Goal: Leave review/rating: Leave review/rating

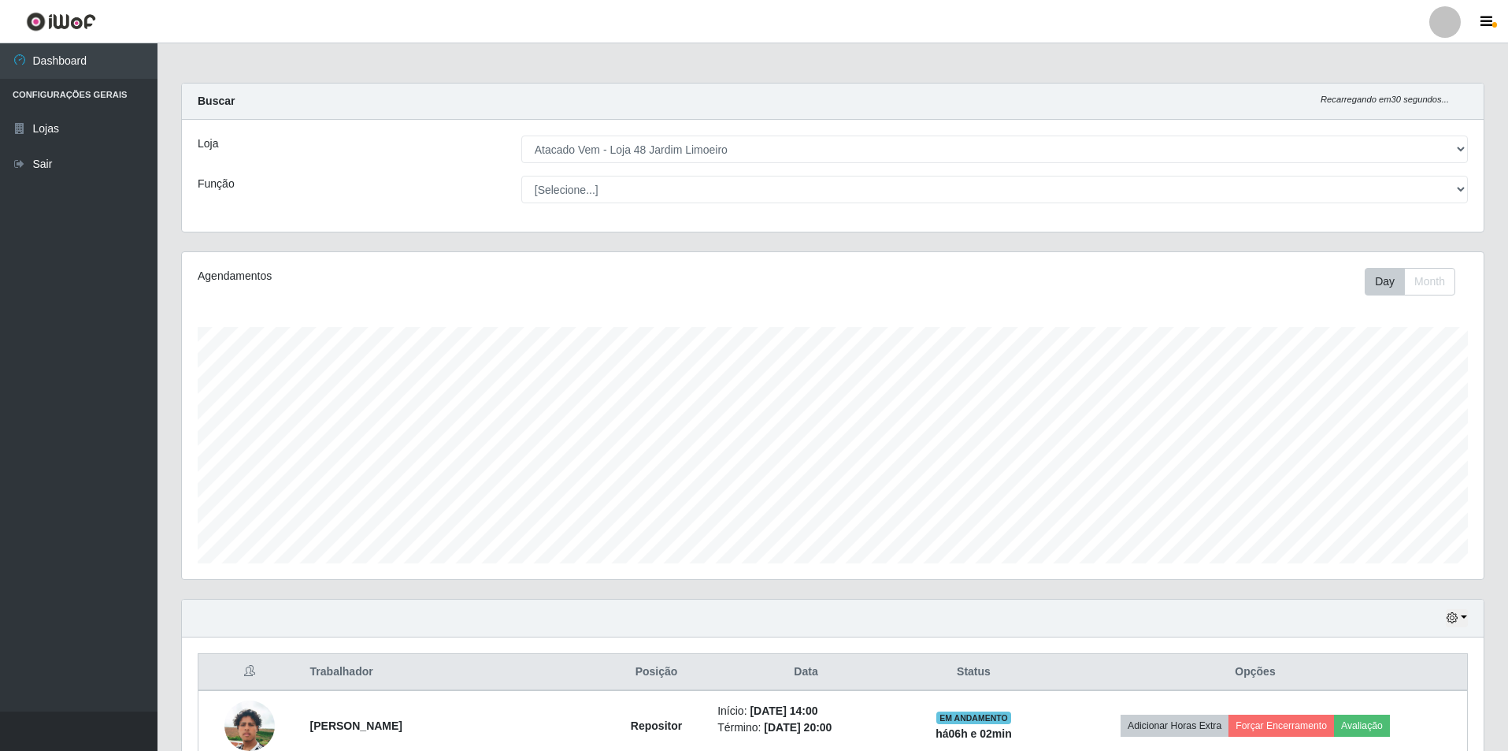
select select "449"
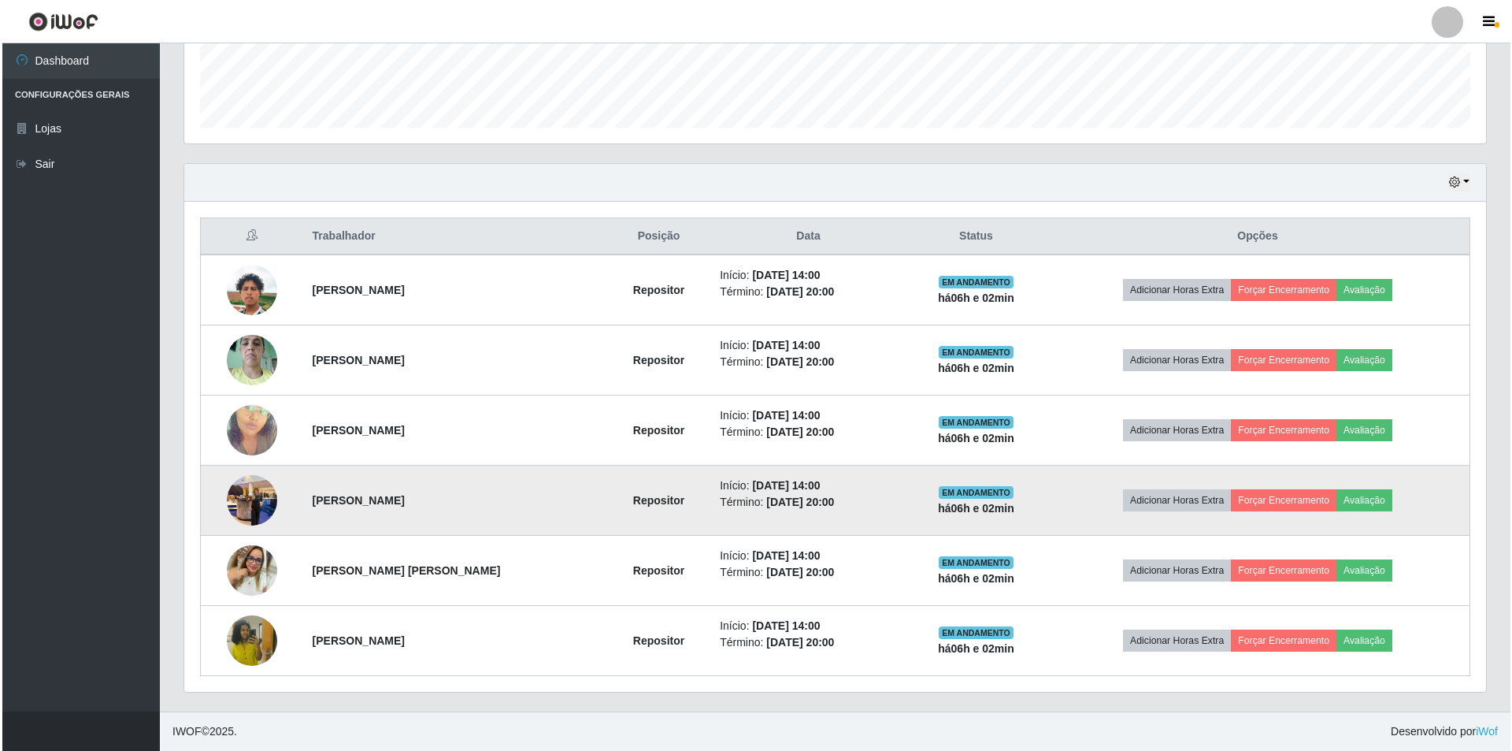
scroll to position [327, 1302]
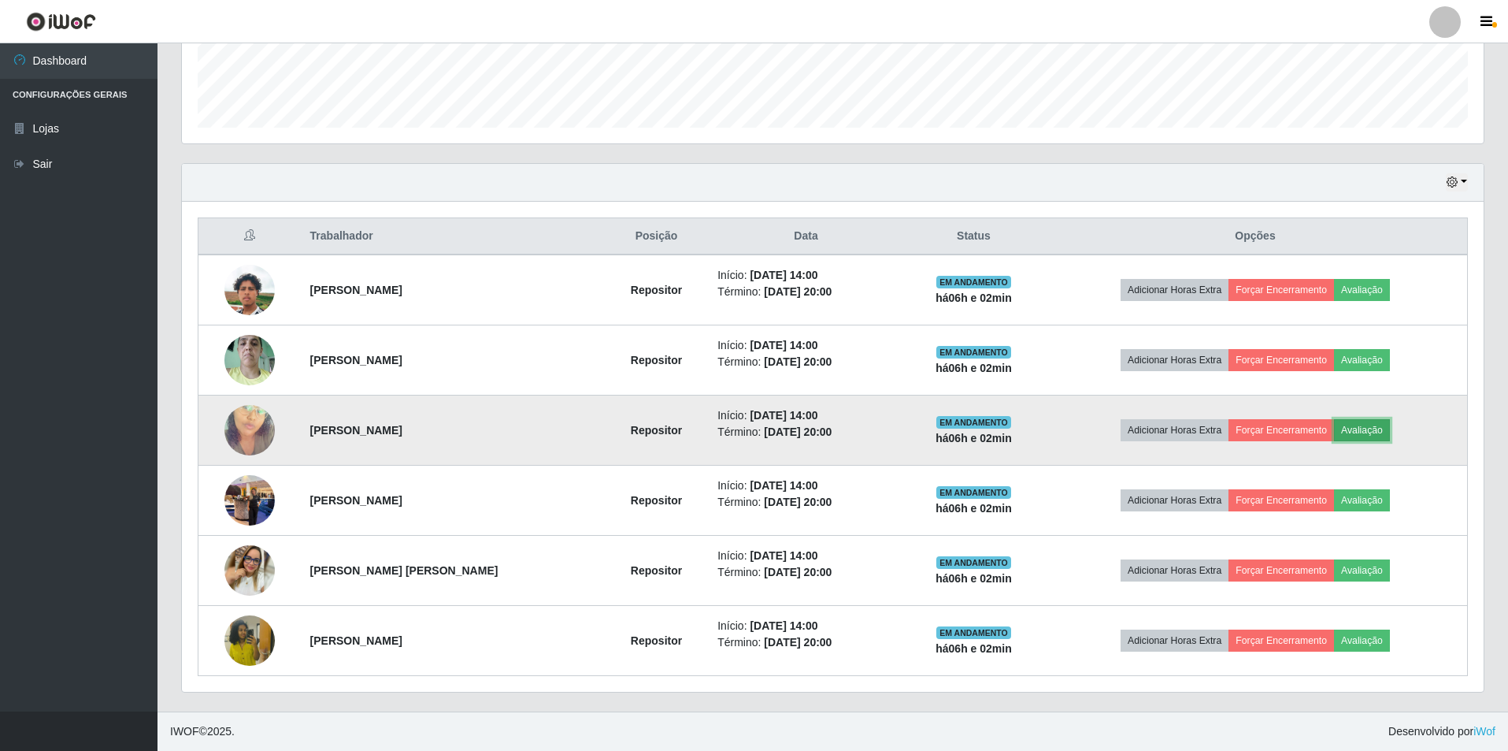
click at [1381, 432] on button "Avaliação" at bounding box center [1362, 430] width 56 height 22
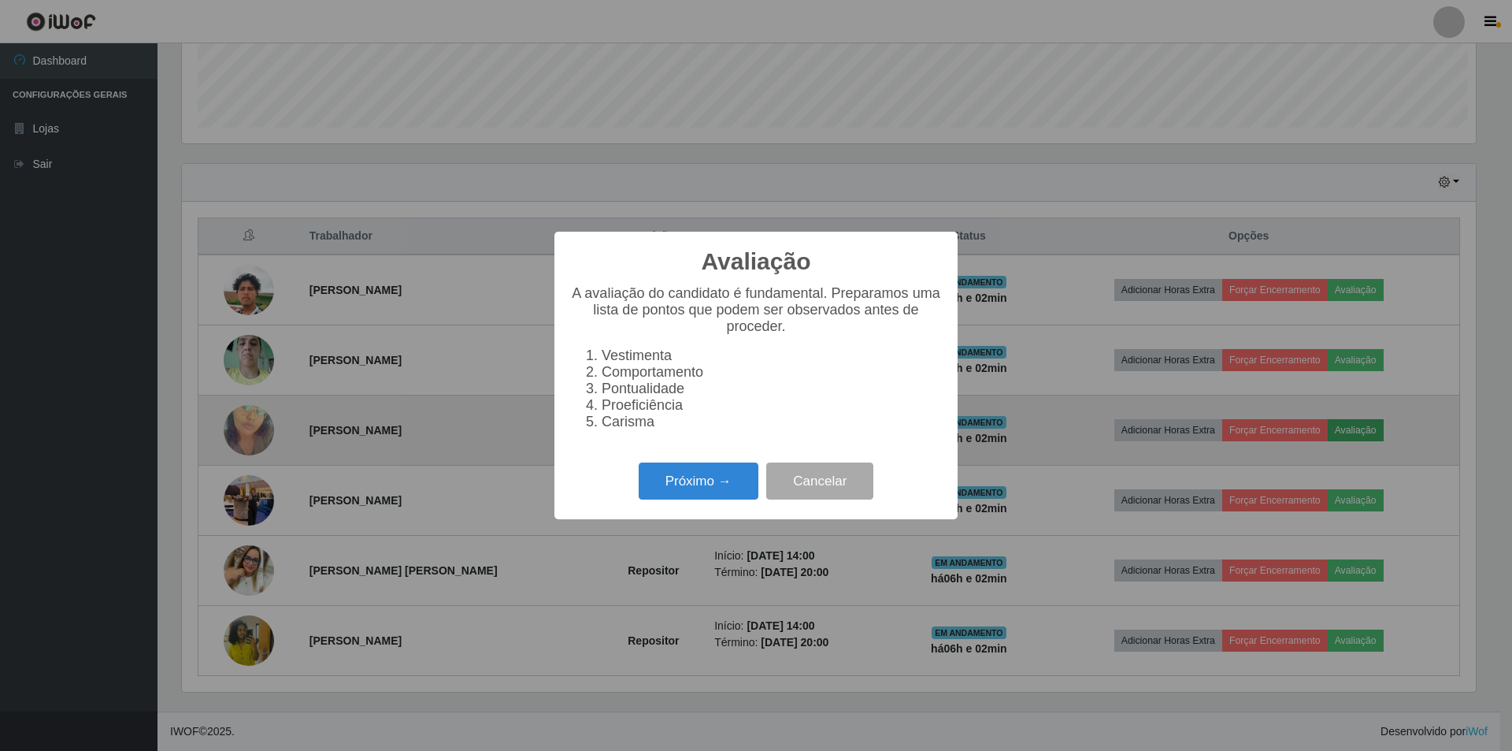
scroll to position [327, 1294]
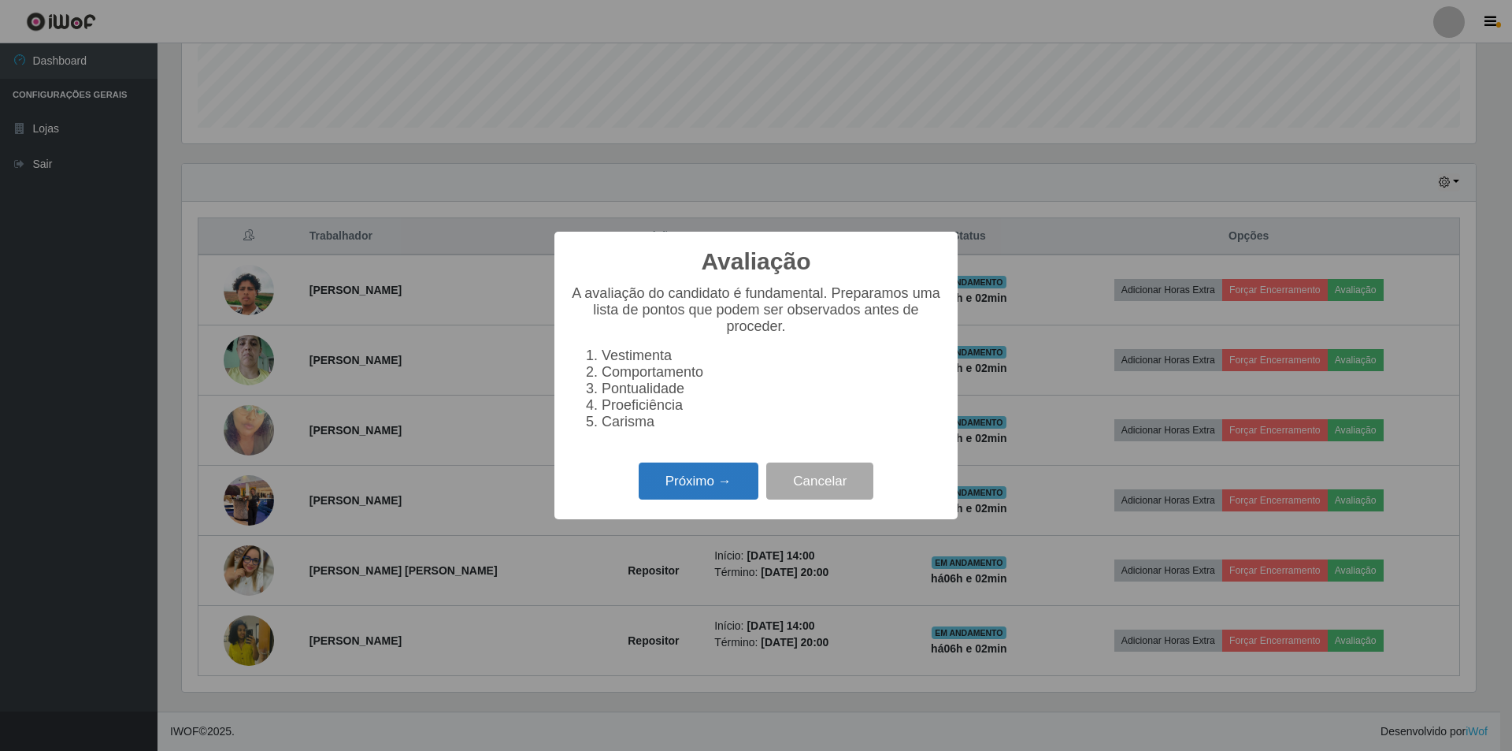
click at [656, 488] on button "Próximo →" at bounding box center [699, 480] width 120 height 37
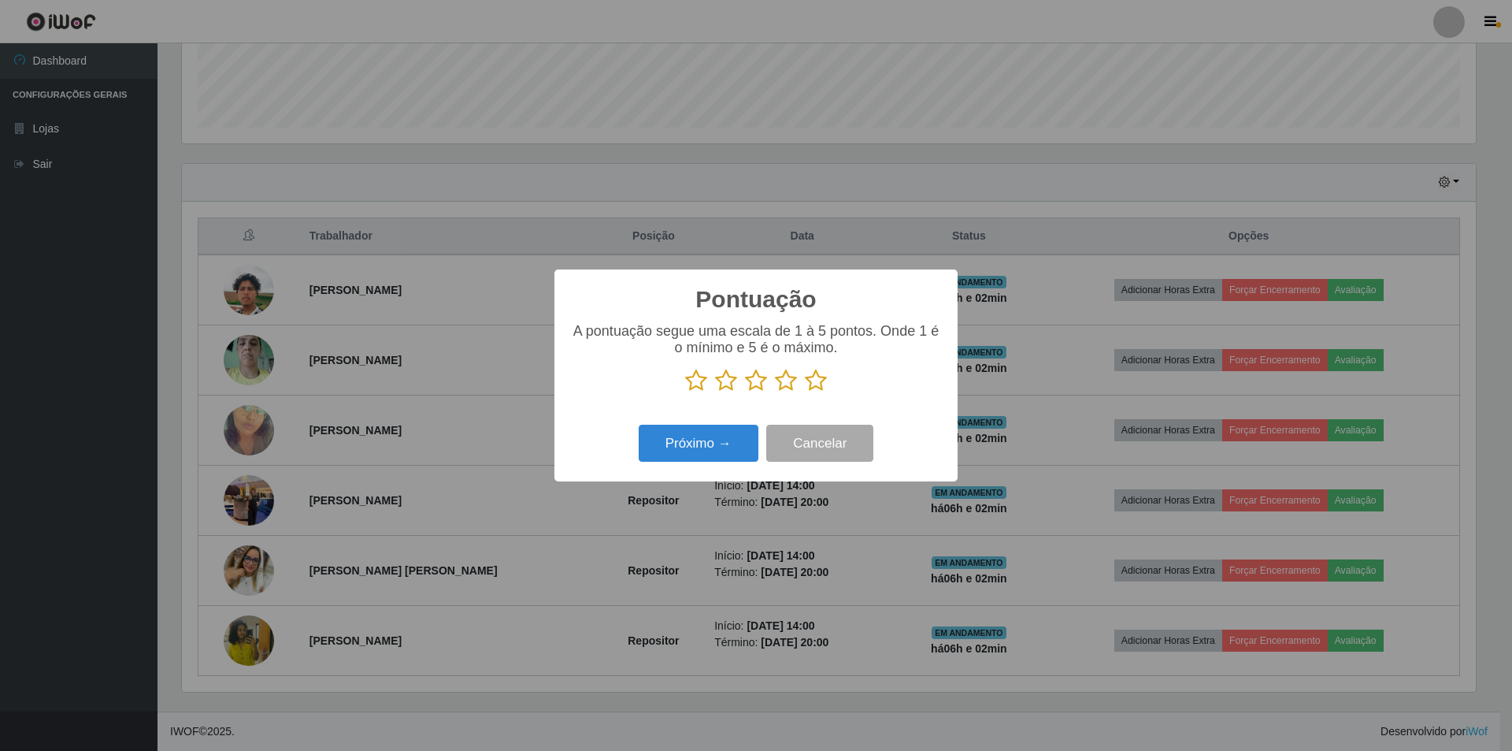
scroll to position [787332, 786365]
click at [788, 384] on icon at bounding box center [786, 381] width 22 height 24
click at [775, 392] on input "radio" at bounding box center [775, 392] width 0 height 0
click at [704, 458] on button "Próximo →" at bounding box center [699, 443] width 120 height 37
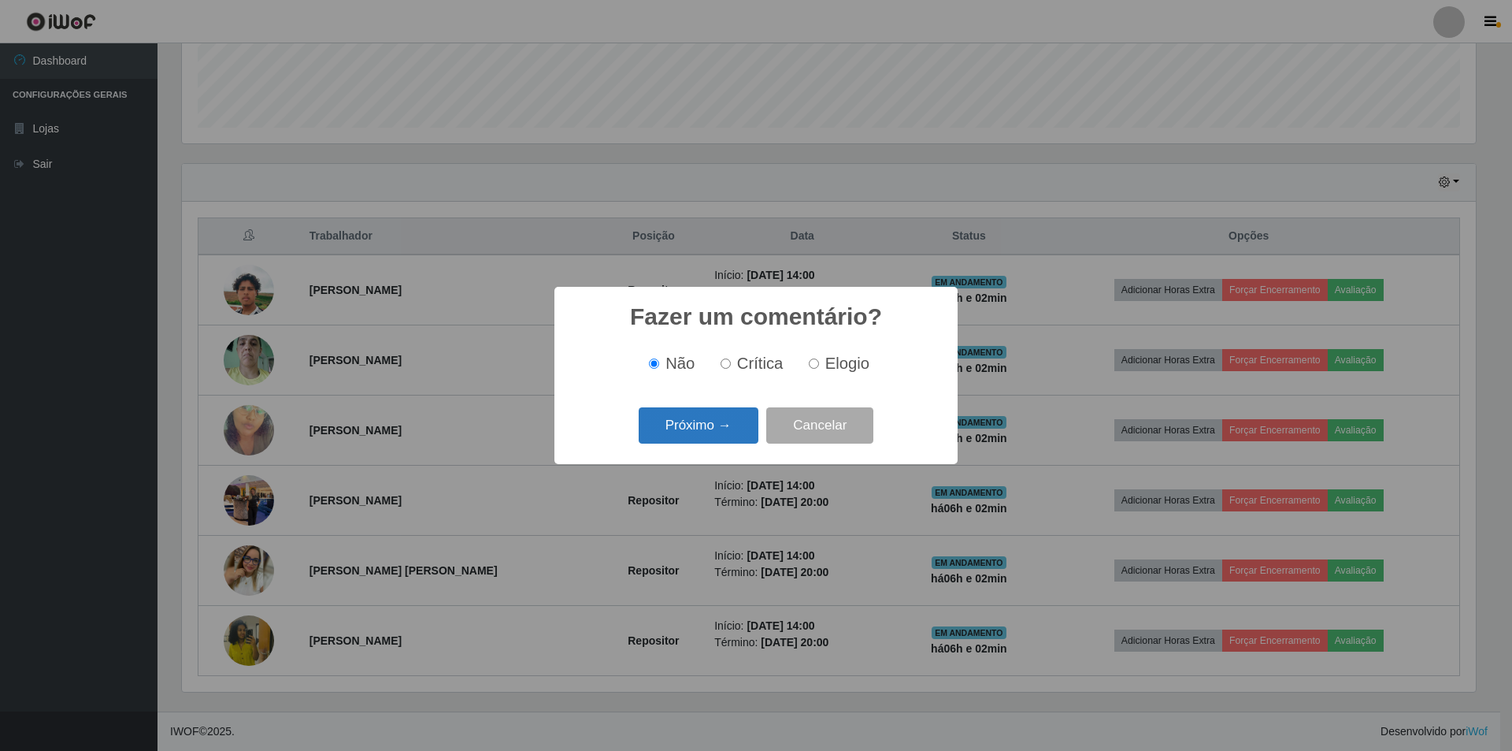
click at [702, 429] on button "Próximo →" at bounding box center [699, 425] width 120 height 37
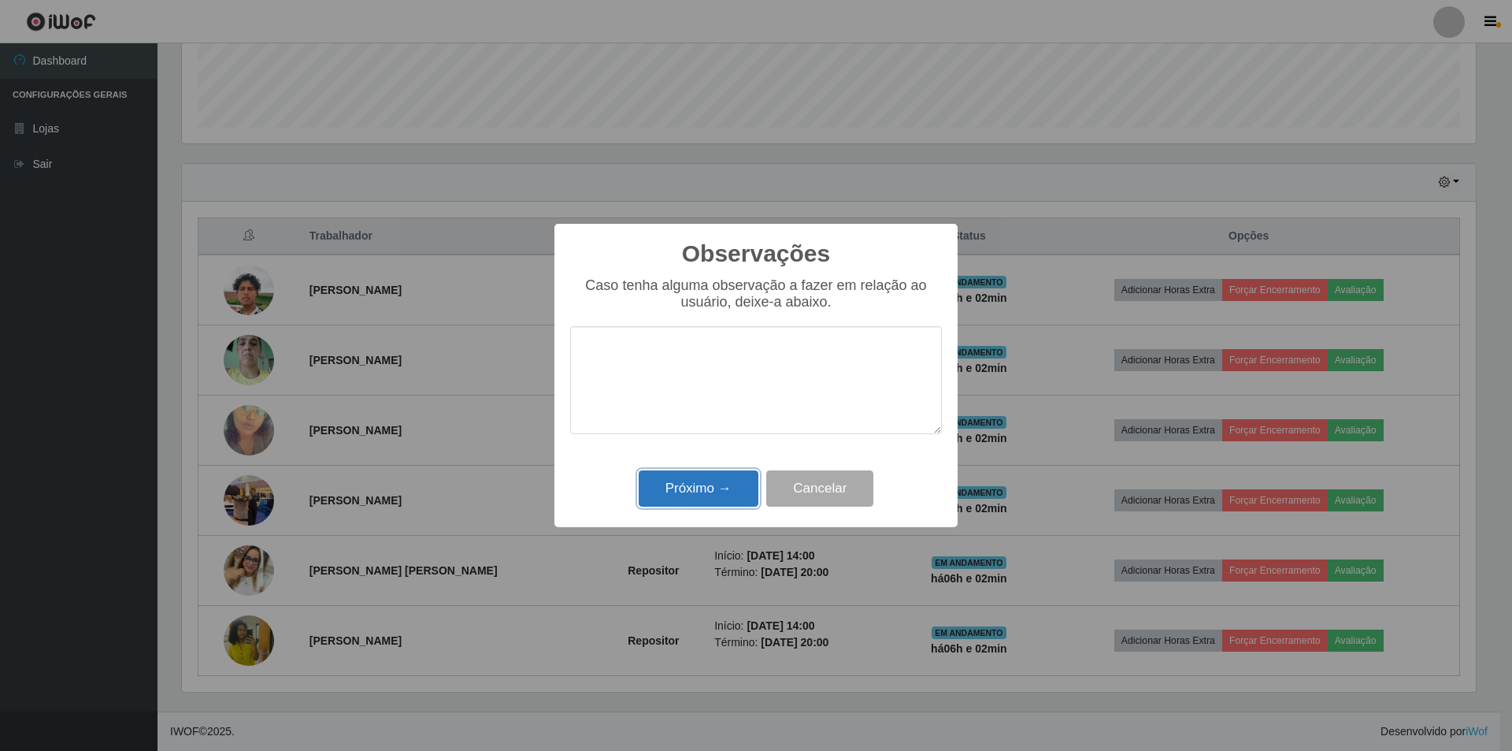
click at [707, 487] on button "Próximo →" at bounding box center [699, 488] width 120 height 37
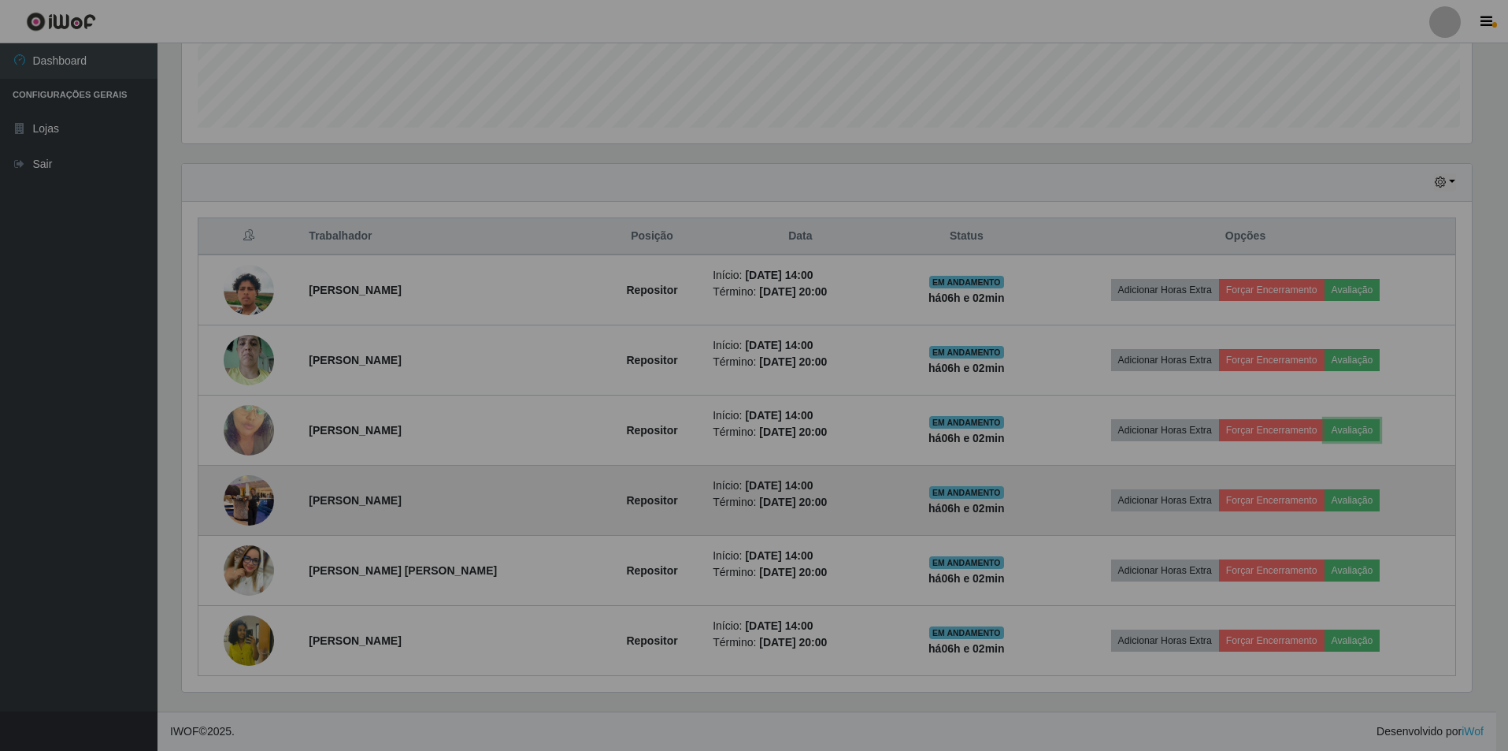
scroll to position [327, 1302]
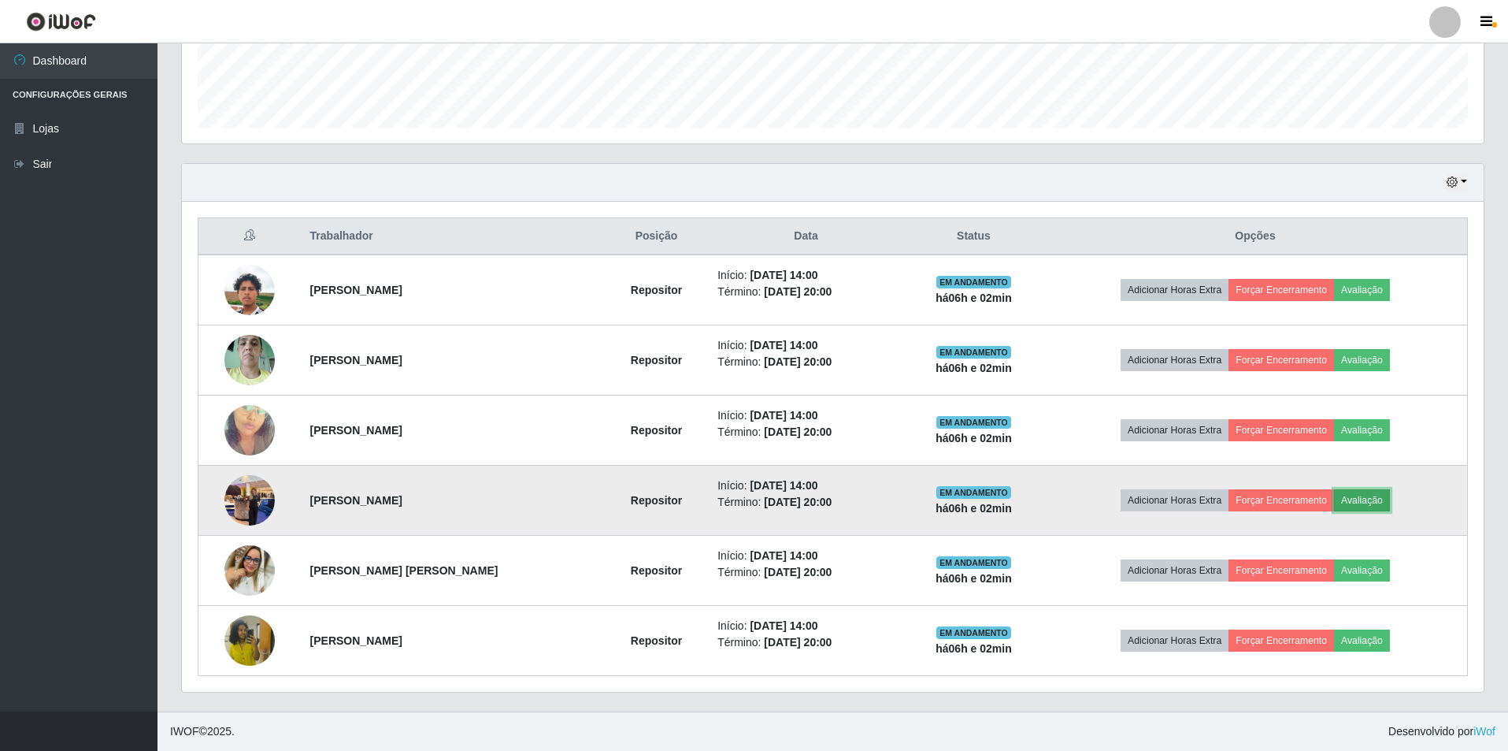
click at [1374, 501] on button "Avaliação" at bounding box center [1362, 500] width 56 height 22
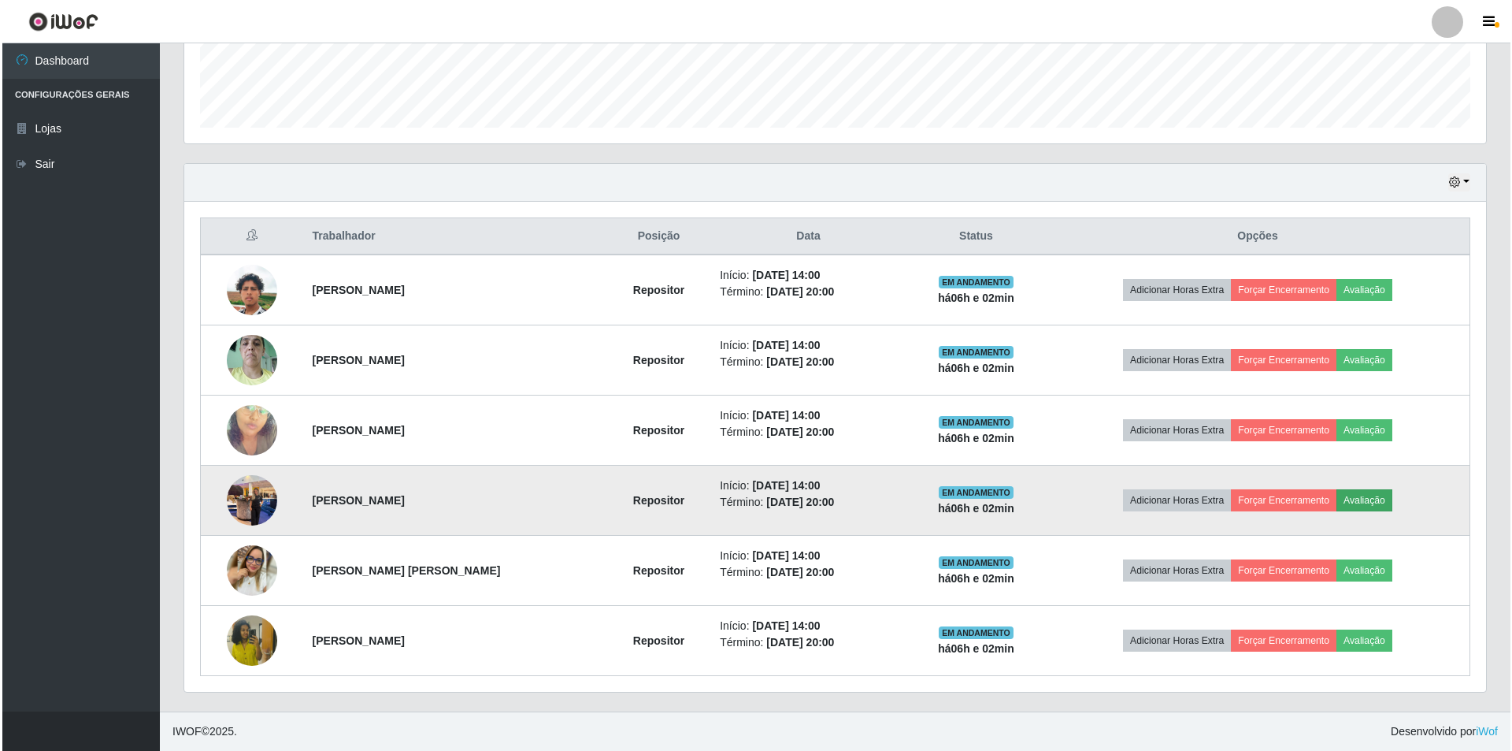
scroll to position [327, 1294]
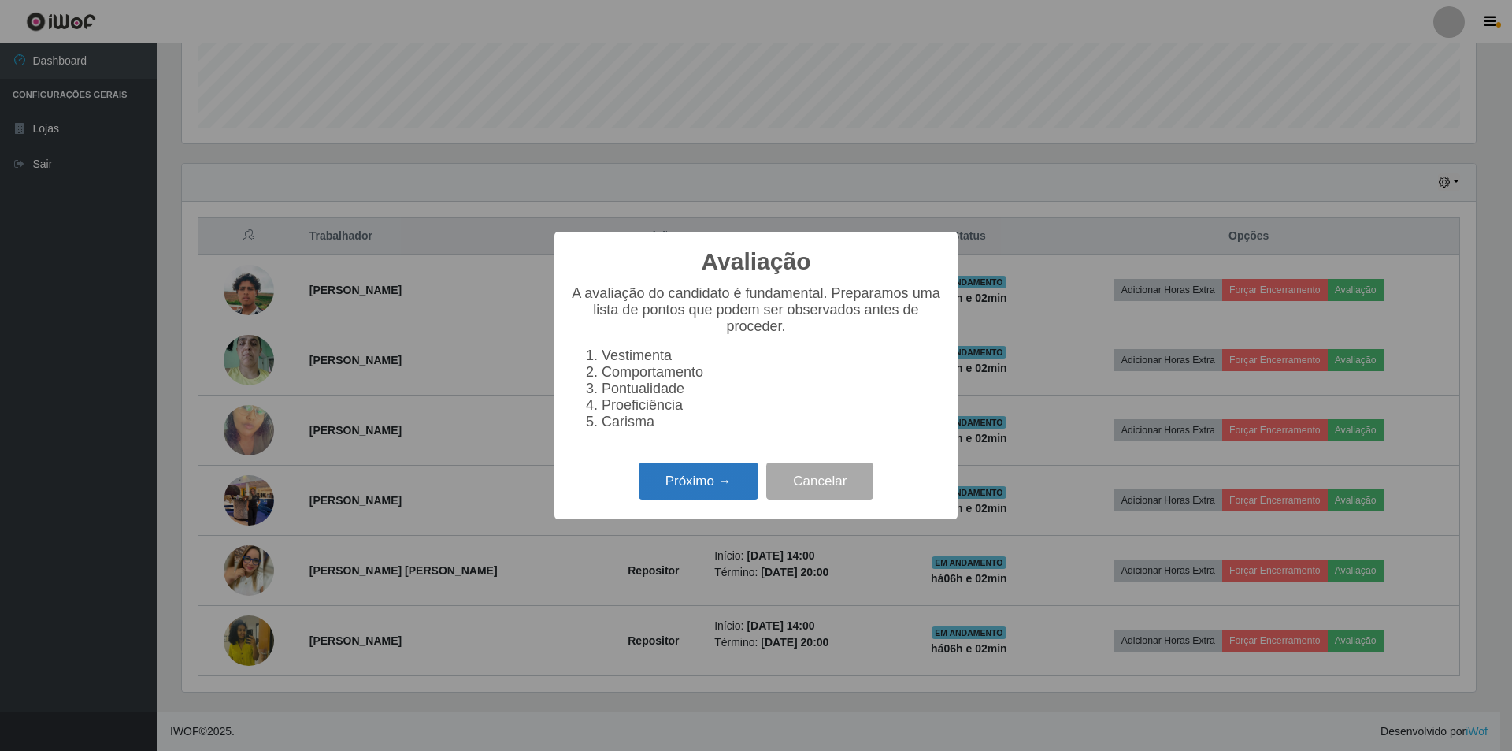
click at [683, 486] on button "Próximo →" at bounding box center [699, 480] width 120 height 37
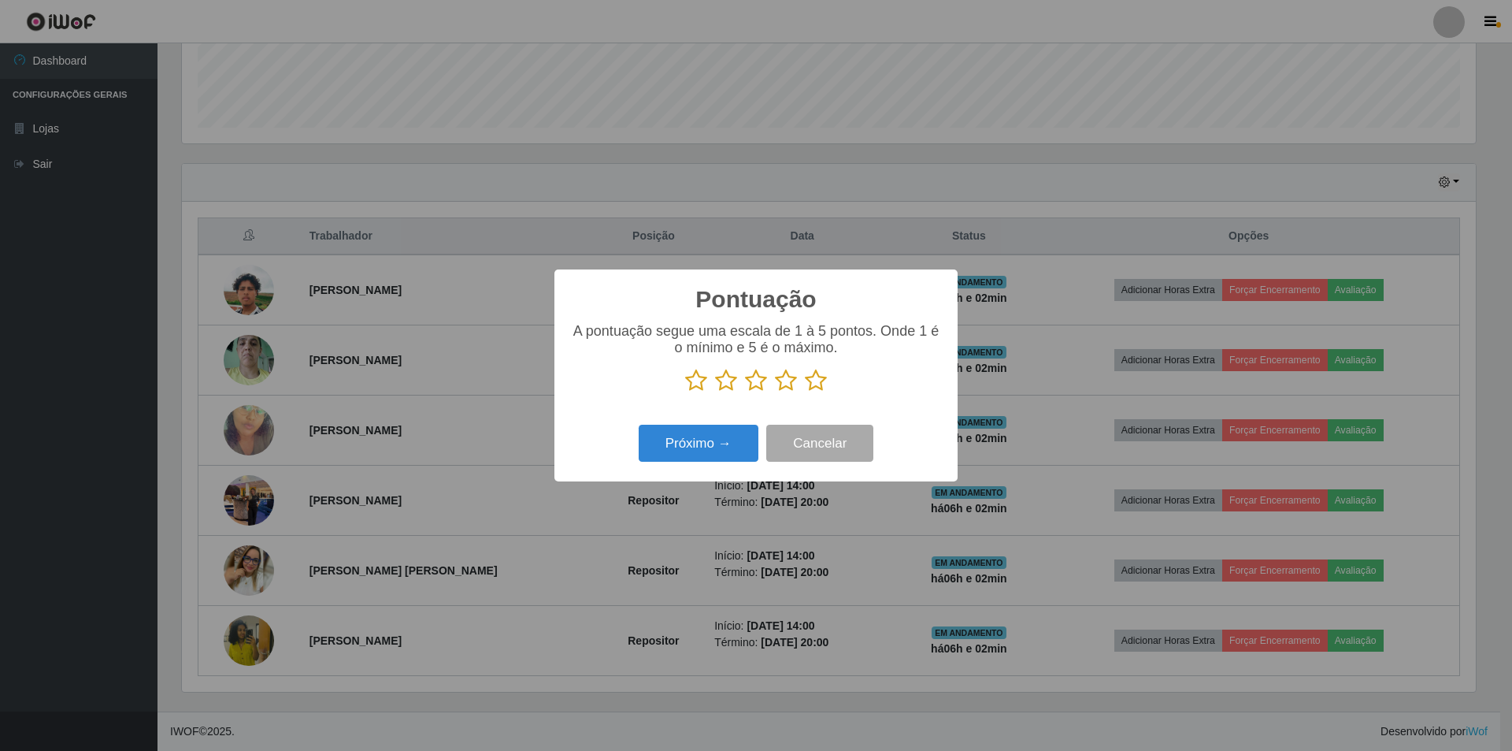
scroll to position [787332, 786365]
click at [787, 383] on icon at bounding box center [786, 381] width 22 height 24
click at [775, 392] on input "radio" at bounding box center [775, 392] width 0 height 0
click at [705, 434] on button "Próximo →" at bounding box center [699, 443] width 120 height 37
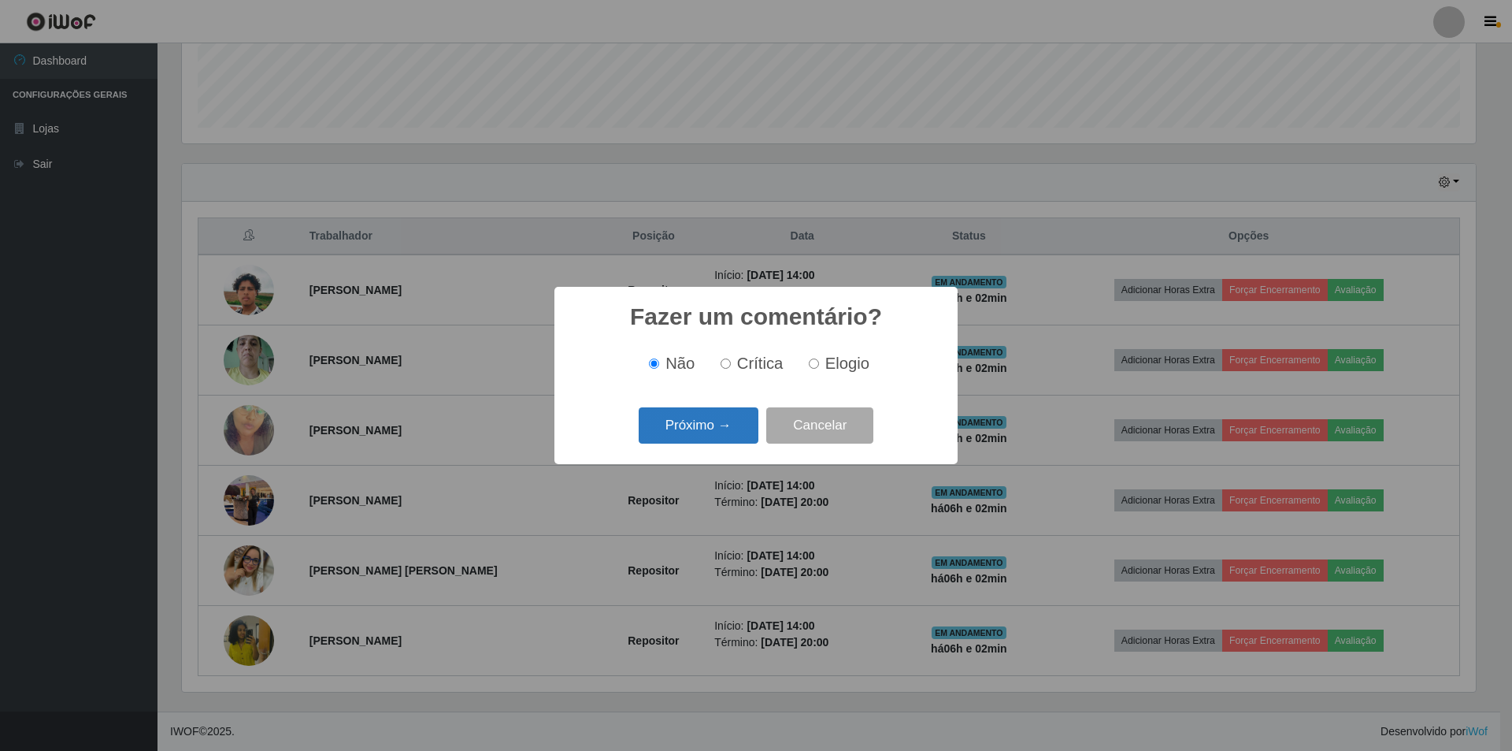
click at [684, 426] on button "Próximo →" at bounding box center [699, 425] width 120 height 37
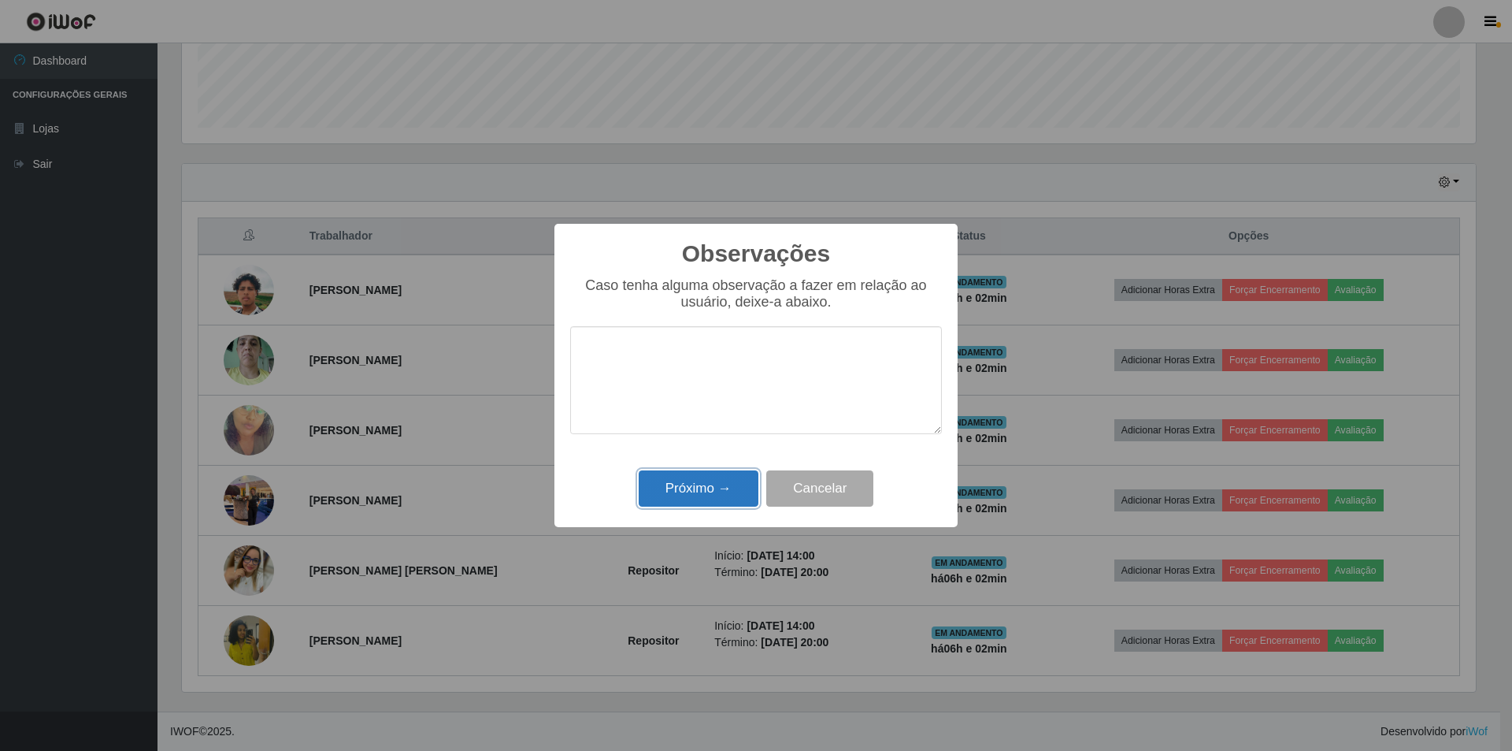
click at [705, 480] on button "Próximo →" at bounding box center [699, 488] width 120 height 37
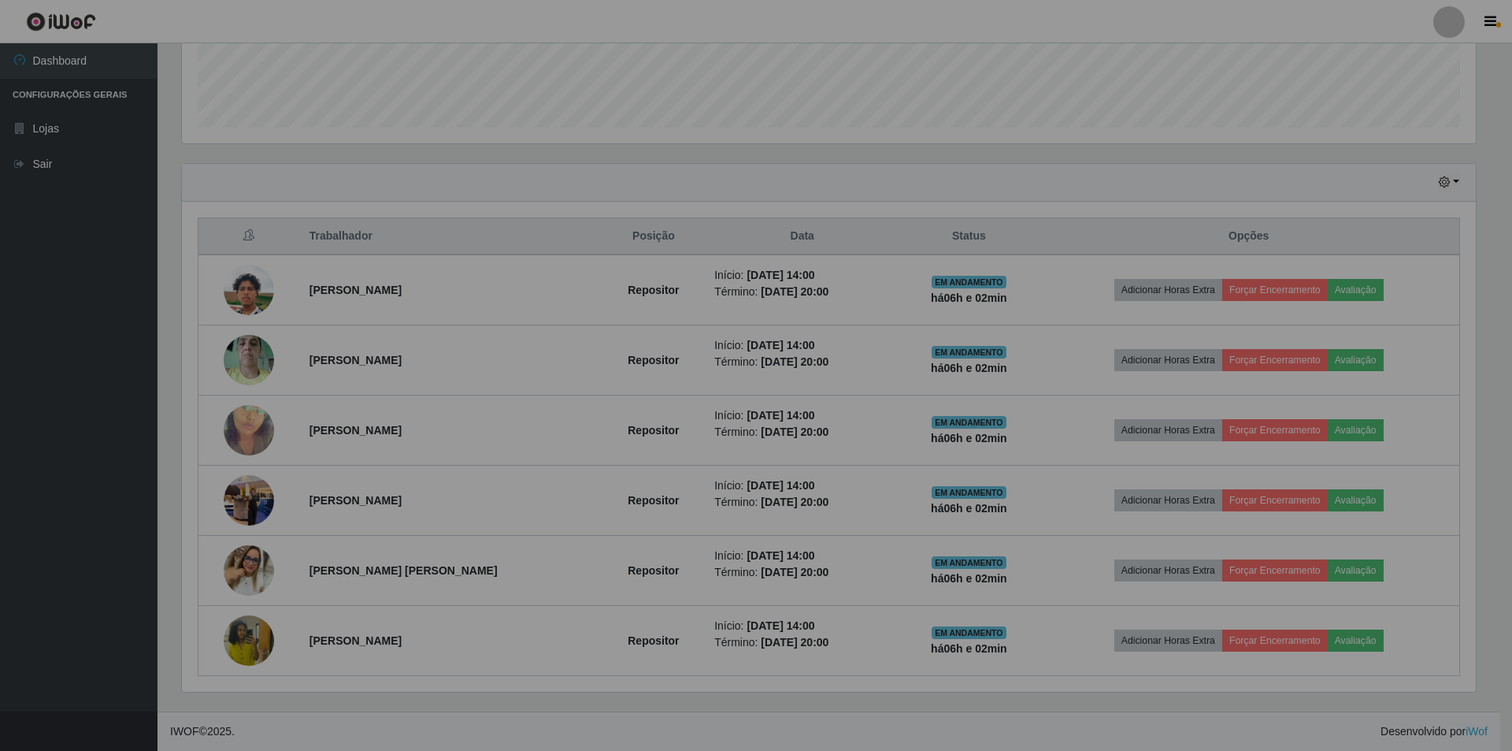
scroll to position [327, 1302]
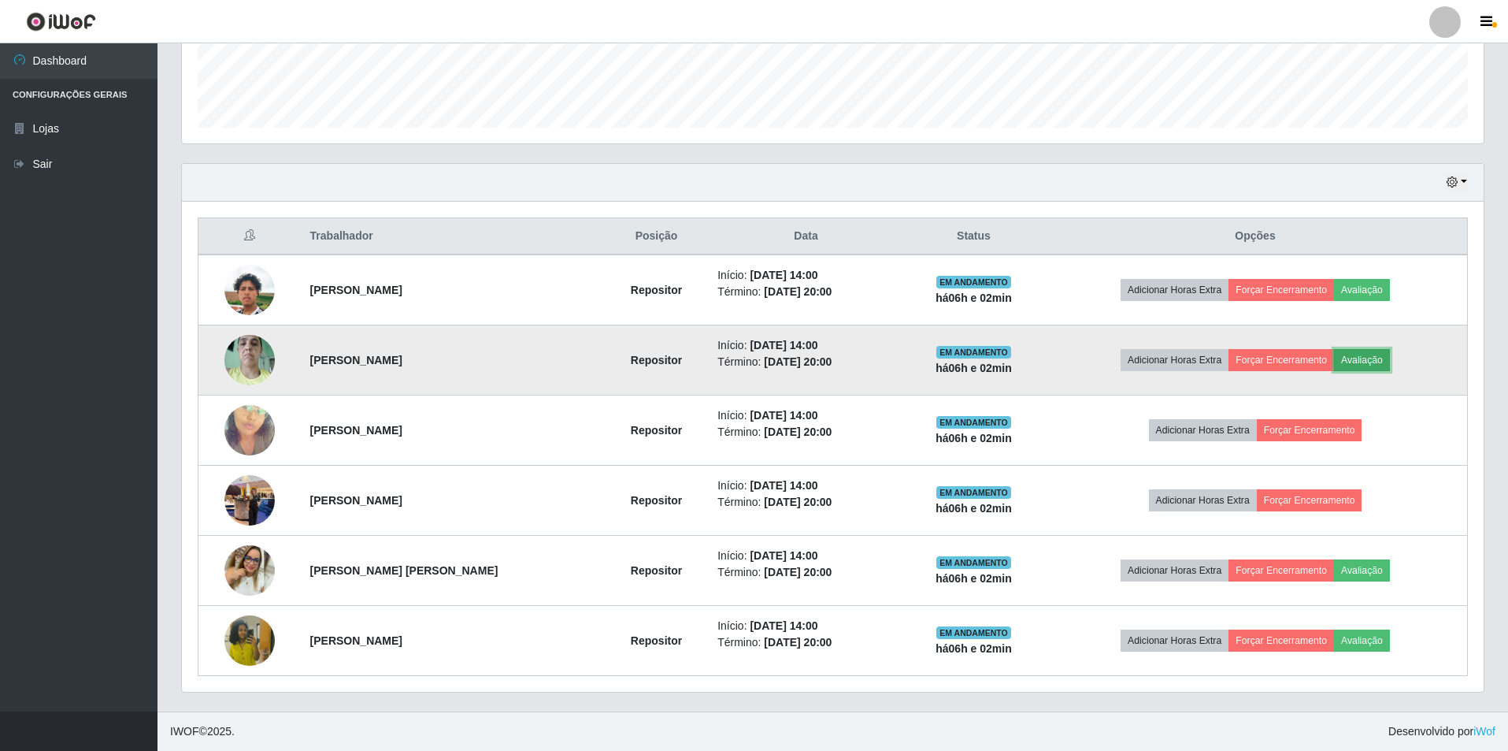
click at [1376, 358] on button "Avaliação" at bounding box center [1362, 360] width 56 height 22
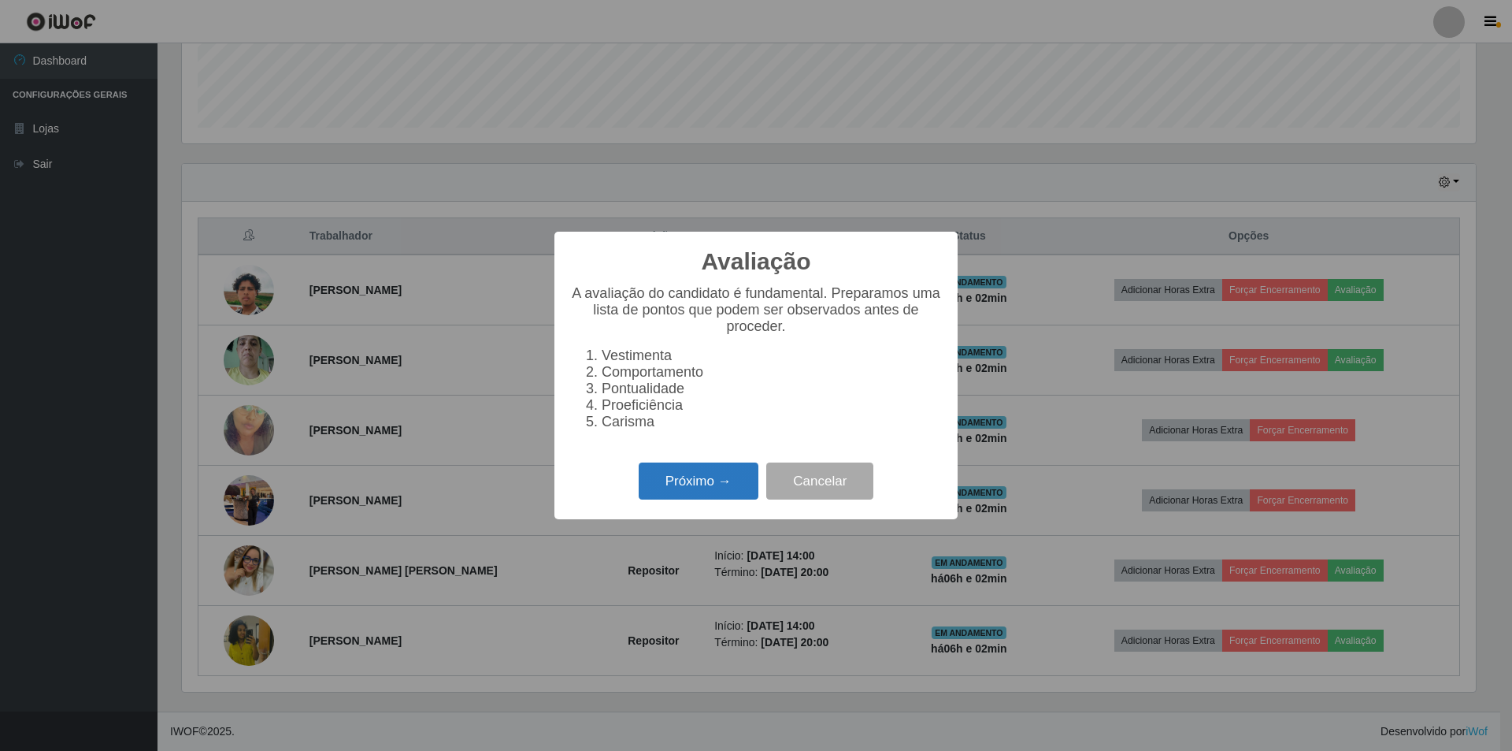
click at [703, 495] on button "Próximo →" at bounding box center [699, 480] width 120 height 37
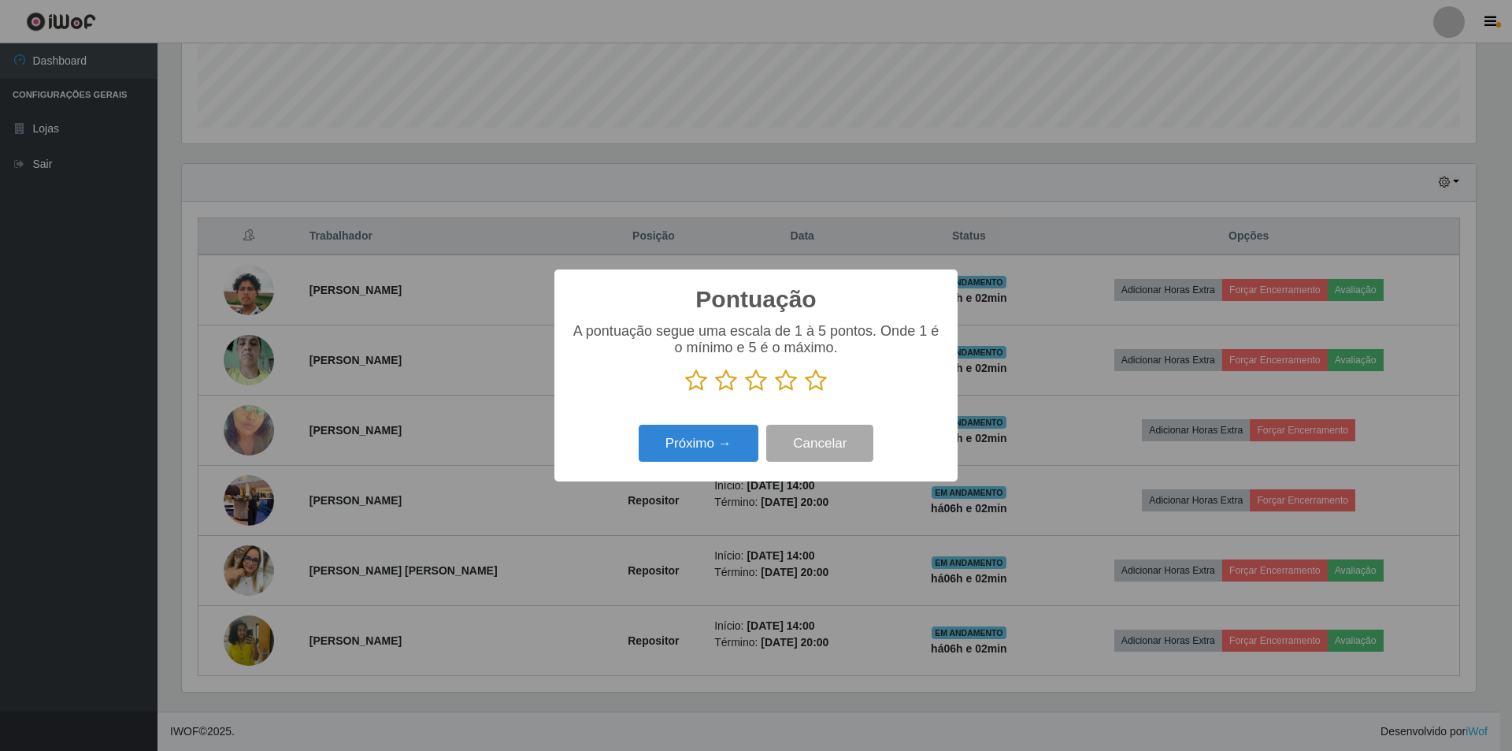
scroll to position [787332, 786365]
drag, startPoint x: 786, startPoint y: 378, endPoint x: 725, endPoint y: 464, distance: 105.6
click at [786, 379] on icon at bounding box center [786, 381] width 22 height 24
click at [775, 392] on input "radio" at bounding box center [775, 392] width 0 height 0
click at [705, 449] on button "Próximo →" at bounding box center [699, 443] width 120 height 37
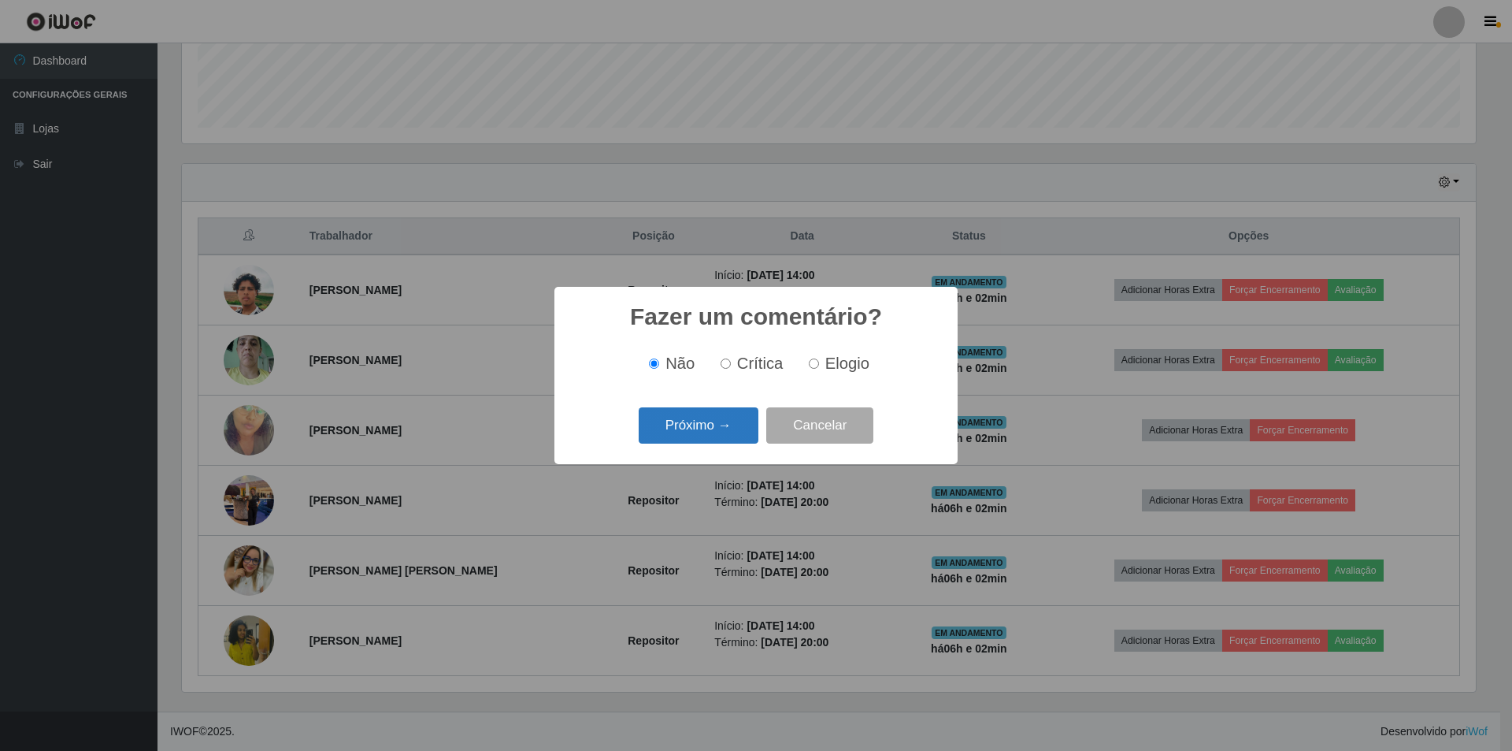
click at [700, 418] on button "Próximo →" at bounding box center [699, 425] width 120 height 37
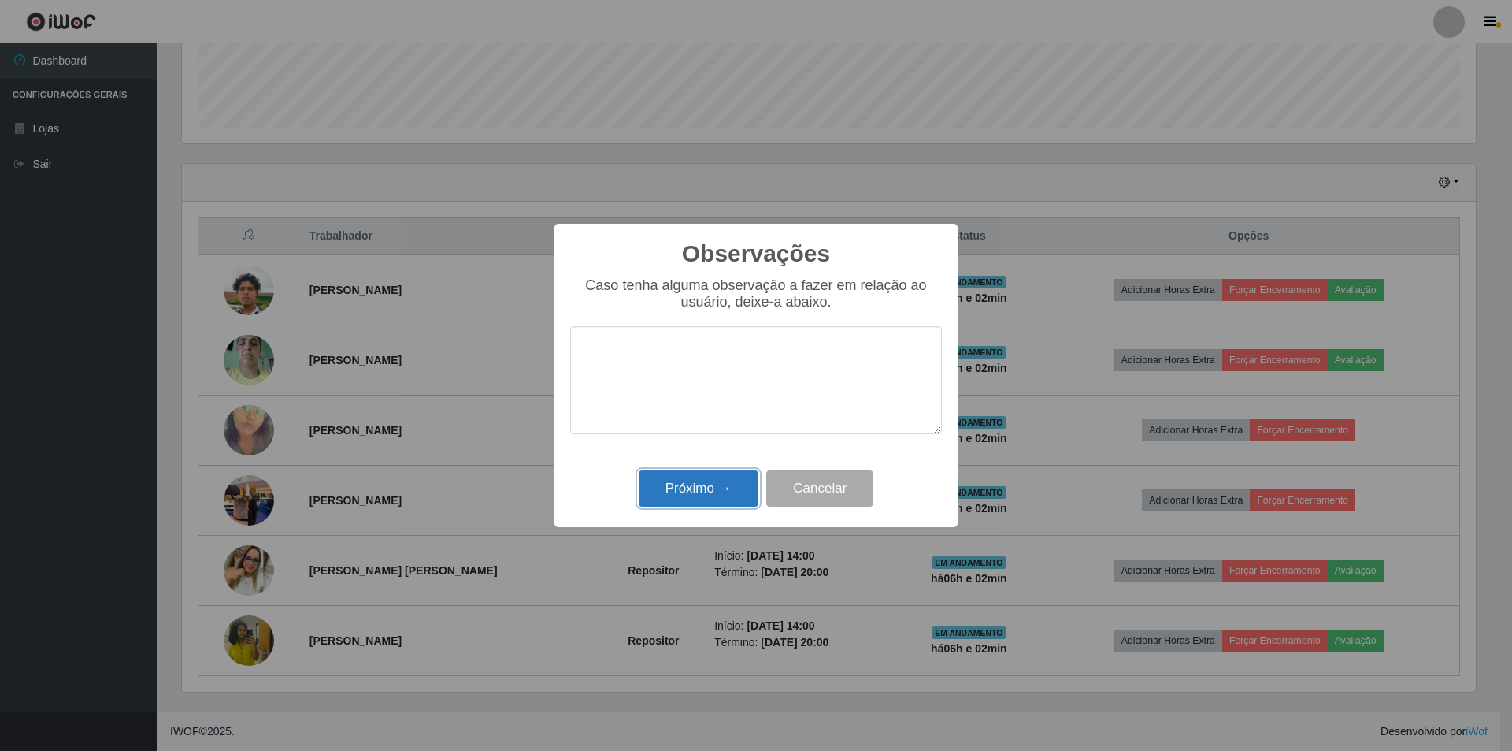
click at [675, 489] on button "Próximo →" at bounding box center [699, 488] width 120 height 37
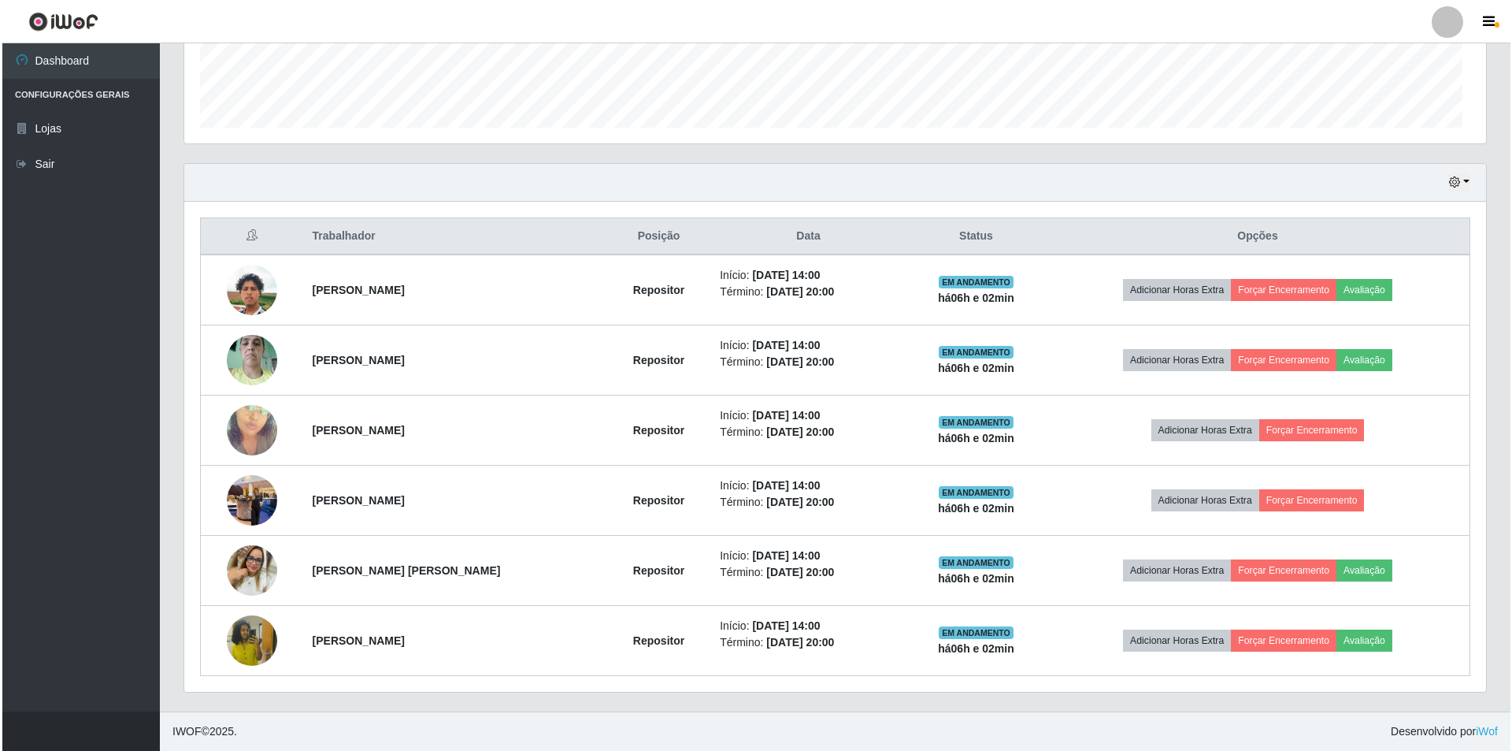
scroll to position [327, 1302]
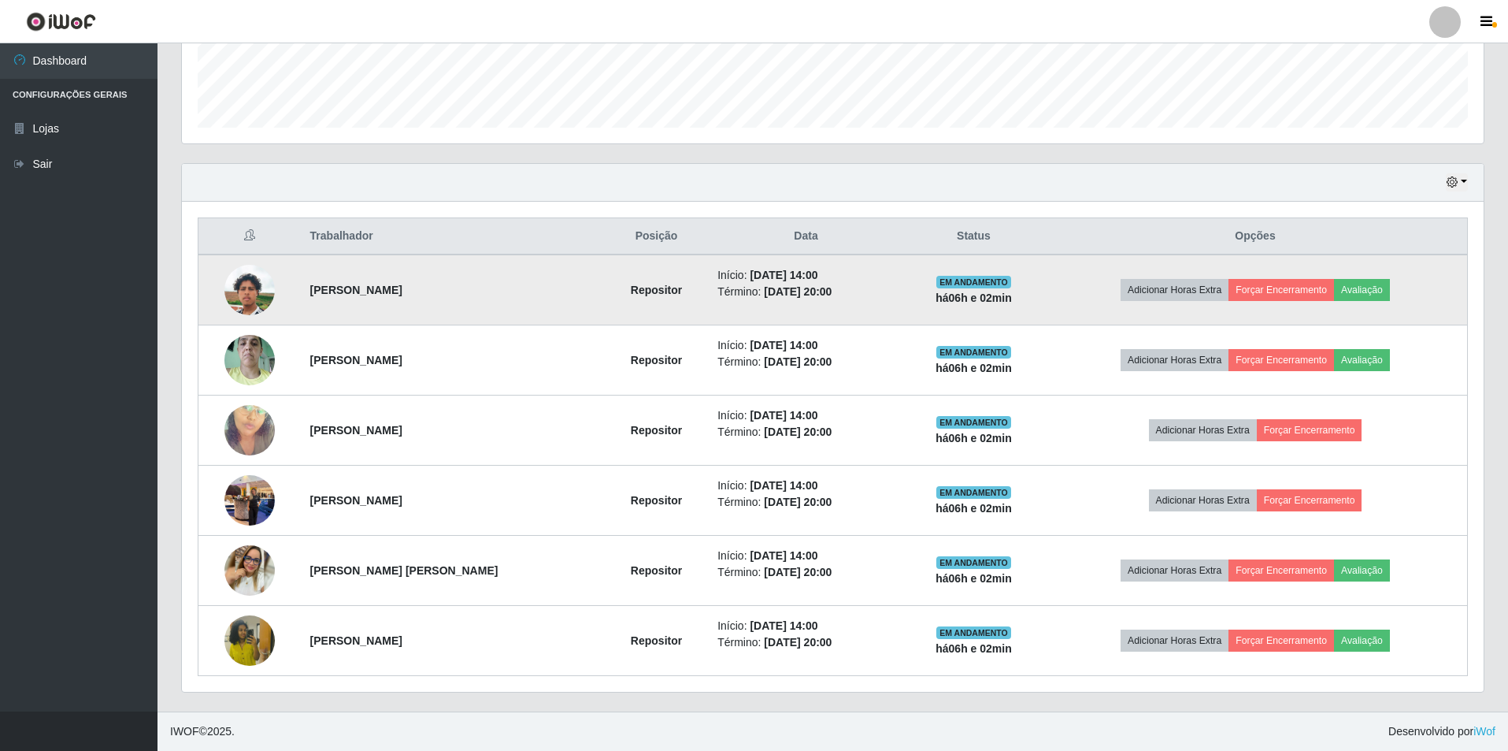
click at [1379, 276] on td "Adicionar Horas Extra Forçar Encerramento Avaliação" at bounding box center [1256, 289] width 424 height 71
click at [1369, 284] on button "Avaliação" at bounding box center [1362, 290] width 56 height 22
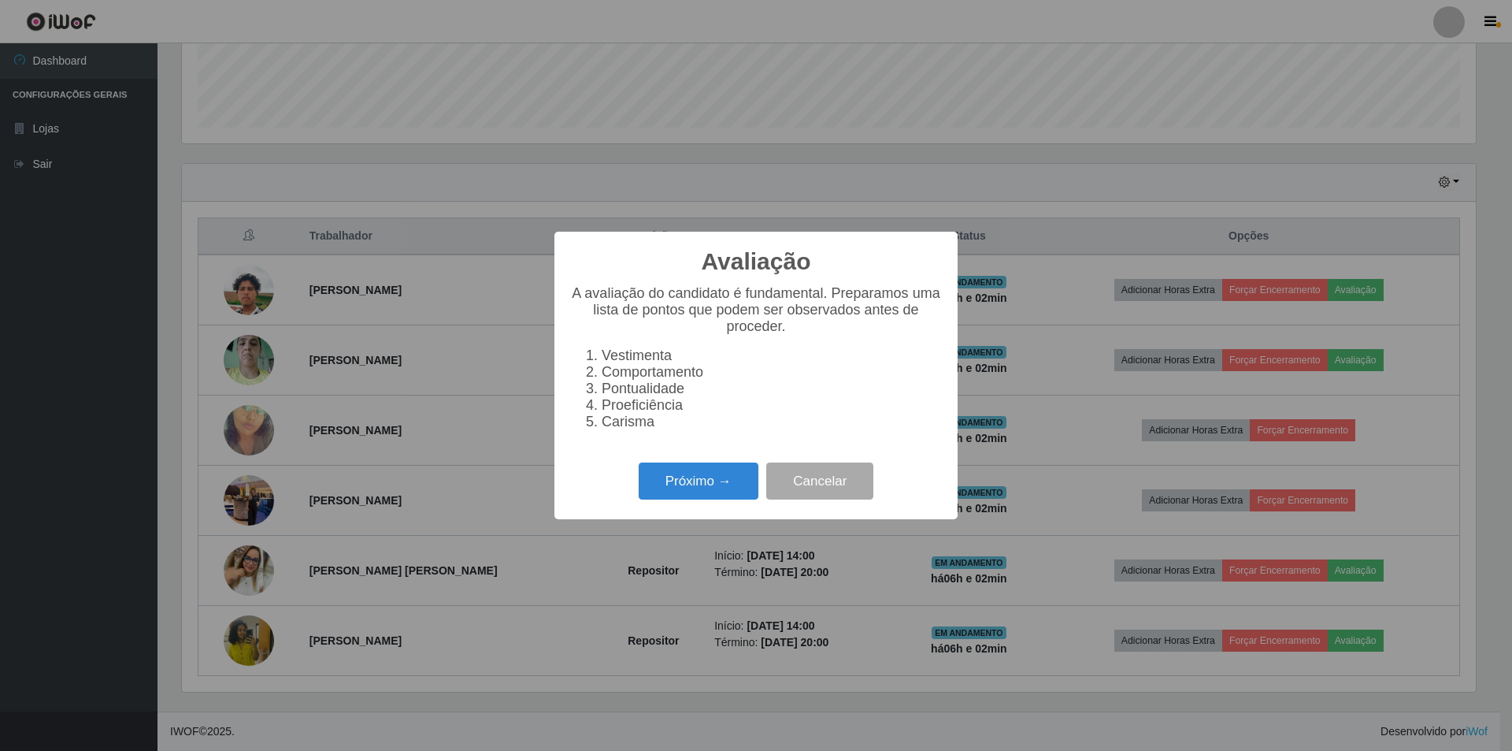
scroll to position [327, 1294]
click at [666, 490] on button "Próximo →" at bounding box center [699, 480] width 120 height 37
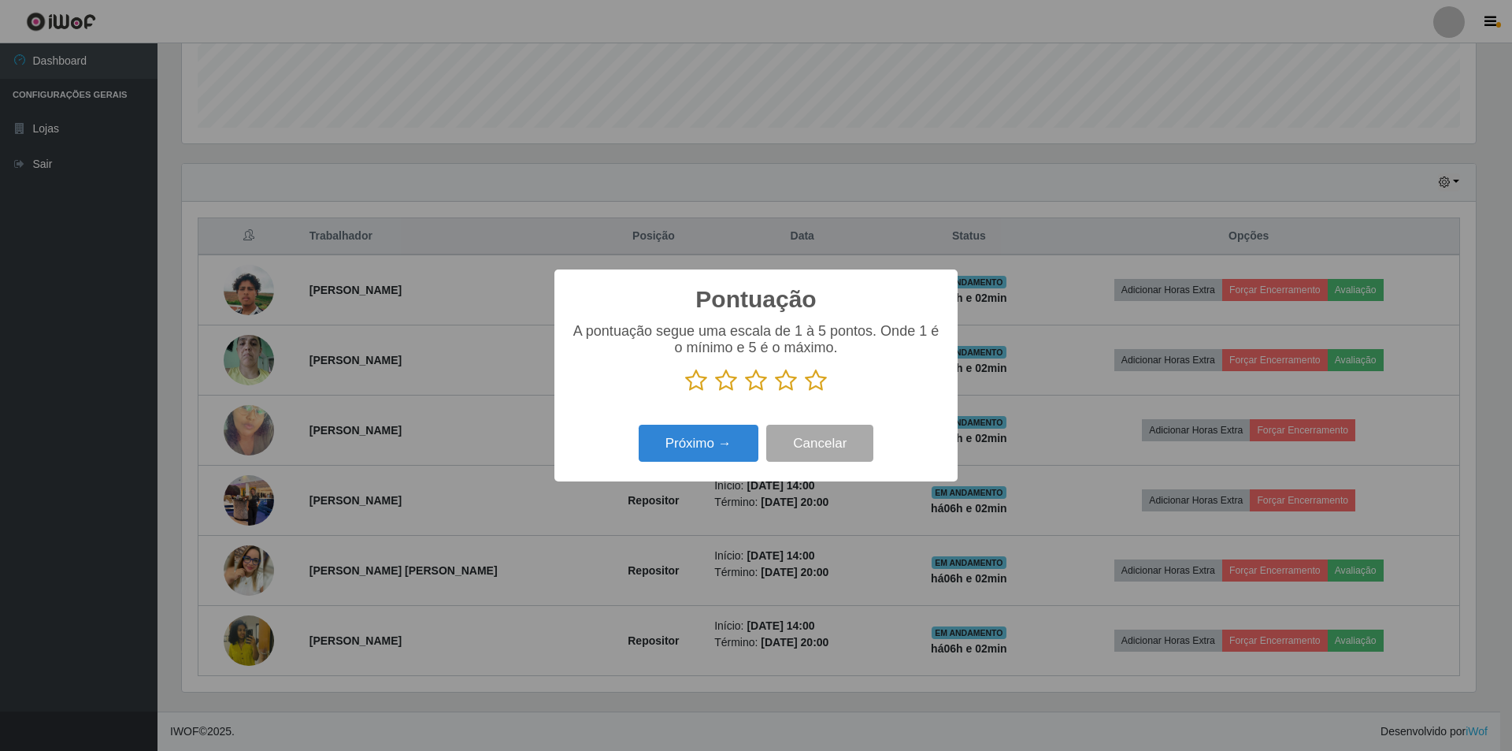
scroll to position [787332, 786365]
click at [731, 380] on icon at bounding box center [726, 381] width 22 height 24
click at [715, 392] on input "radio" at bounding box center [715, 392] width 0 height 0
click at [707, 431] on button "Próximo →" at bounding box center [699, 443] width 120 height 37
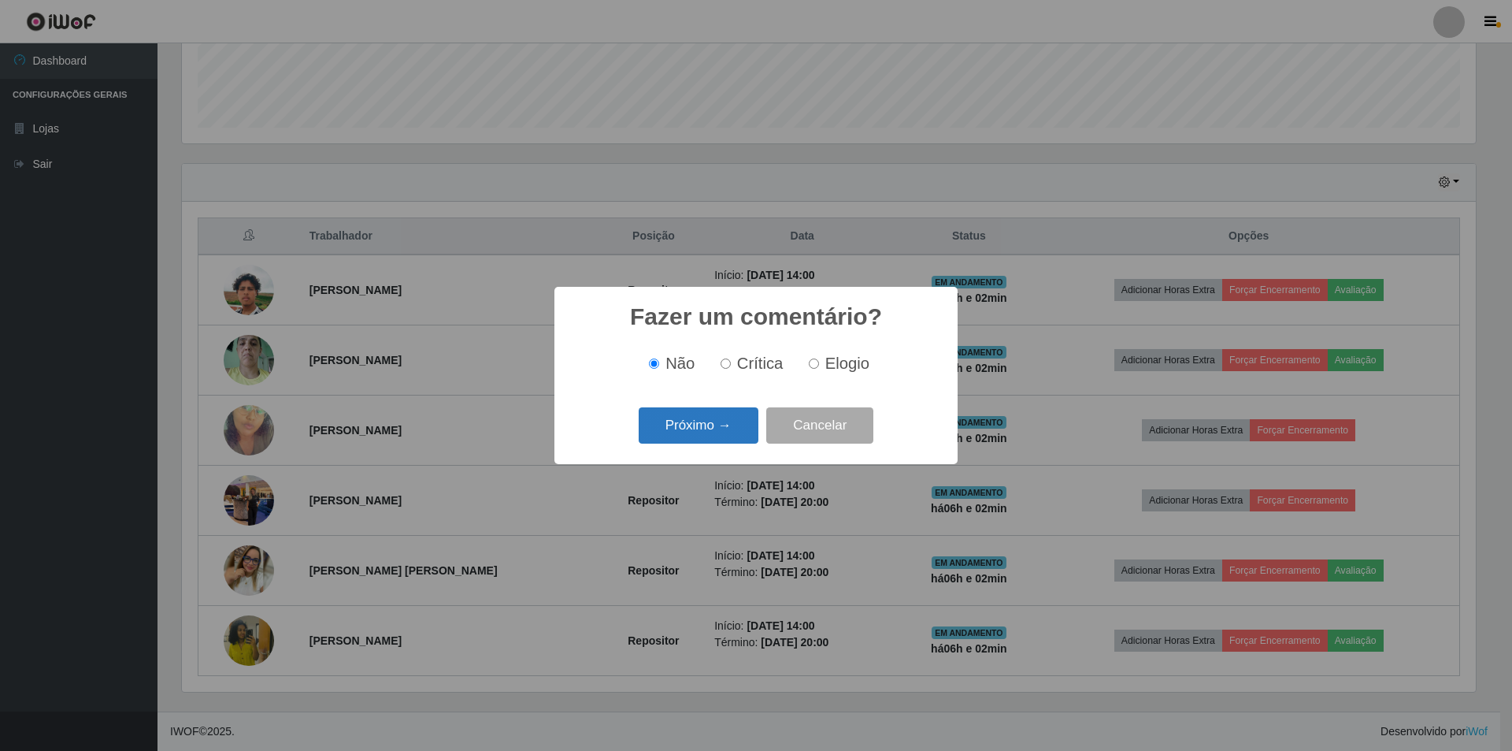
click at [703, 427] on button "Próximo →" at bounding box center [699, 425] width 120 height 37
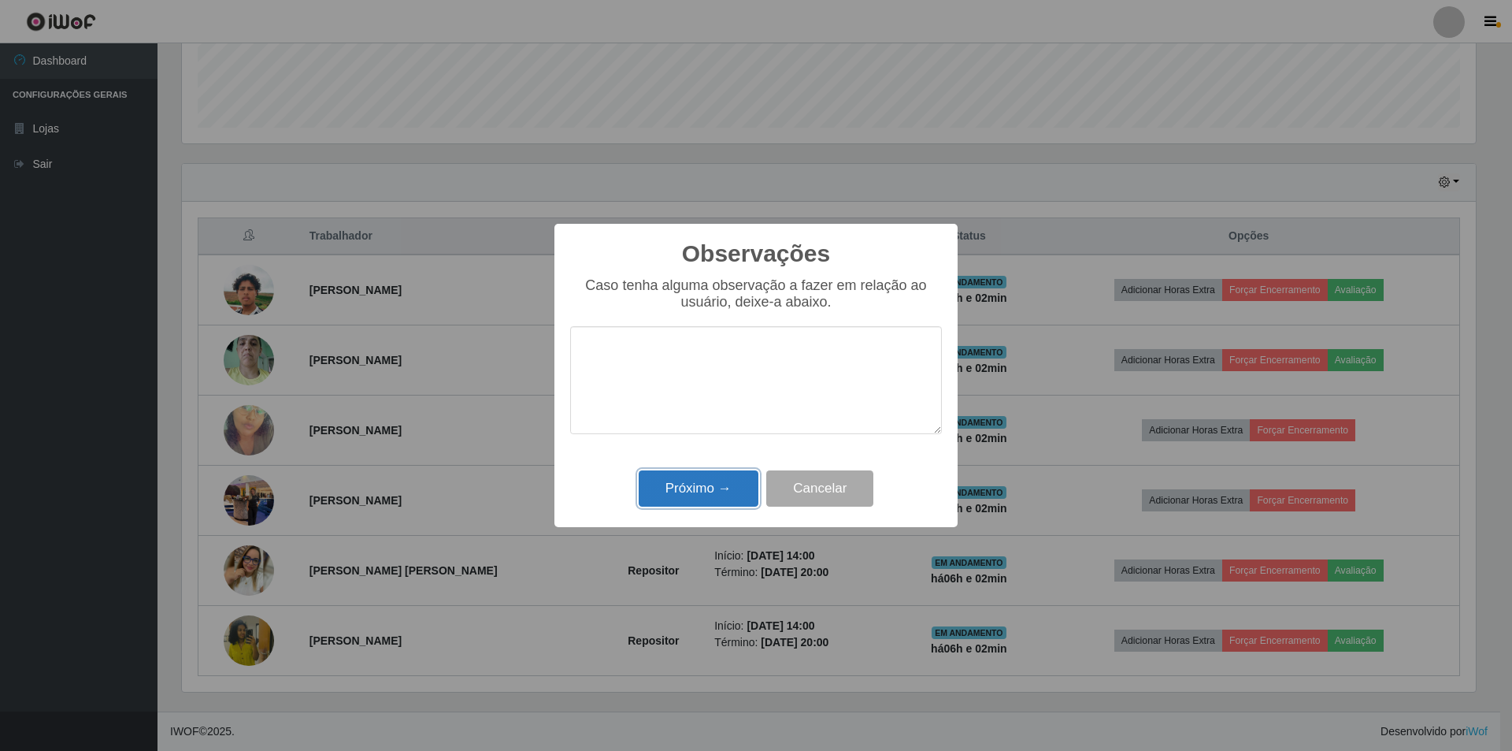
click at [663, 484] on button "Próximo →" at bounding box center [699, 488] width 120 height 37
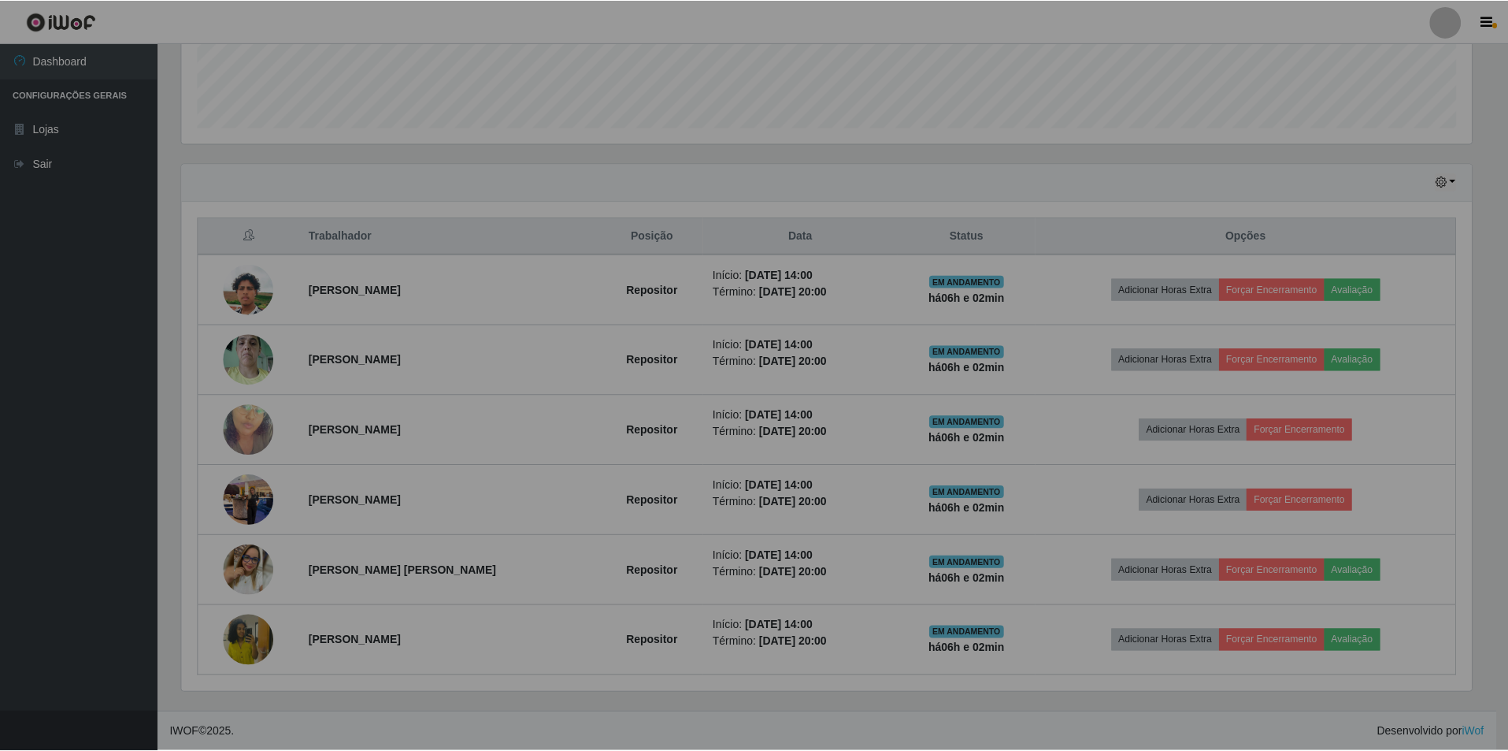
scroll to position [327, 1302]
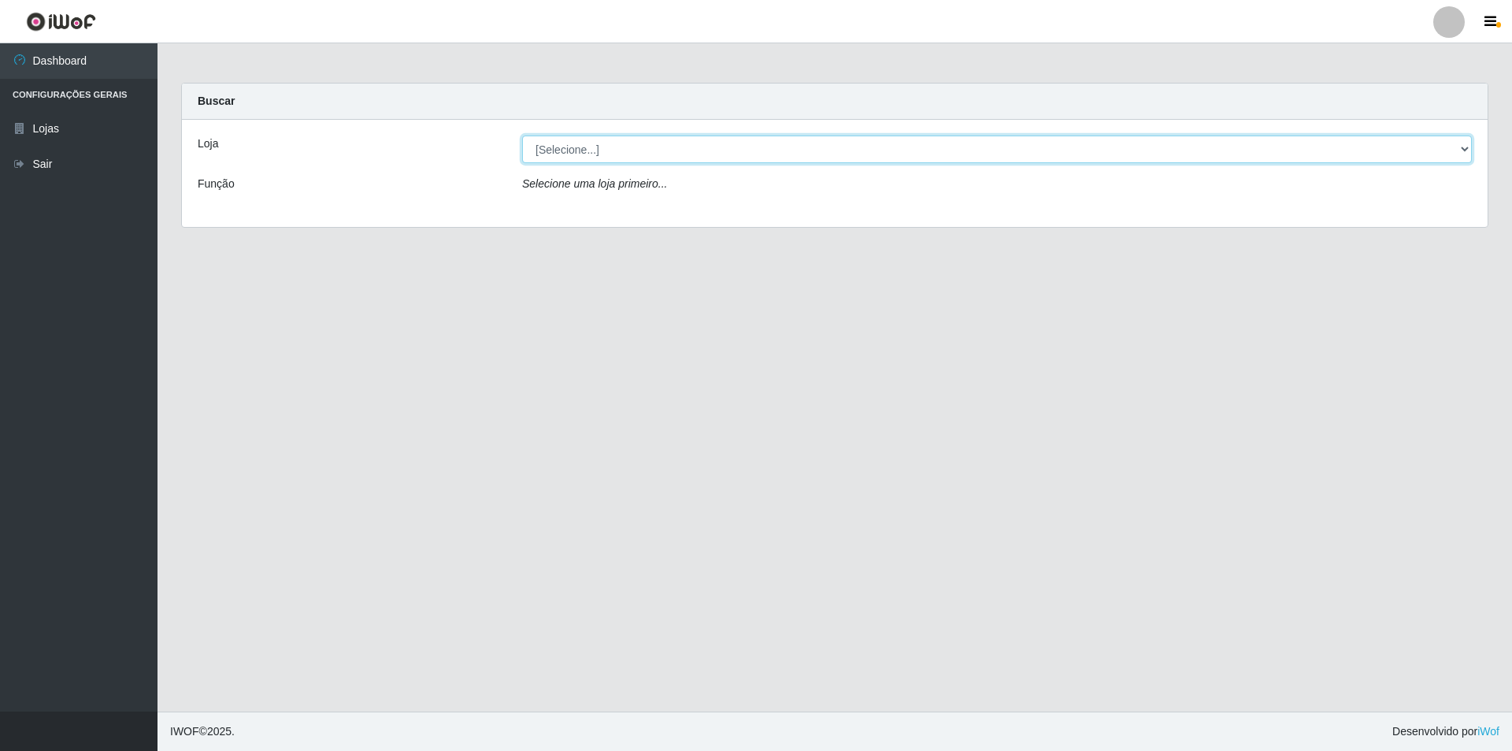
click at [803, 137] on select "[Selecione...] Atacado Vem - [STREET_ADDRESS]" at bounding box center [997, 149] width 950 height 28
select select "449"
click at [522, 135] on select "[Selecione...] Atacado Vem - [STREET_ADDRESS]" at bounding box center [997, 149] width 950 height 28
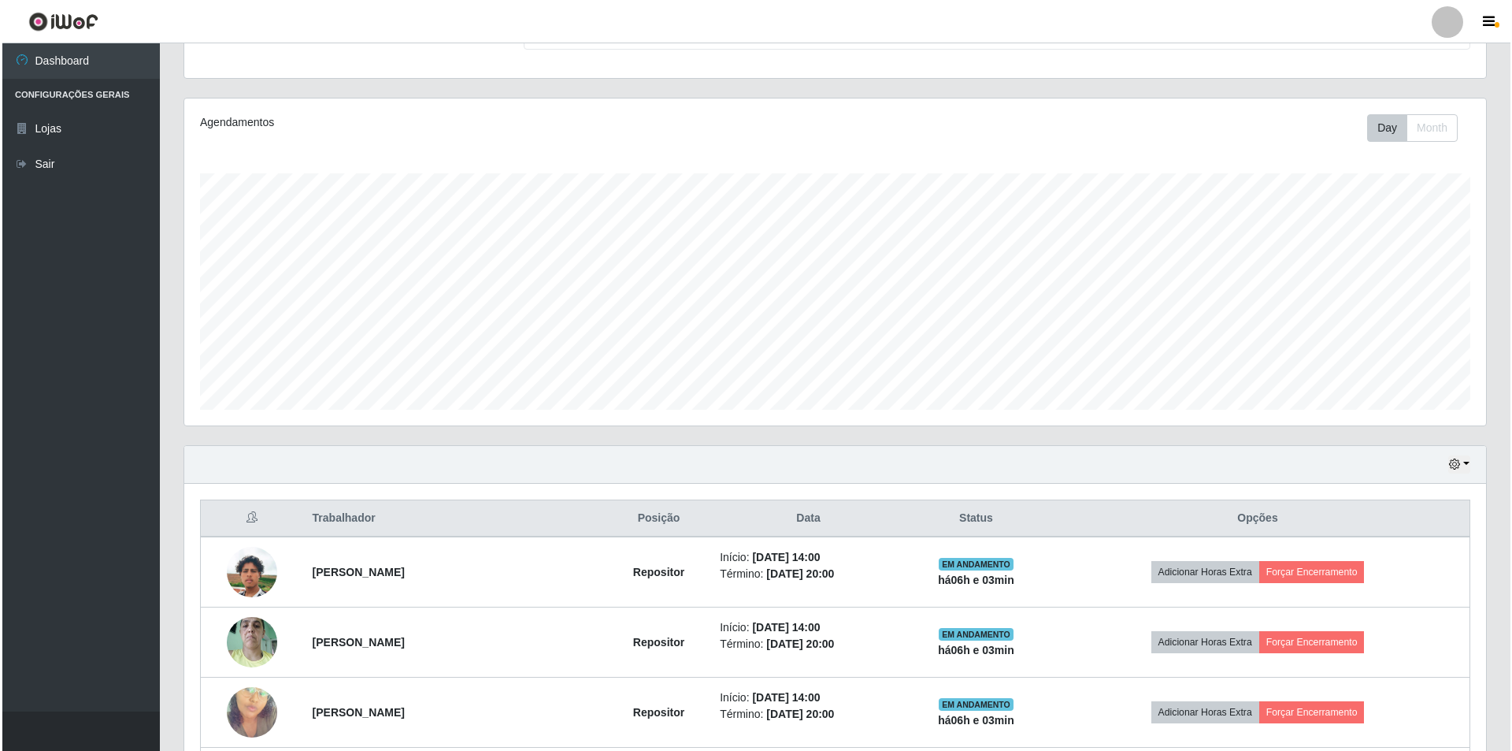
scroll to position [394, 0]
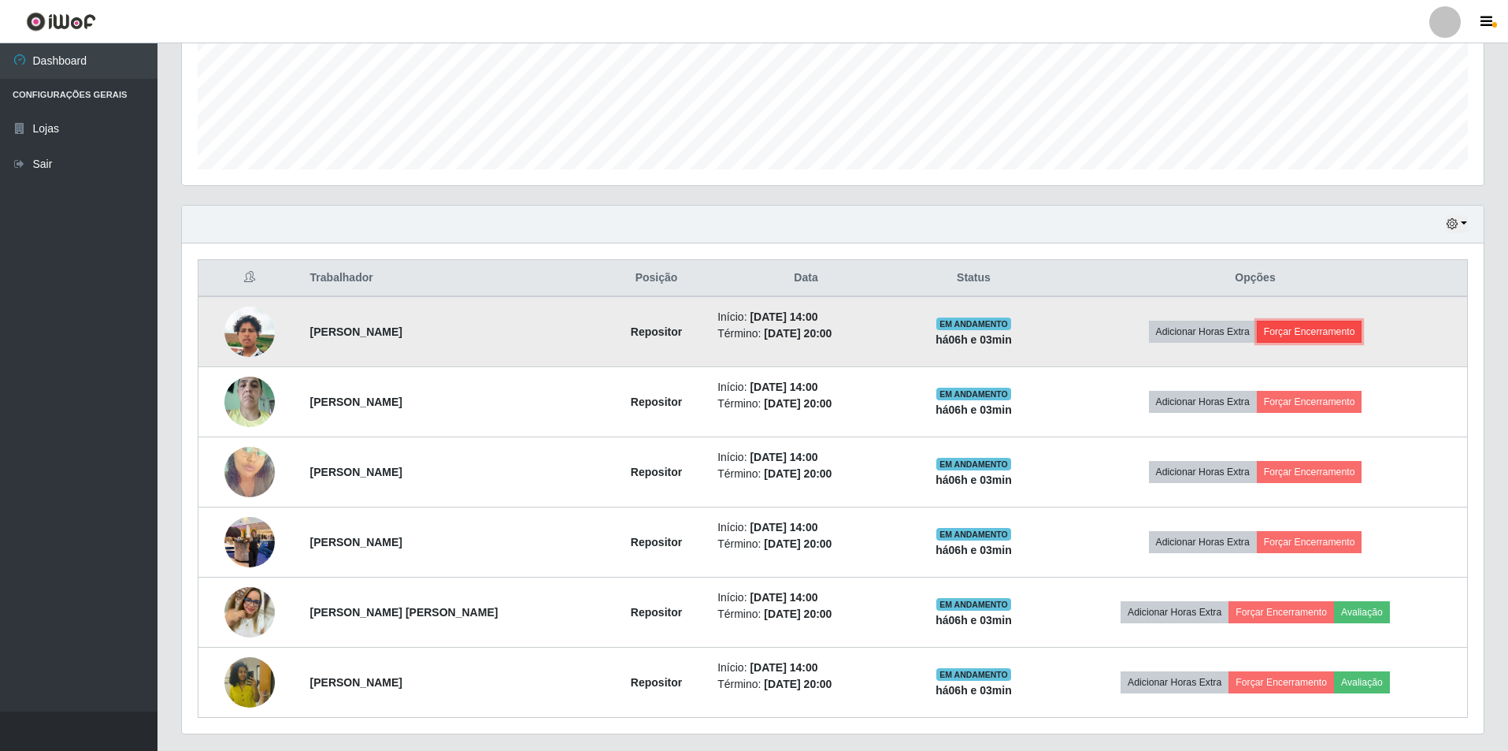
click at [1308, 332] on button "Forçar Encerramento" at bounding box center [1310, 332] width 106 height 22
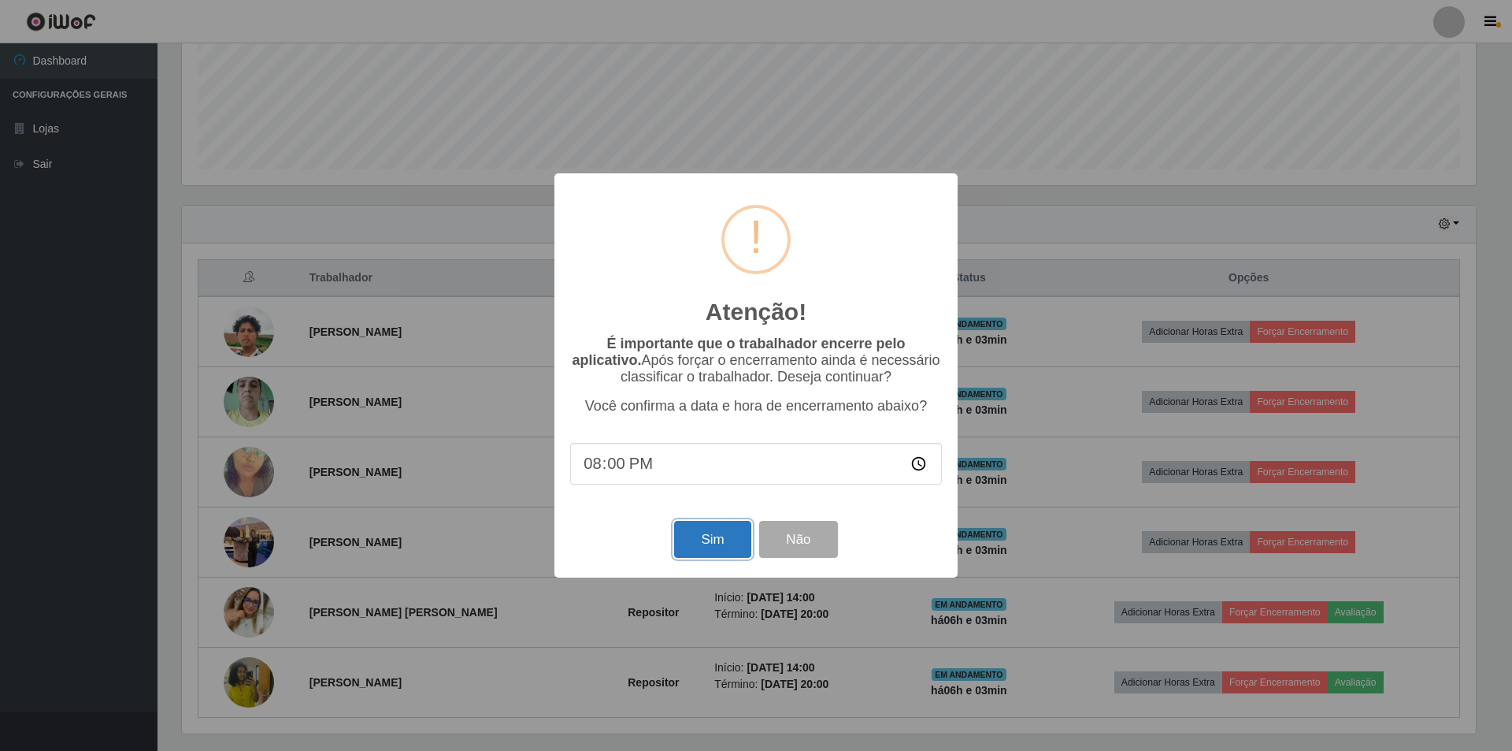
click at [695, 543] on button "Sim" at bounding box center [712, 539] width 76 height 37
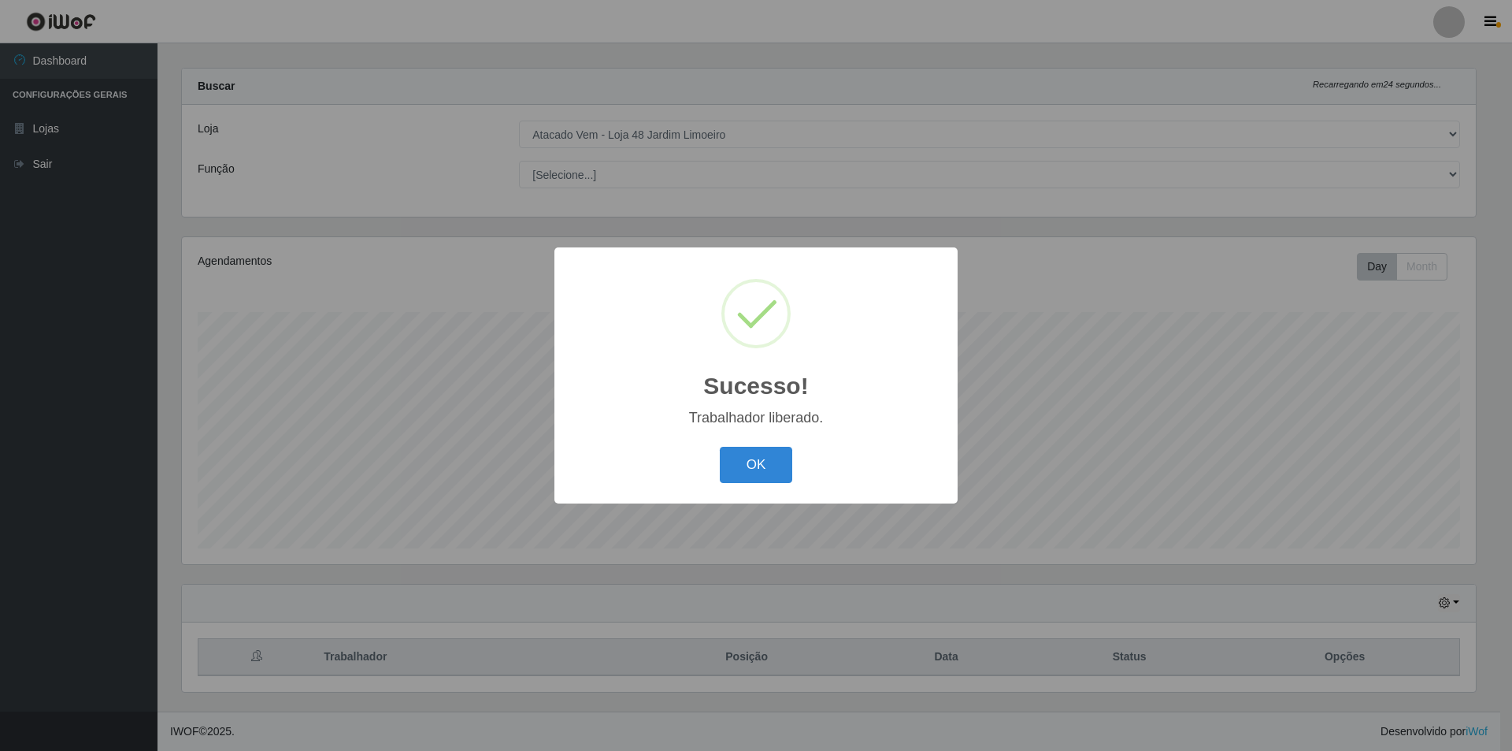
click at [1299, 398] on div "Sucesso! × Trabalhador liberado. OK Cancel" at bounding box center [756, 375] width 1512 height 751
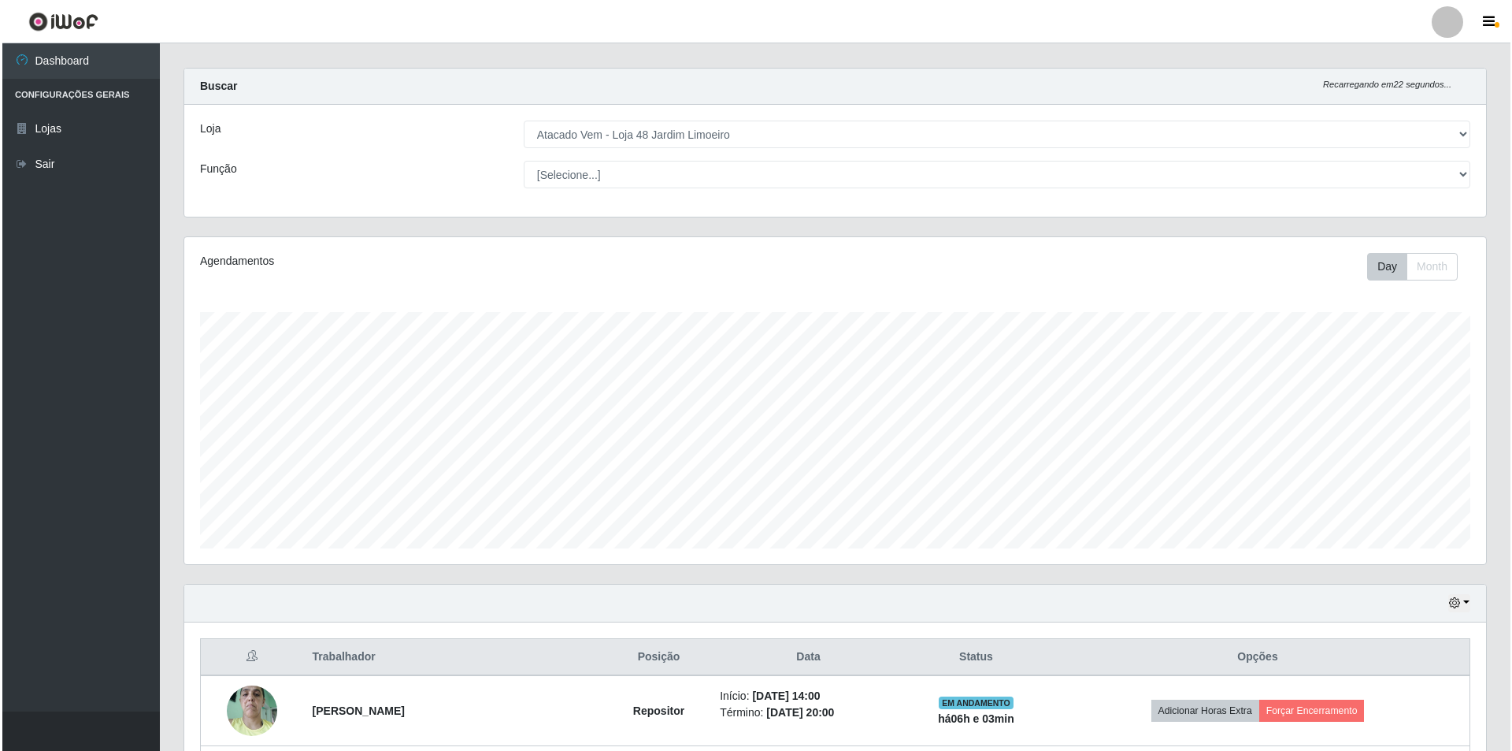
scroll to position [365, 0]
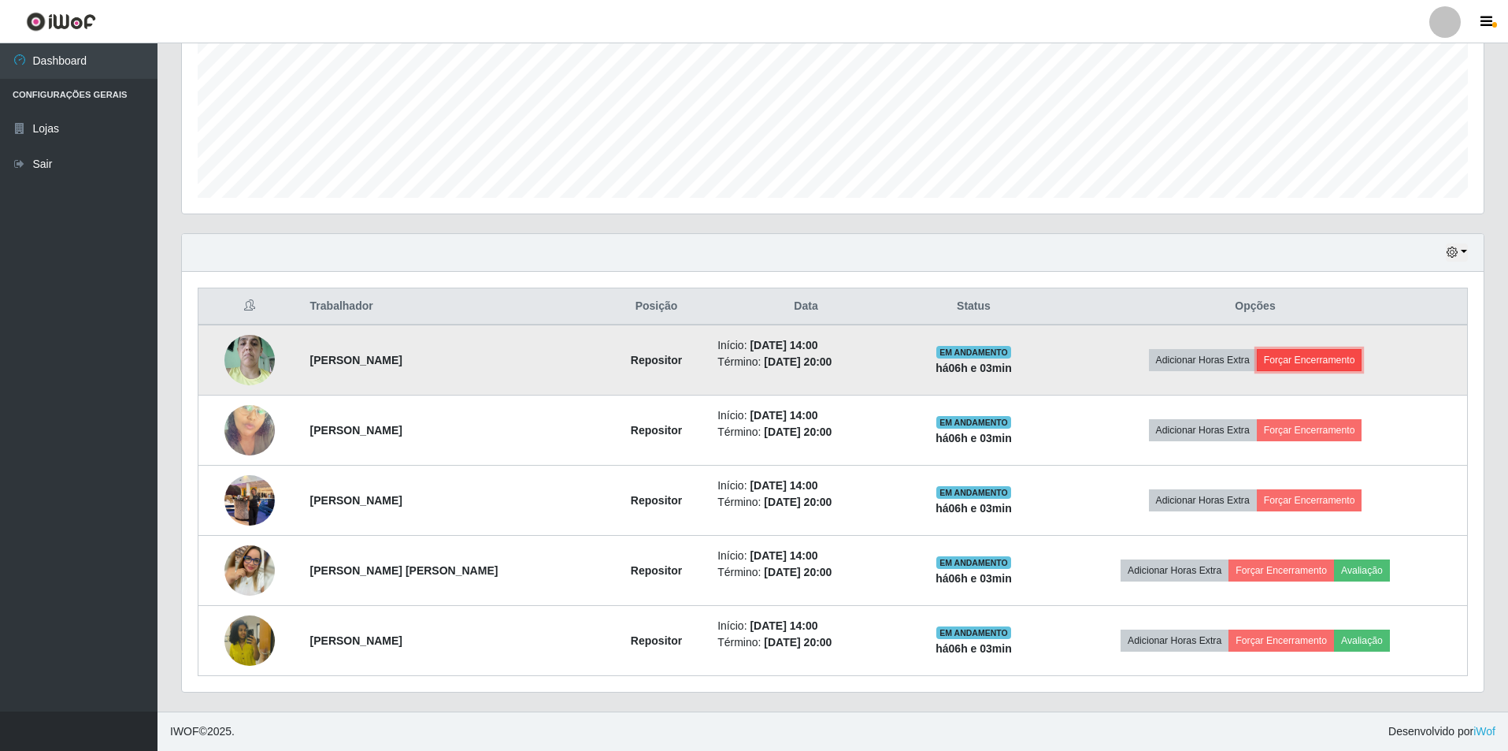
click at [1303, 356] on button "Forçar Encerramento" at bounding box center [1310, 360] width 106 height 22
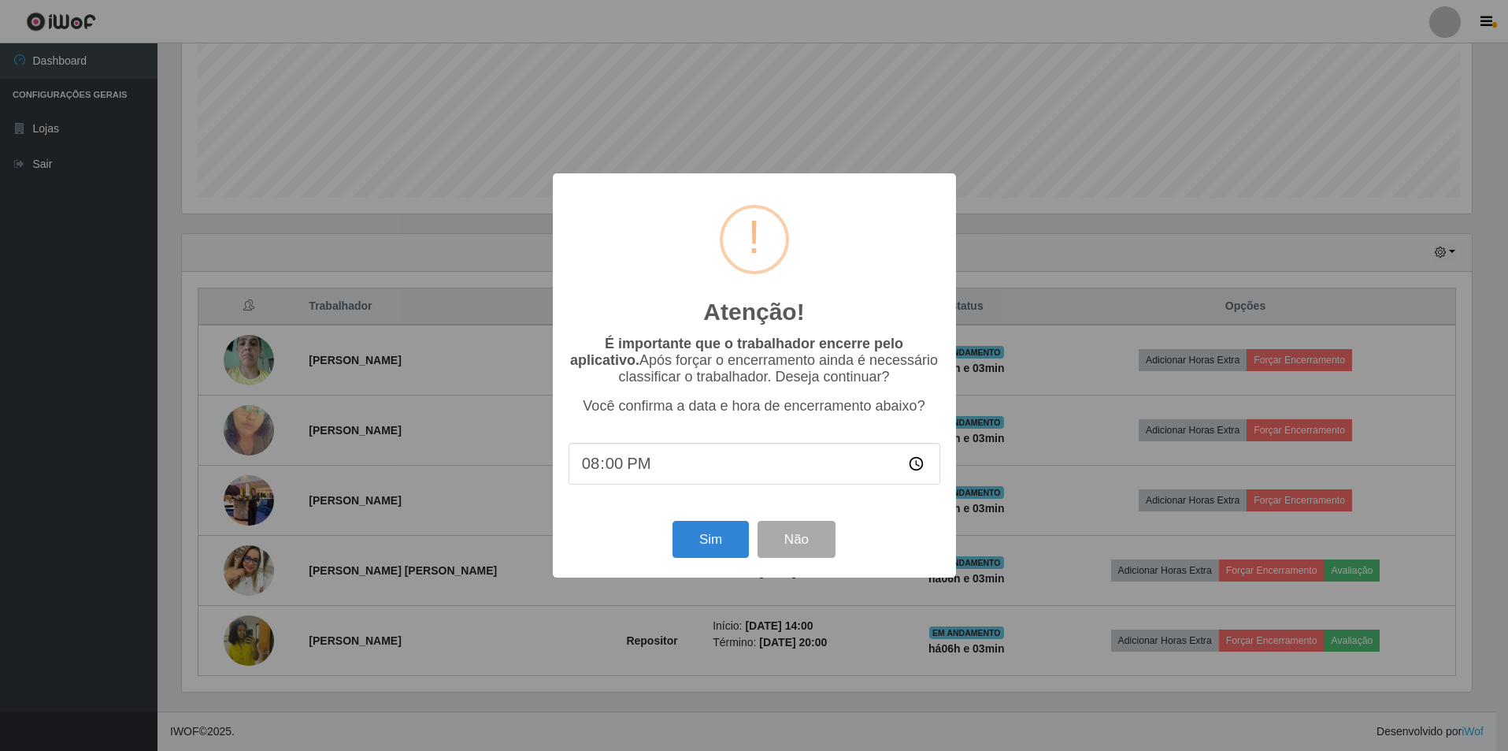
scroll to position [327, 1294]
click at [701, 543] on button "Sim" at bounding box center [712, 539] width 76 height 37
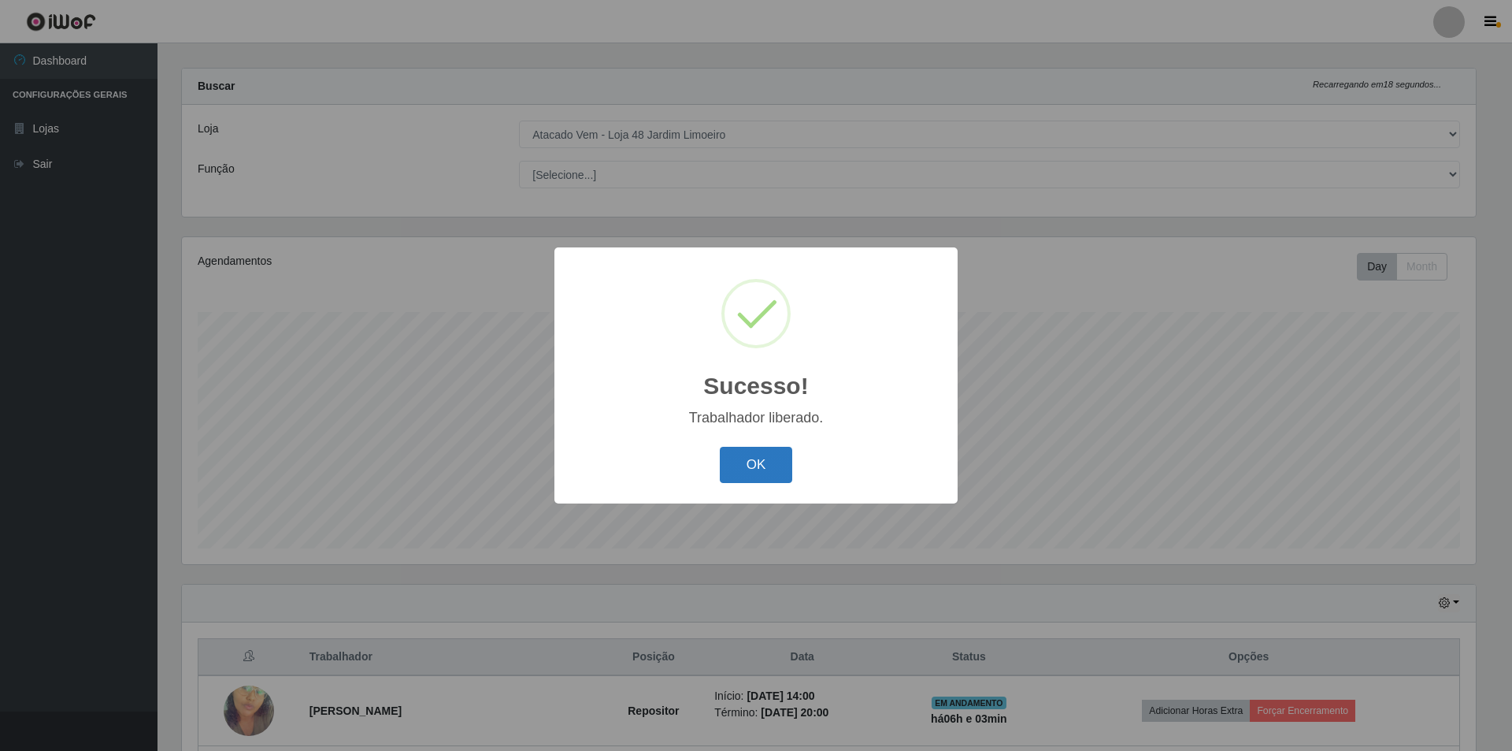
click at [740, 463] on button "OK" at bounding box center [756, 465] width 73 height 37
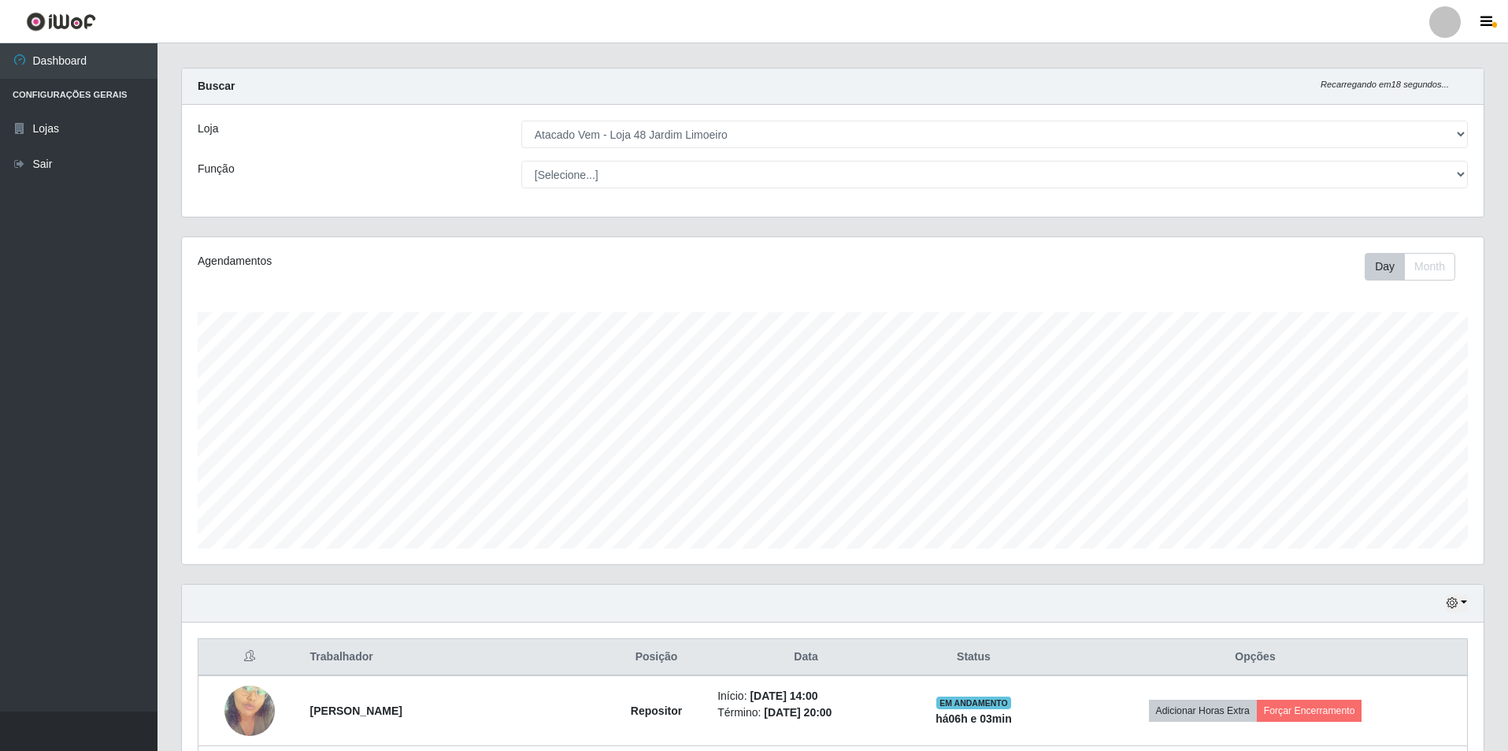
scroll to position [295, 0]
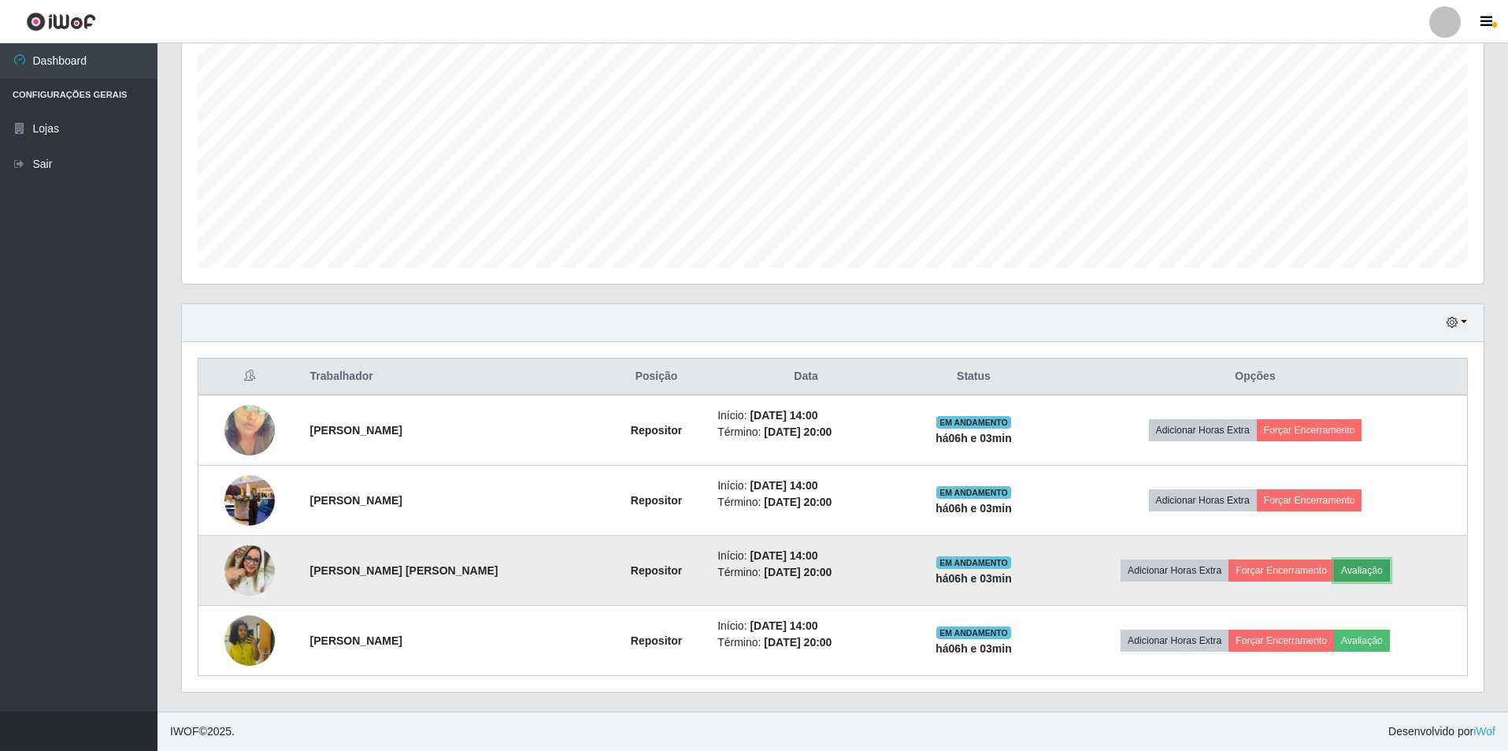
click at [1374, 569] on button "Avaliação" at bounding box center [1362, 570] width 56 height 22
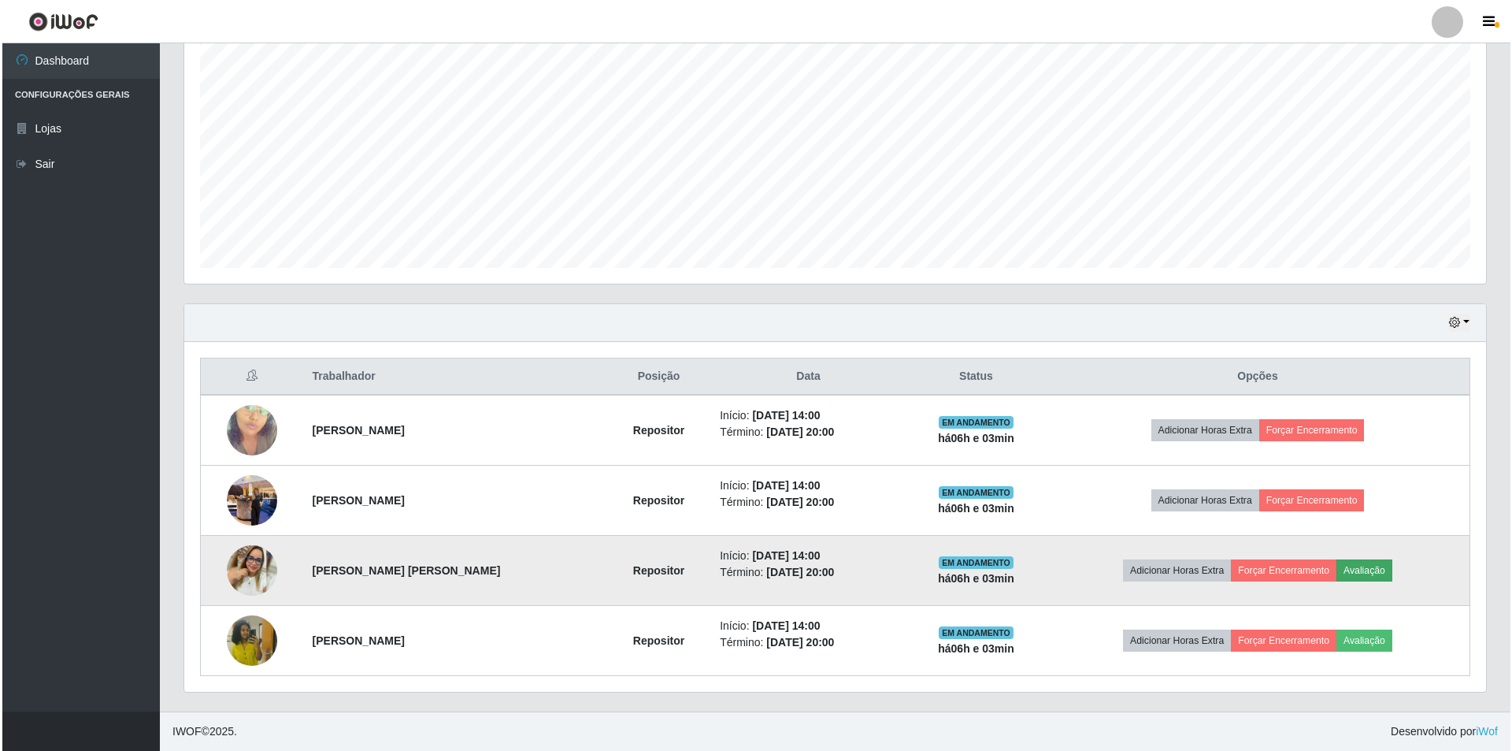
scroll to position [327, 1294]
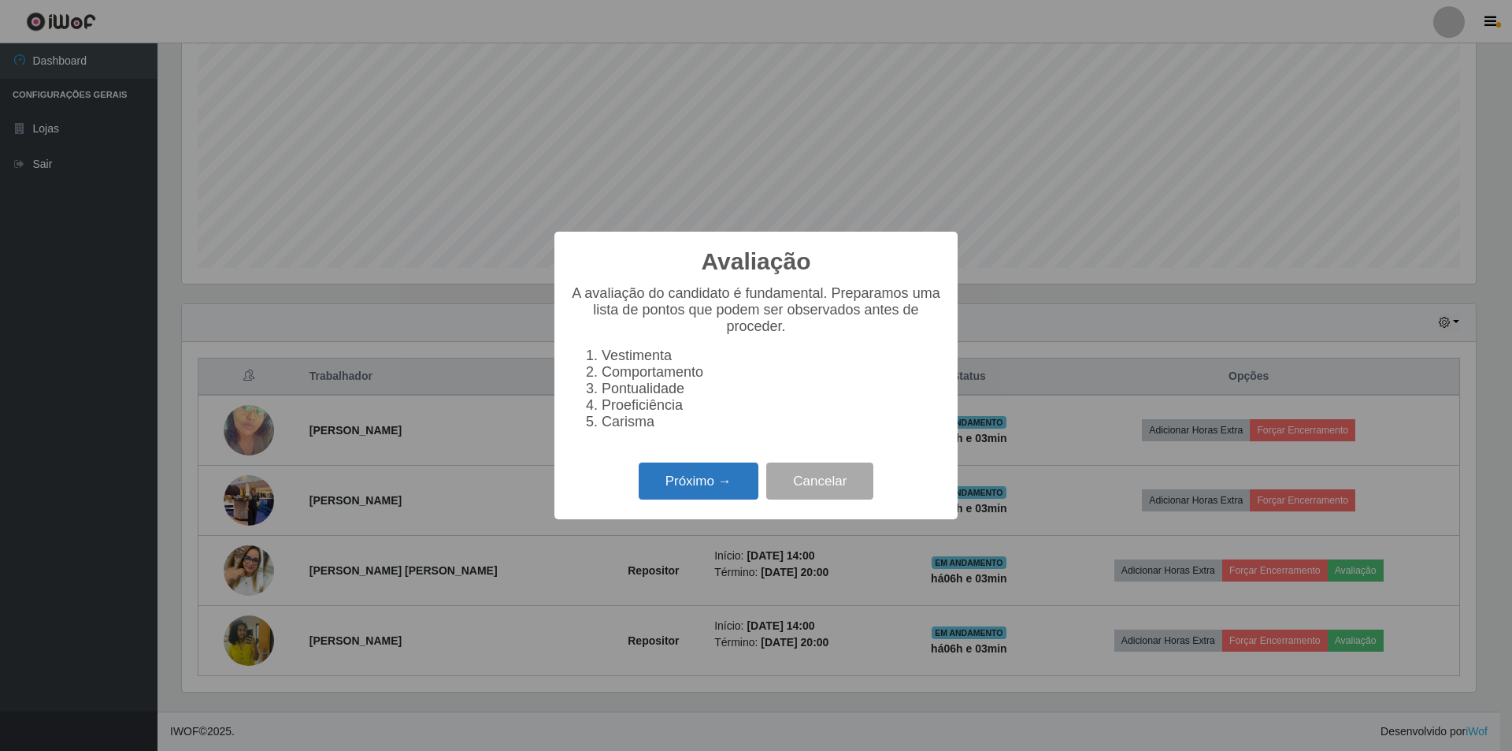
click at [688, 484] on button "Próximo →" at bounding box center [699, 480] width 120 height 37
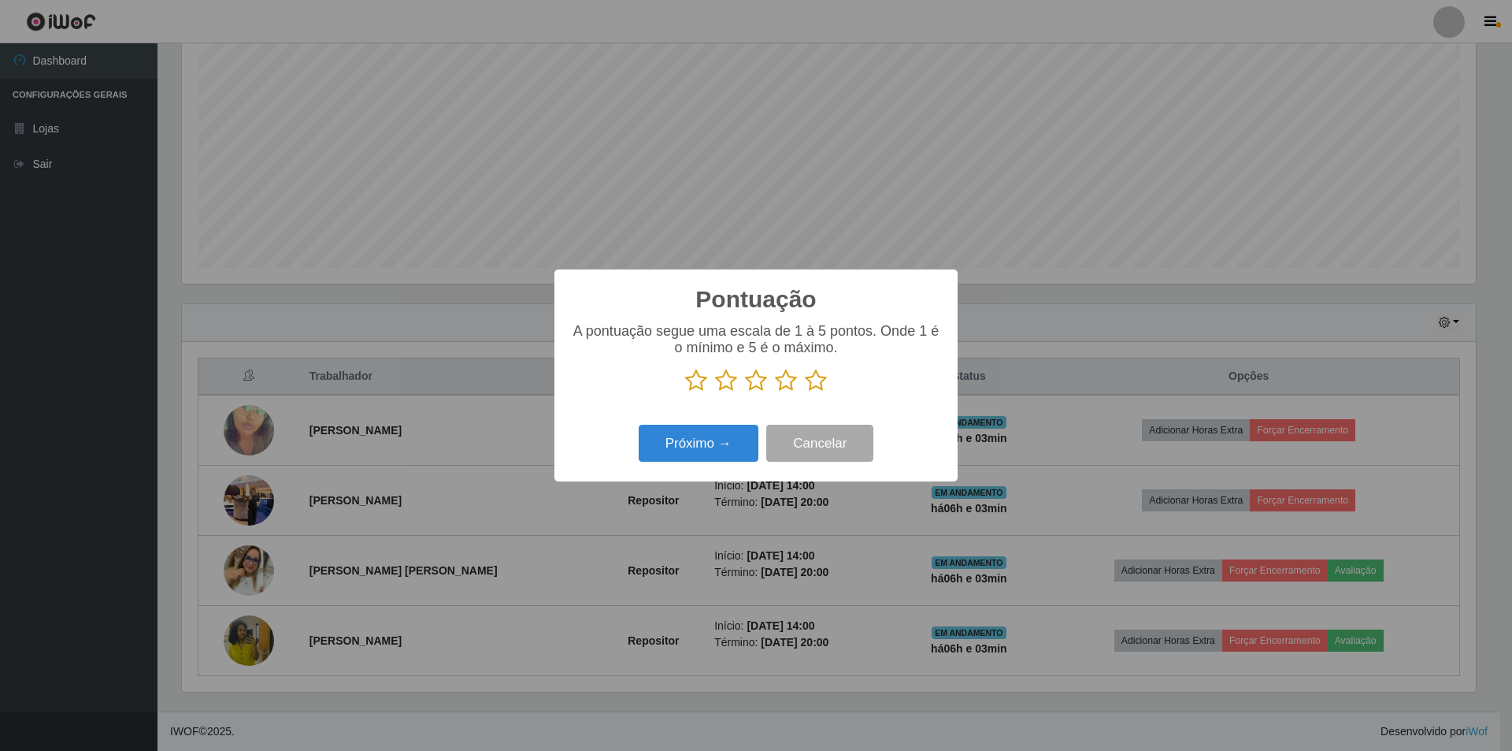
scroll to position [787332, 786365]
click at [814, 380] on icon at bounding box center [816, 381] width 22 height 24
click at [805, 392] on input "radio" at bounding box center [805, 392] width 0 height 0
click at [693, 455] on button "Próximo →" at bounding box center [699, 443] width 120 height 37
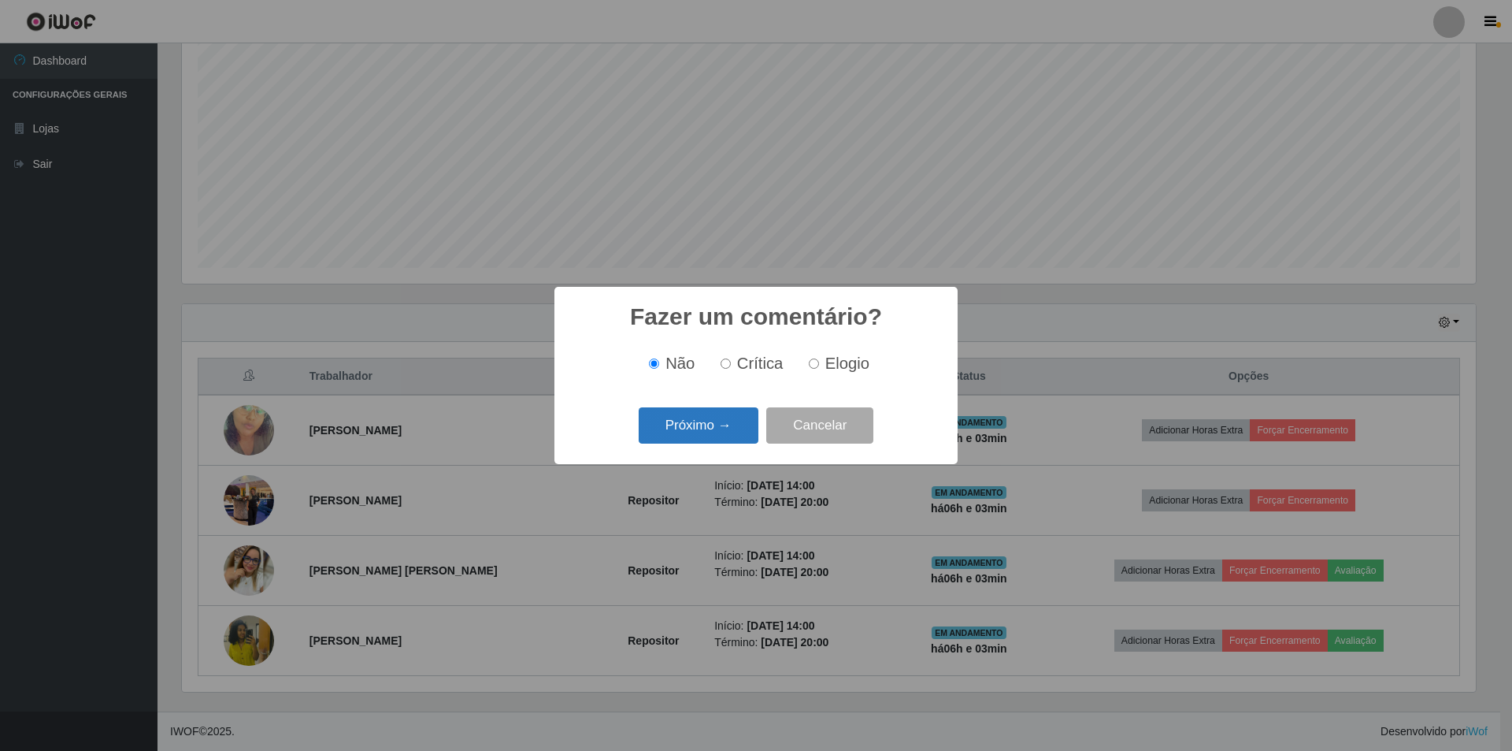
click at [688, 426] on button "Próximo →" at bounding box center [699, 425] width 120 height 37
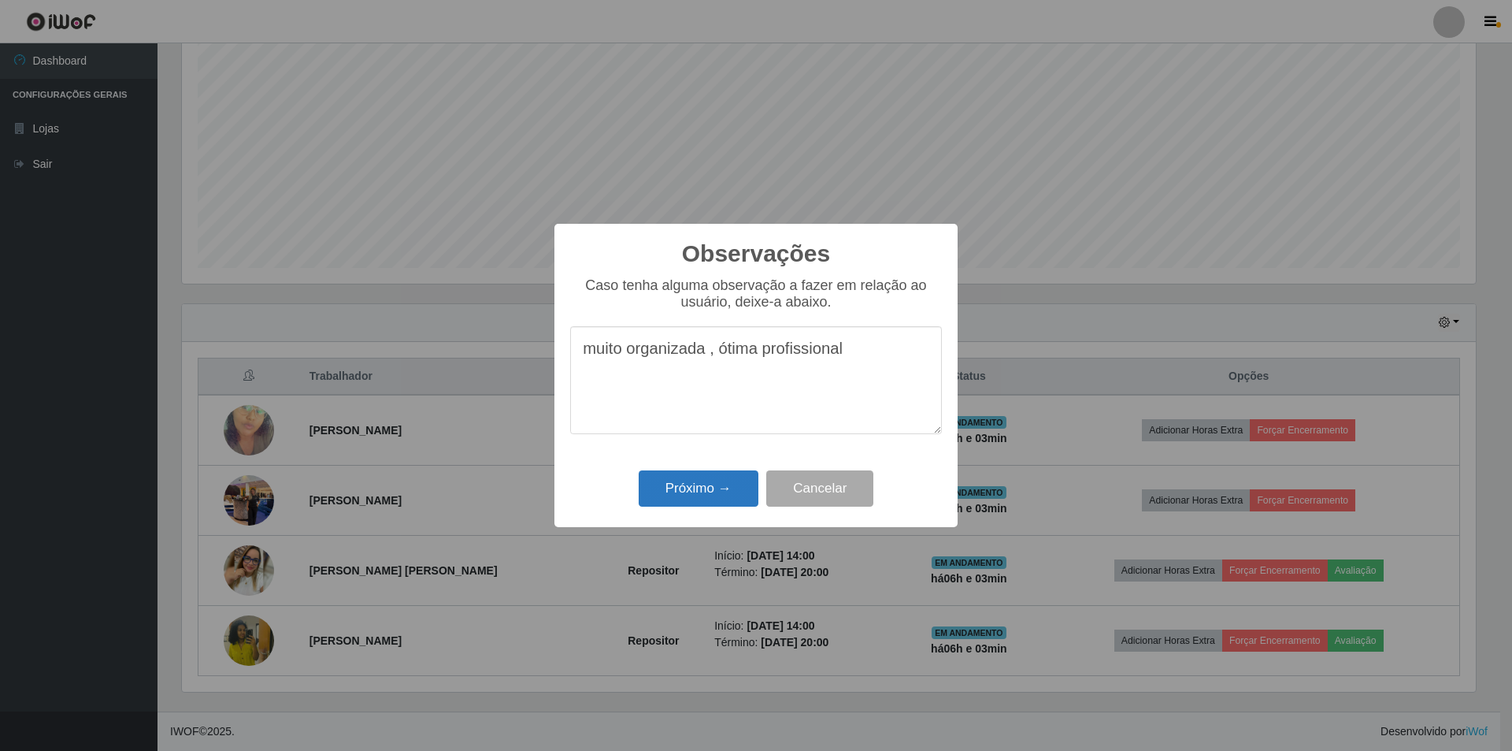
type textarea "muito organizada , ótima profissional"
click at [708, 497] on button "Próximo →" at bounding box center [699, 488] width 120 height 37
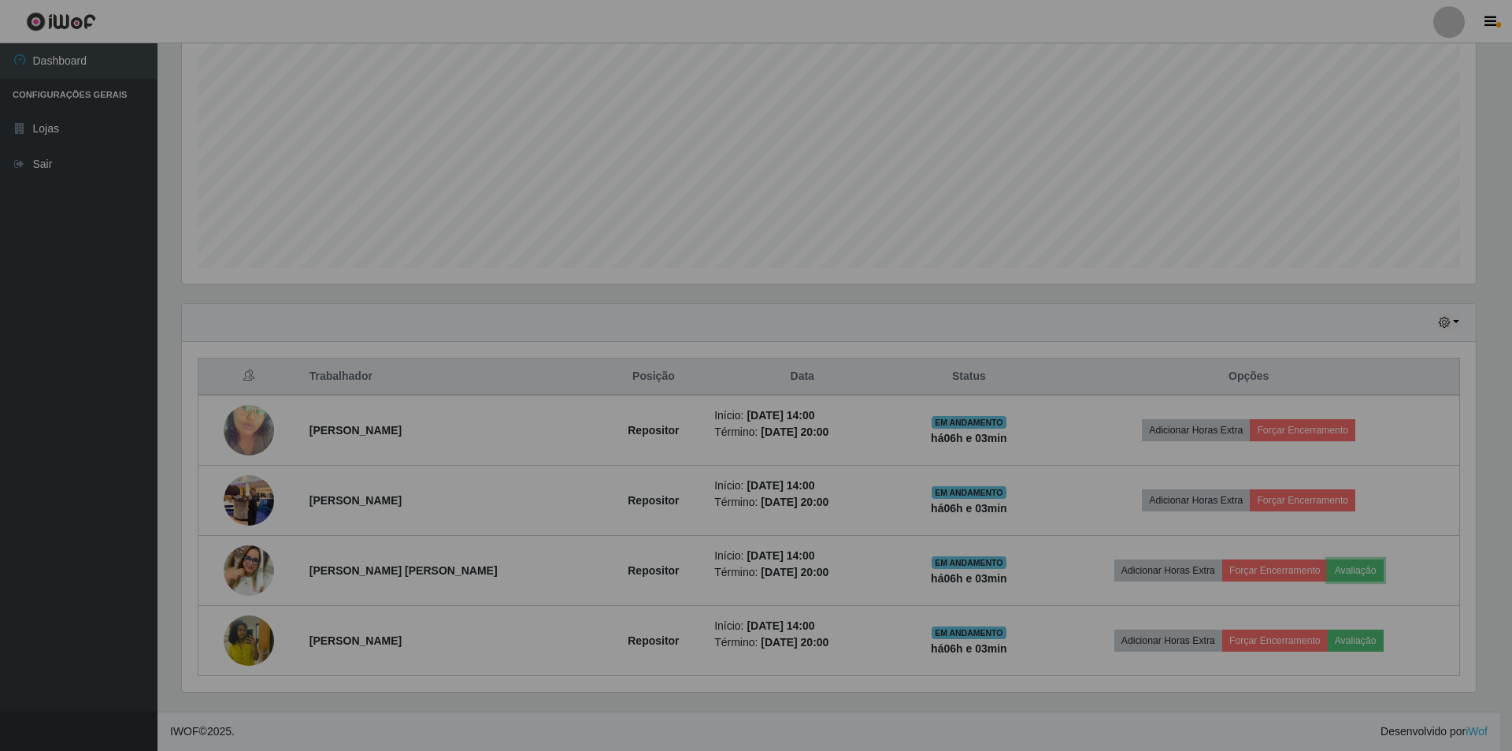
scroll to position [327, 1302]
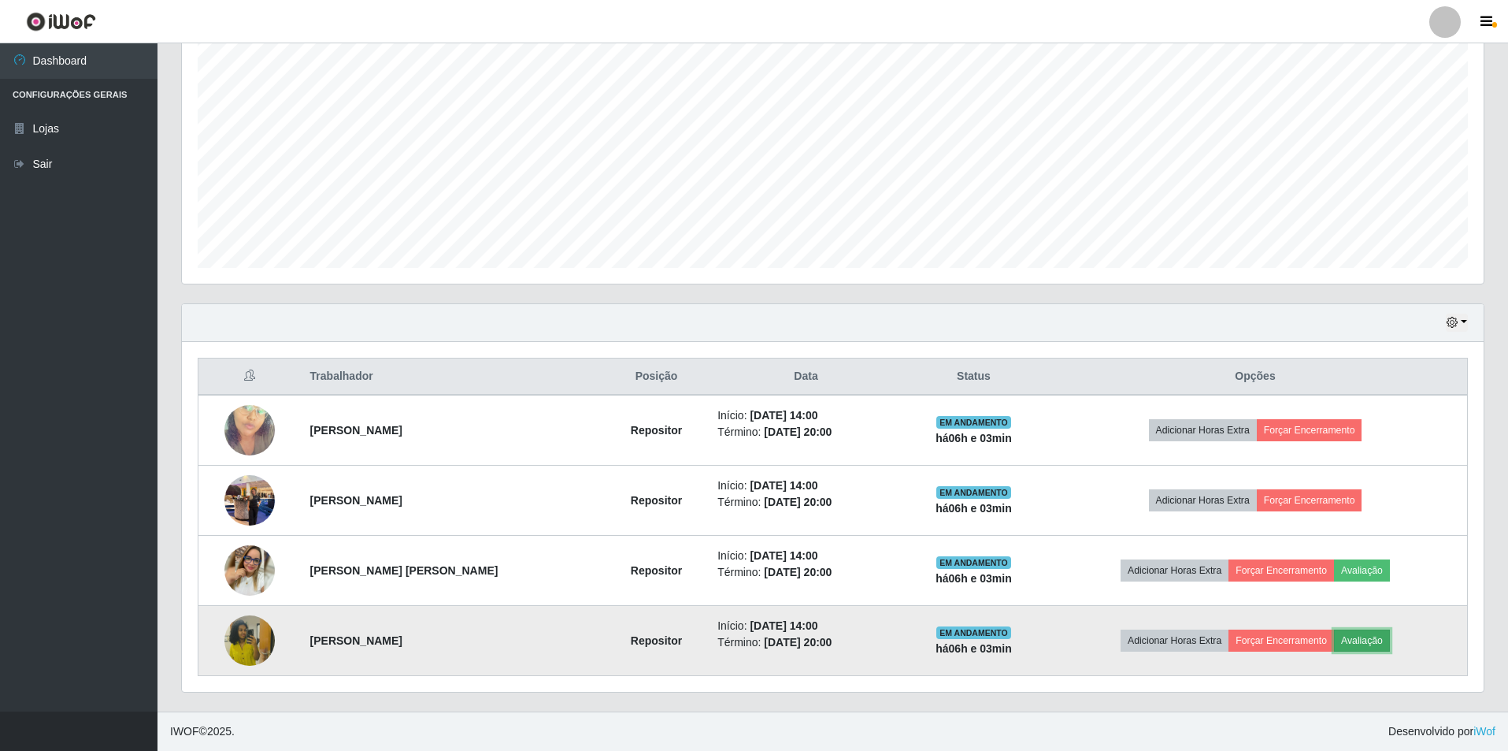
click at [1364, 643] on button "Avaliação" at bounding box center [1362, 640] width 56 height 22
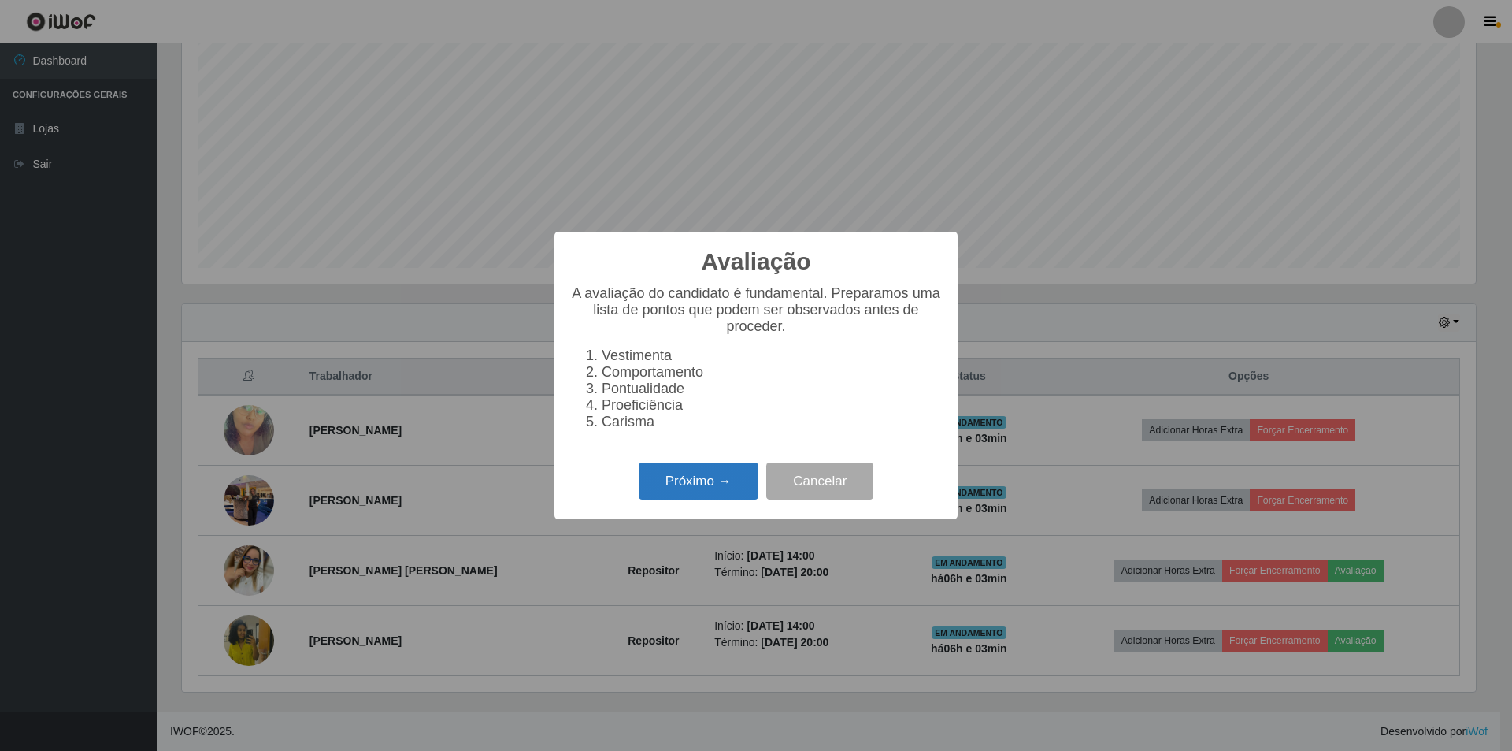
click at [662, 487] on button "Próximo →" at bounding box center [699, 480] width 120 height 37
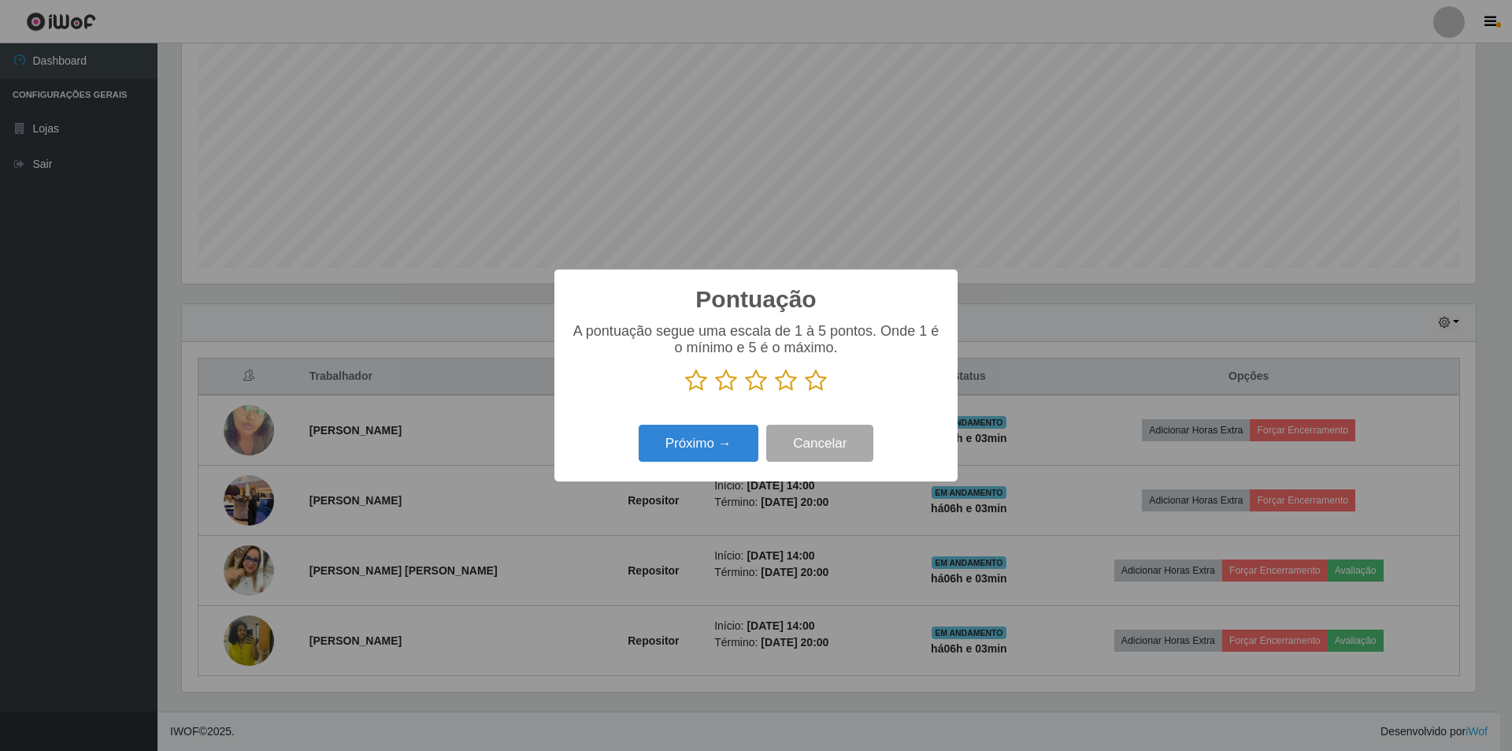
click at [815, 373] on icon at bounding box center [816, 381] width 22 height 24
click at [805, 392] on input "radio" at bounding box center [805, 392] width 0 height 0
click at [704, 440] on button "Próximo →" at bounding box center [699, 443] width 120 height 37
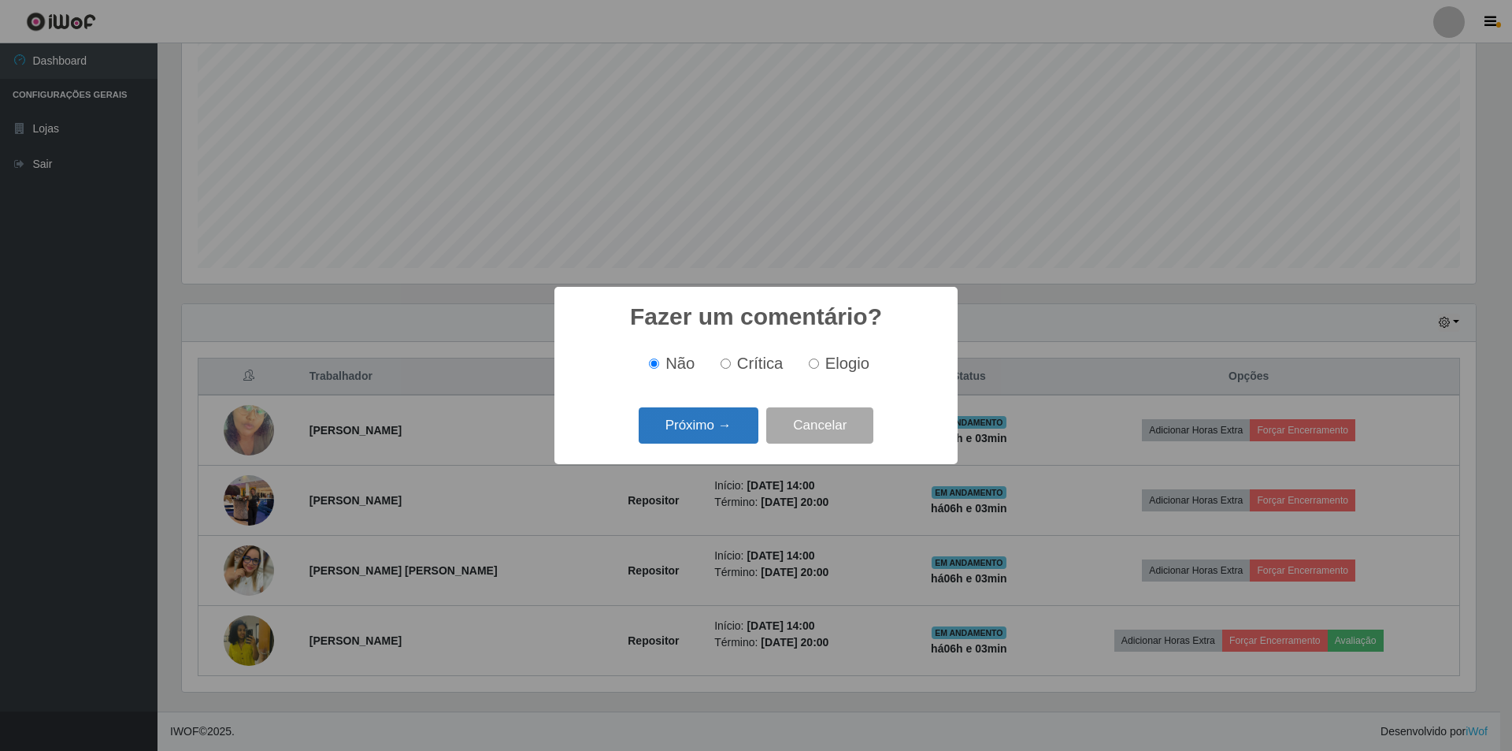
click at [702, 429] on button "Próximo →" at bounding box center [699, 425] width 120 height 37
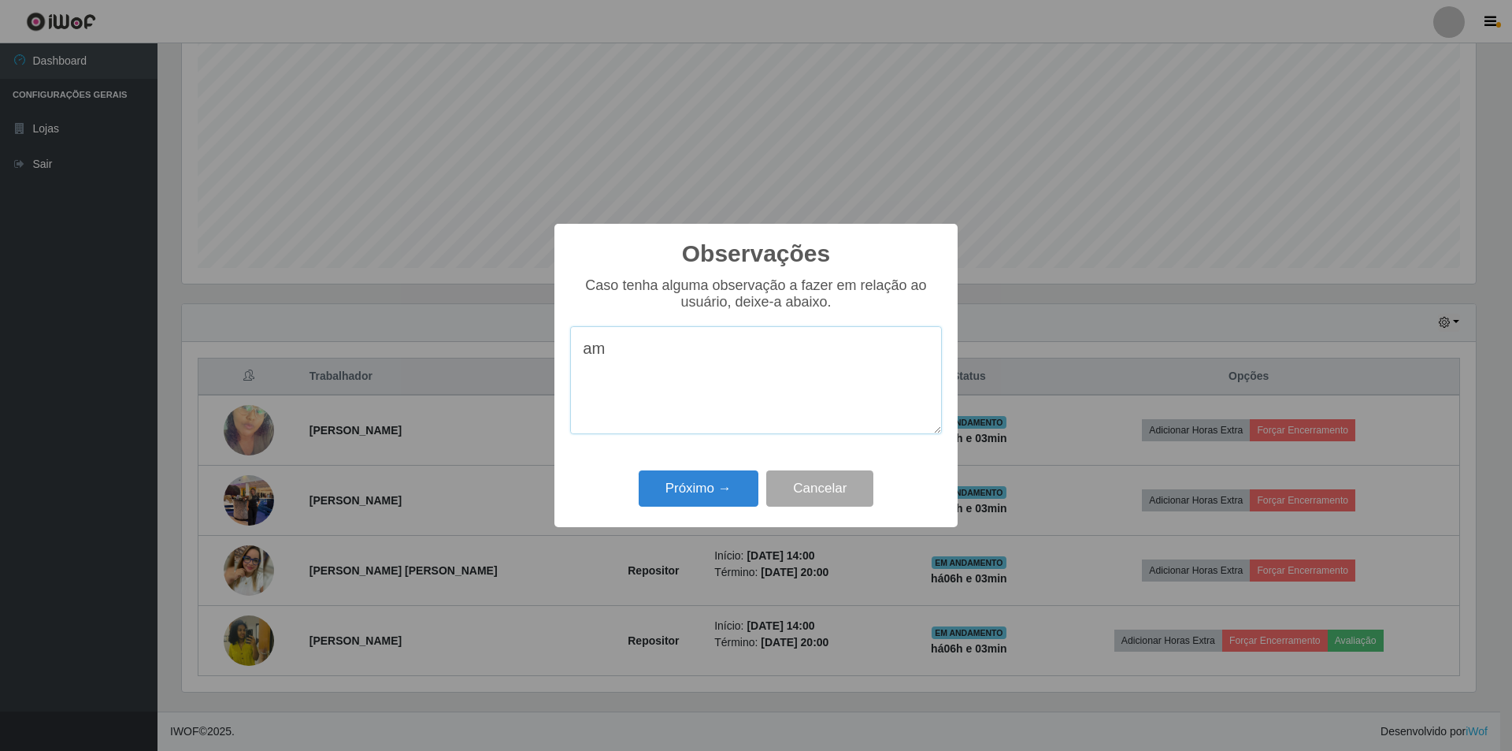
type textarea "a"
type textarea "já sabe tudo sobre o setor , ótimo trabalho em equipe excelente"
click at [721, 484] on button "Próximo →" at bounding box center [699, 488] width 120 height 37
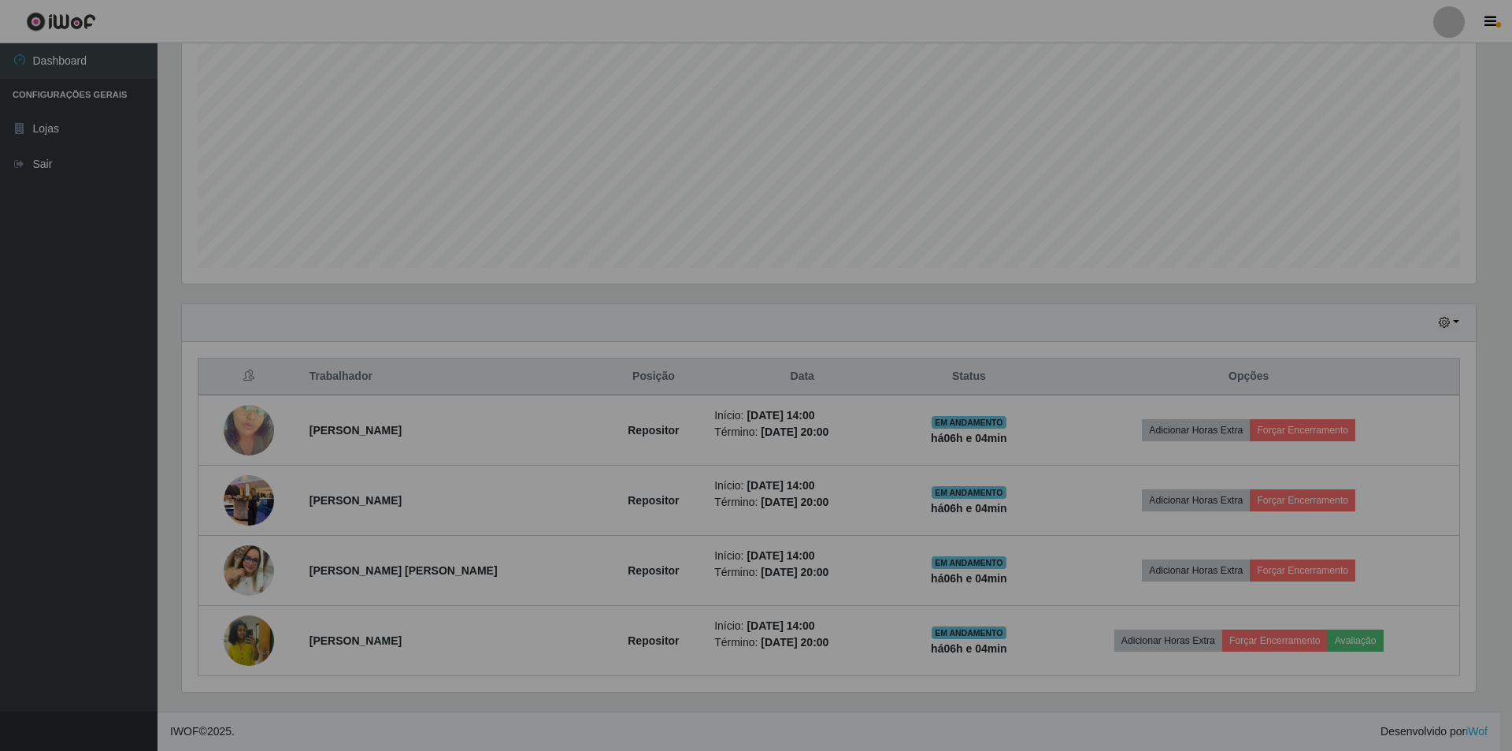
scroll to position [327, 1302]
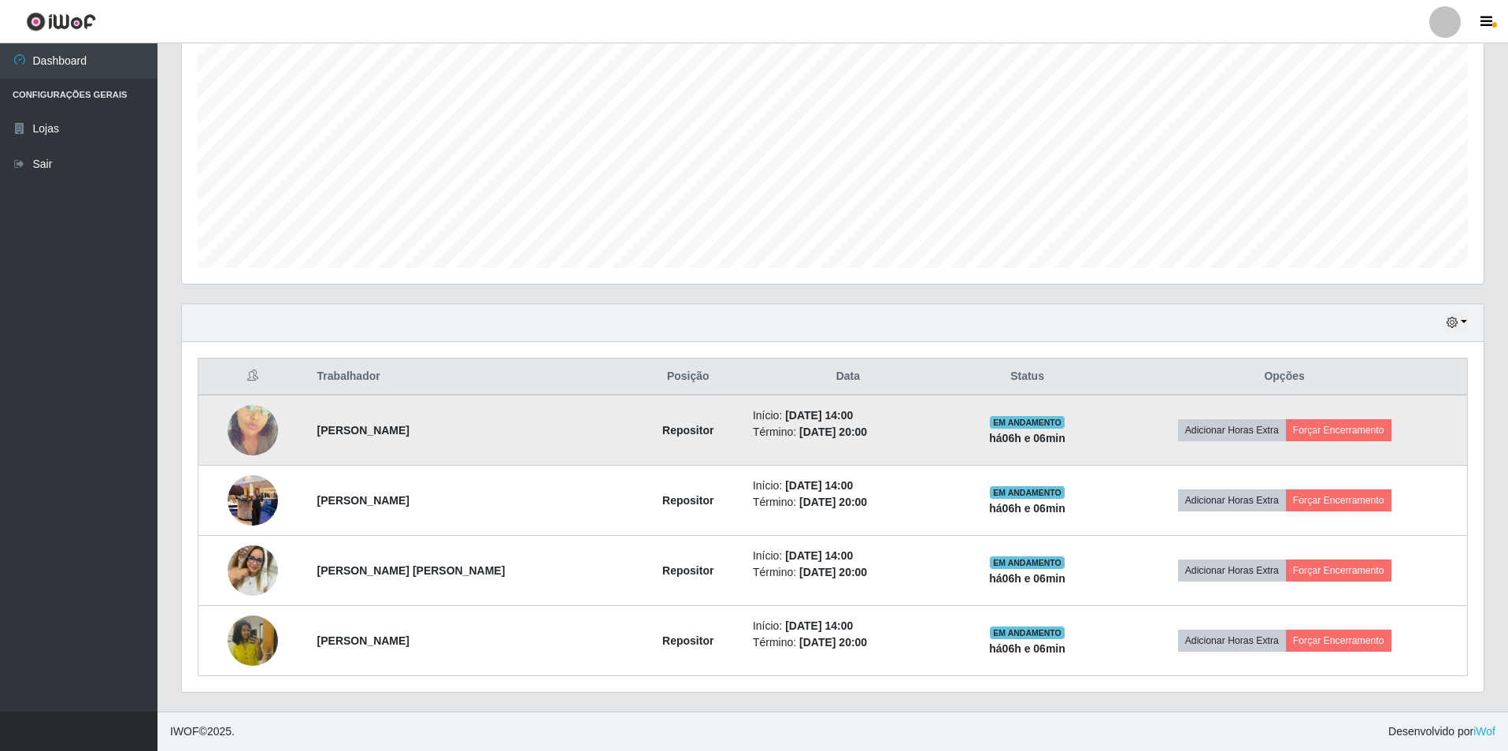
click at [1360, 417] on td "Adicionar Horas Extra Forçar Encerramento" at bounding box center [1284, 430] width 365 height 71
click at [1363, 425] on button "Forçar Encerramento" at bounding box center [1339, 430] width 106 height 22
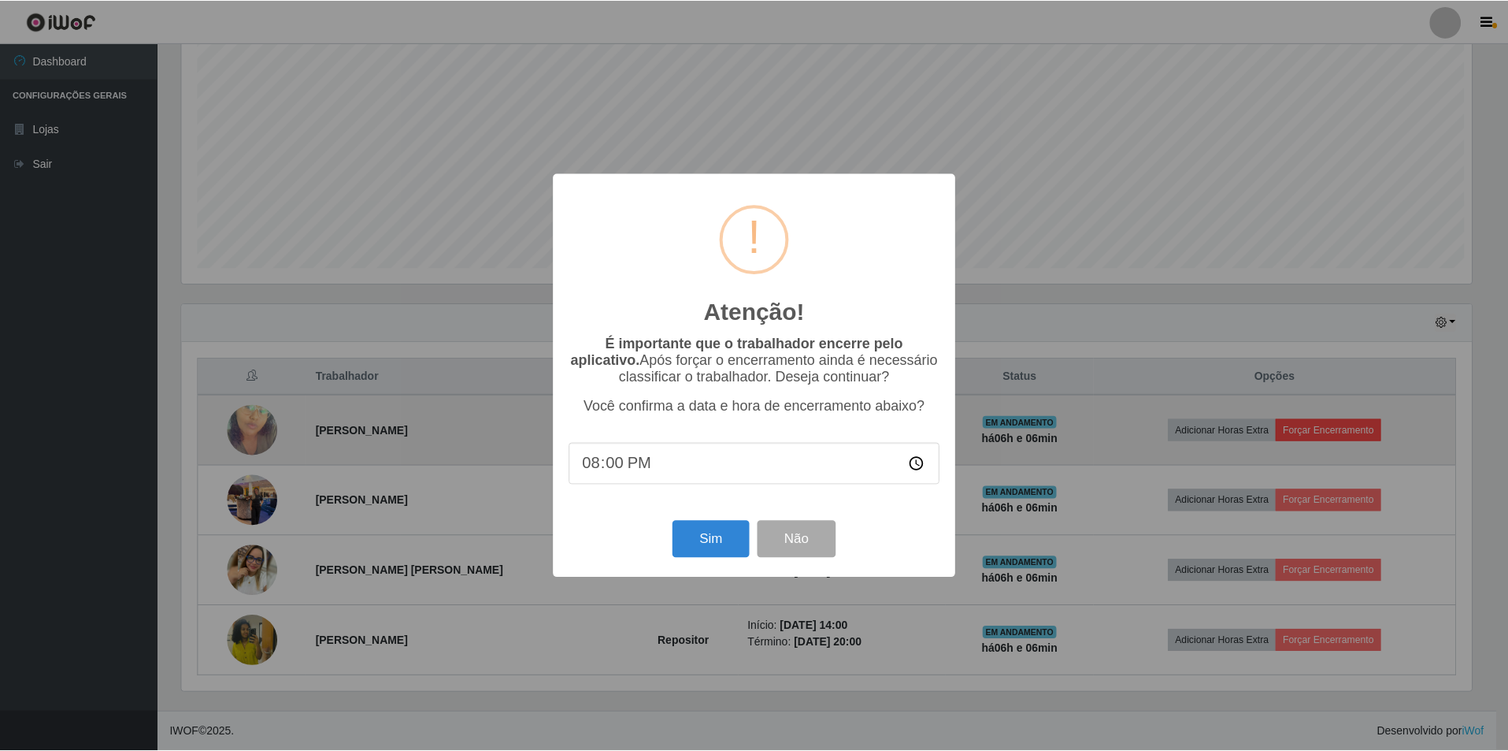
scroll to position [327, 1294]
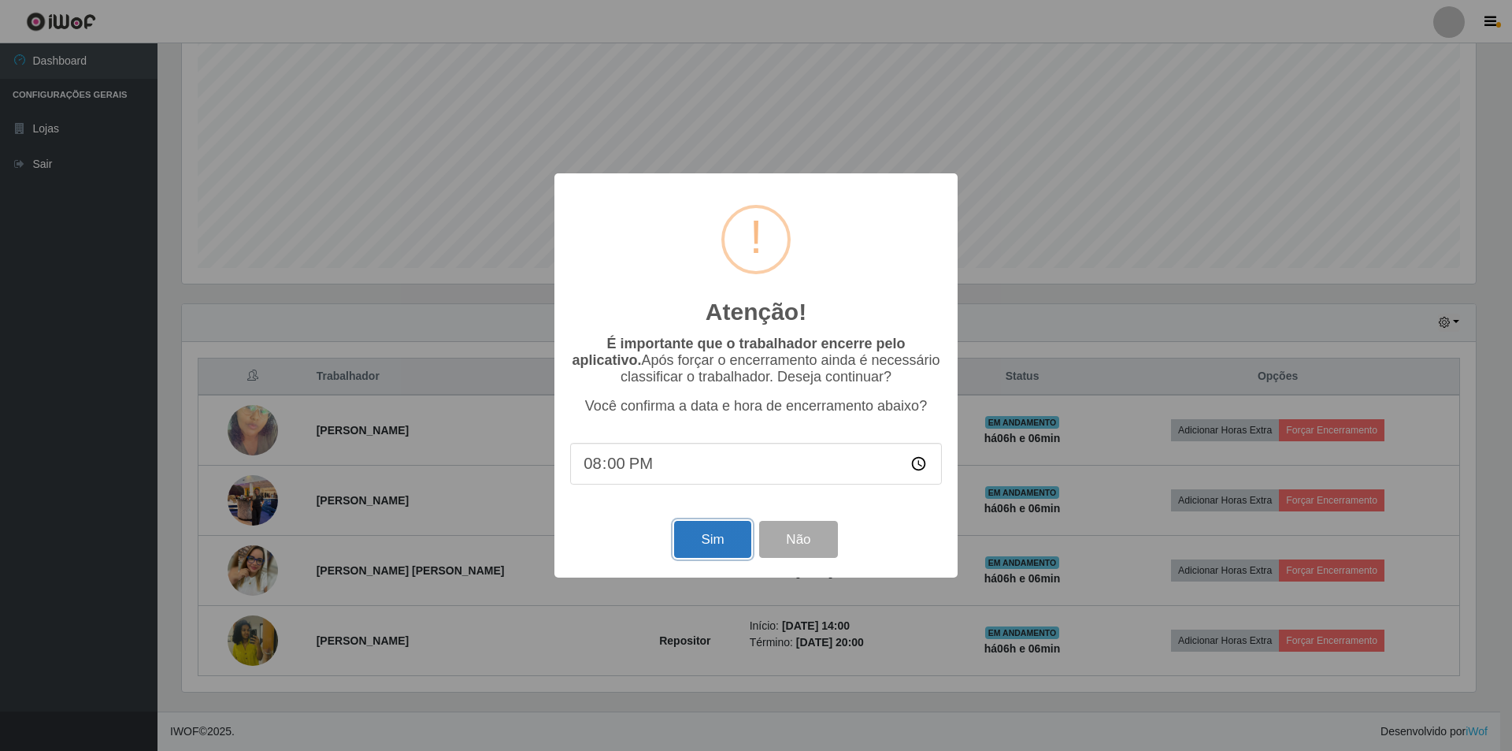
click at [699, 543] on button "Sim" at bounding box center [712, 539] width 76 height 37
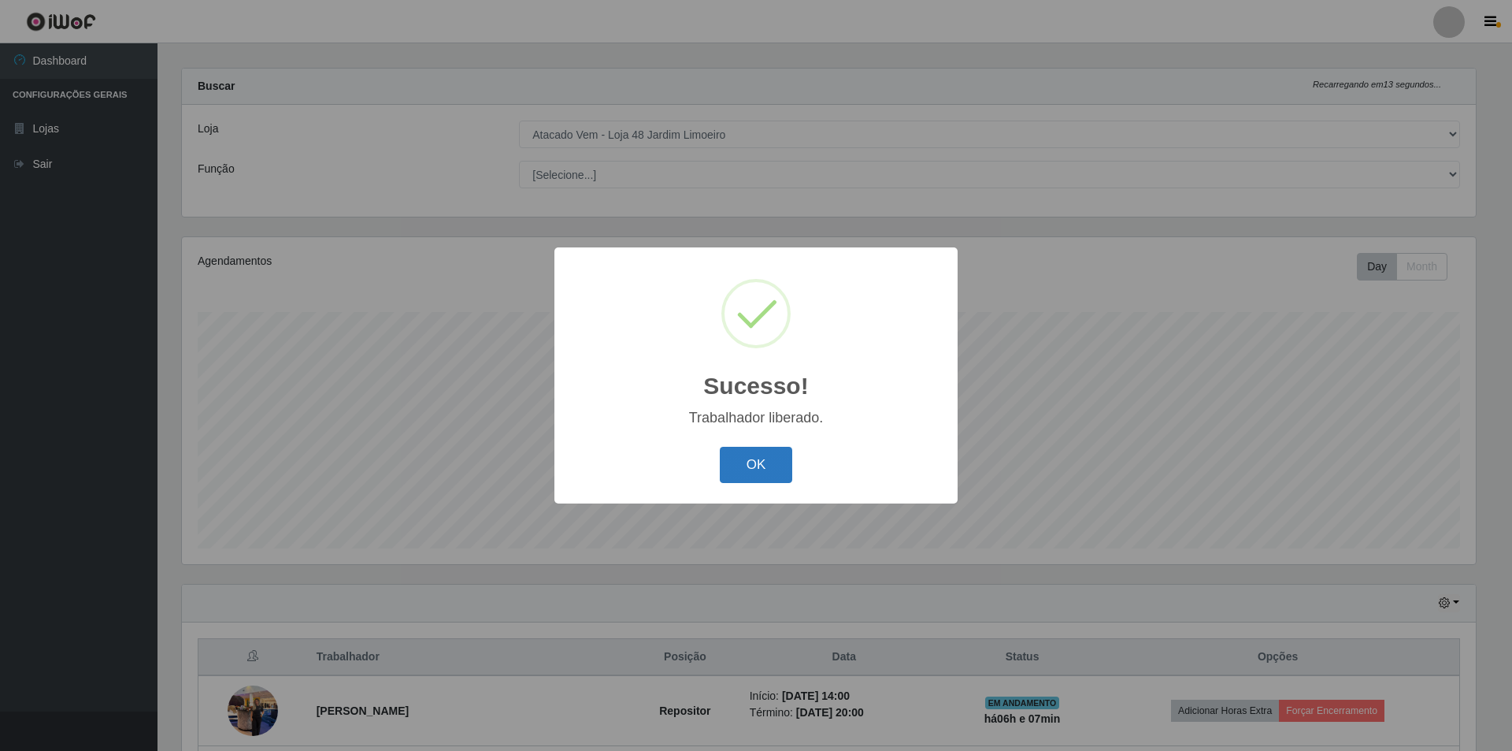
click at [775, 466] on button "OK" at bounding box center [756, 465] width 73 height 37
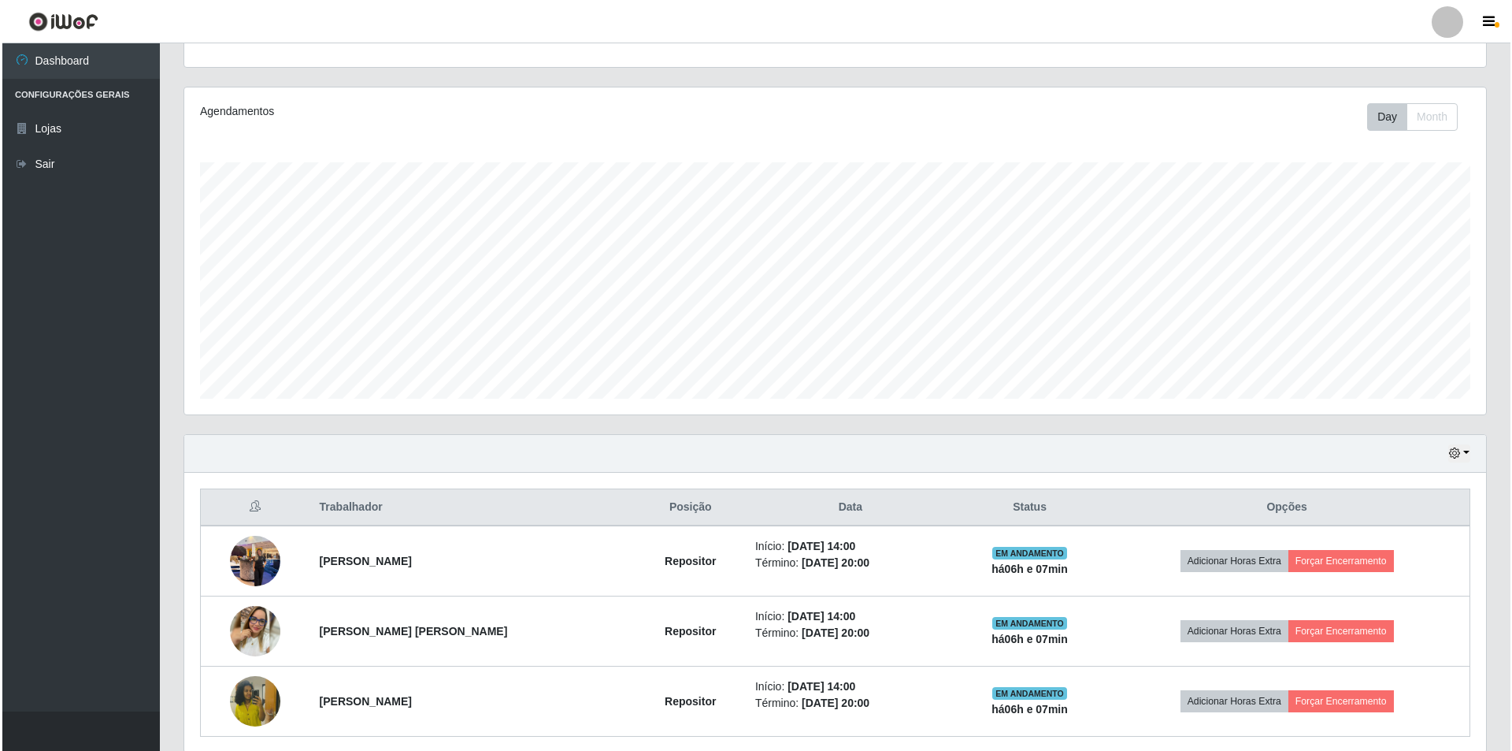
scroll to position [225, 0]
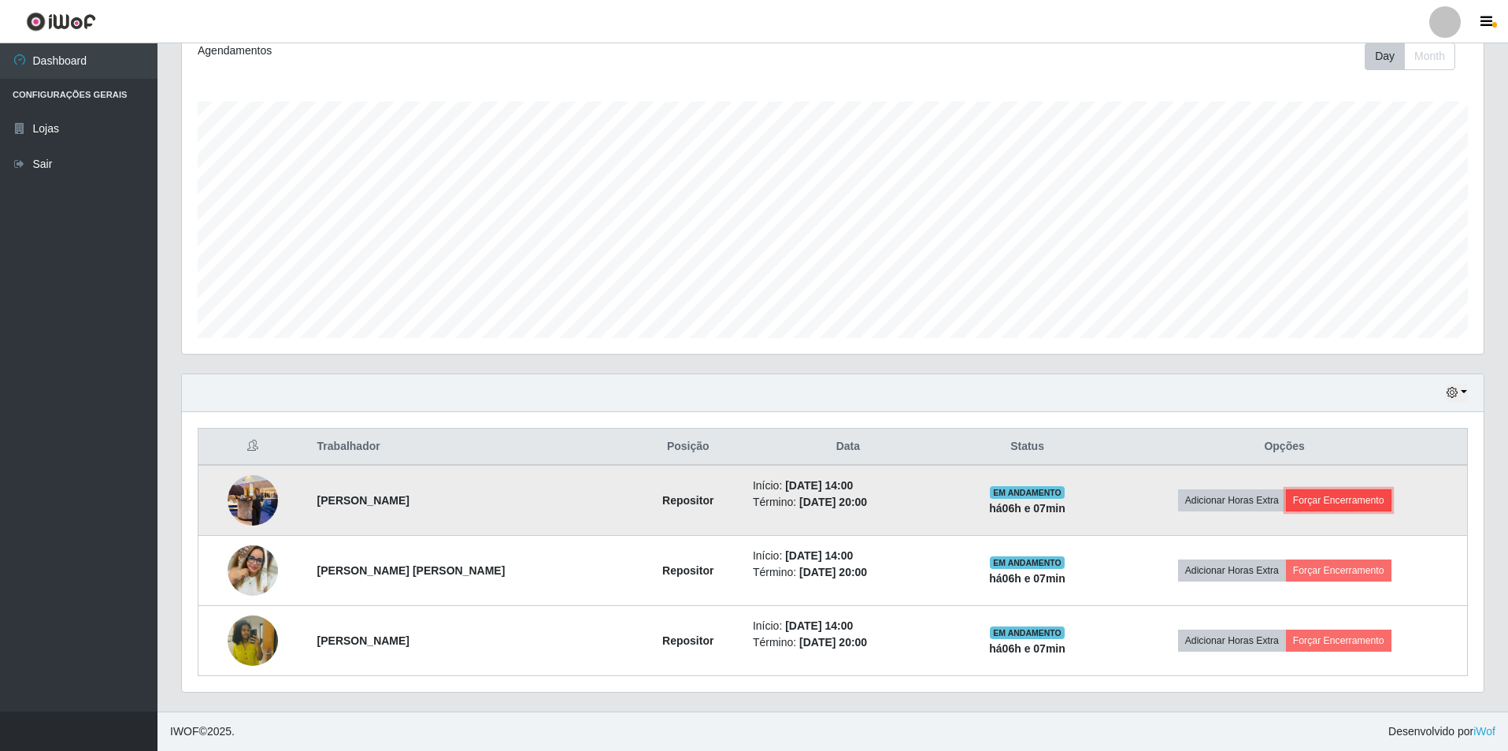
click at [1334, 492] on button "Forçar Encerramento" at bounding box center [1339, 500] width 106 height 22
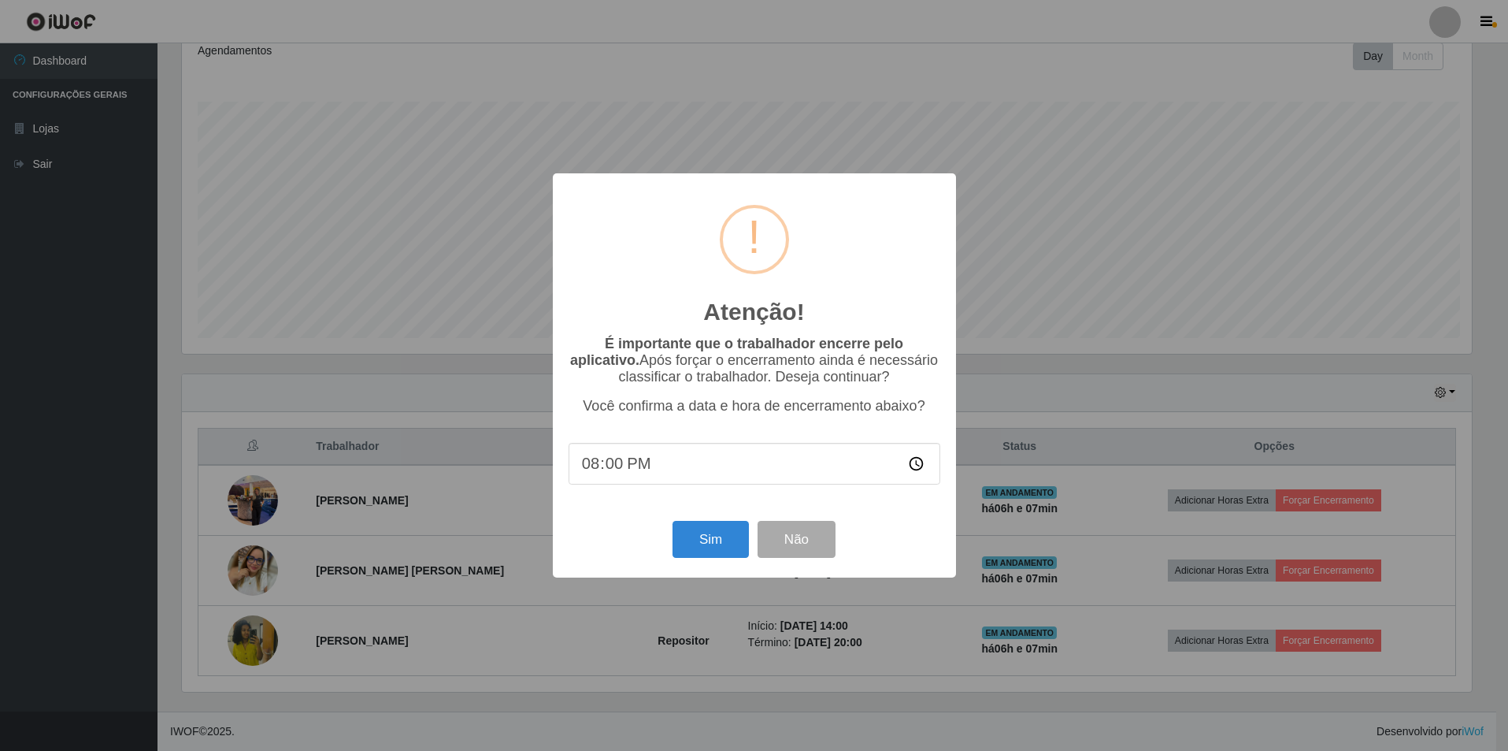
scroll to position [327, 1294]
click at [727, 540] on button "Sim" at bounding box center [712, 539] width 76 height 37
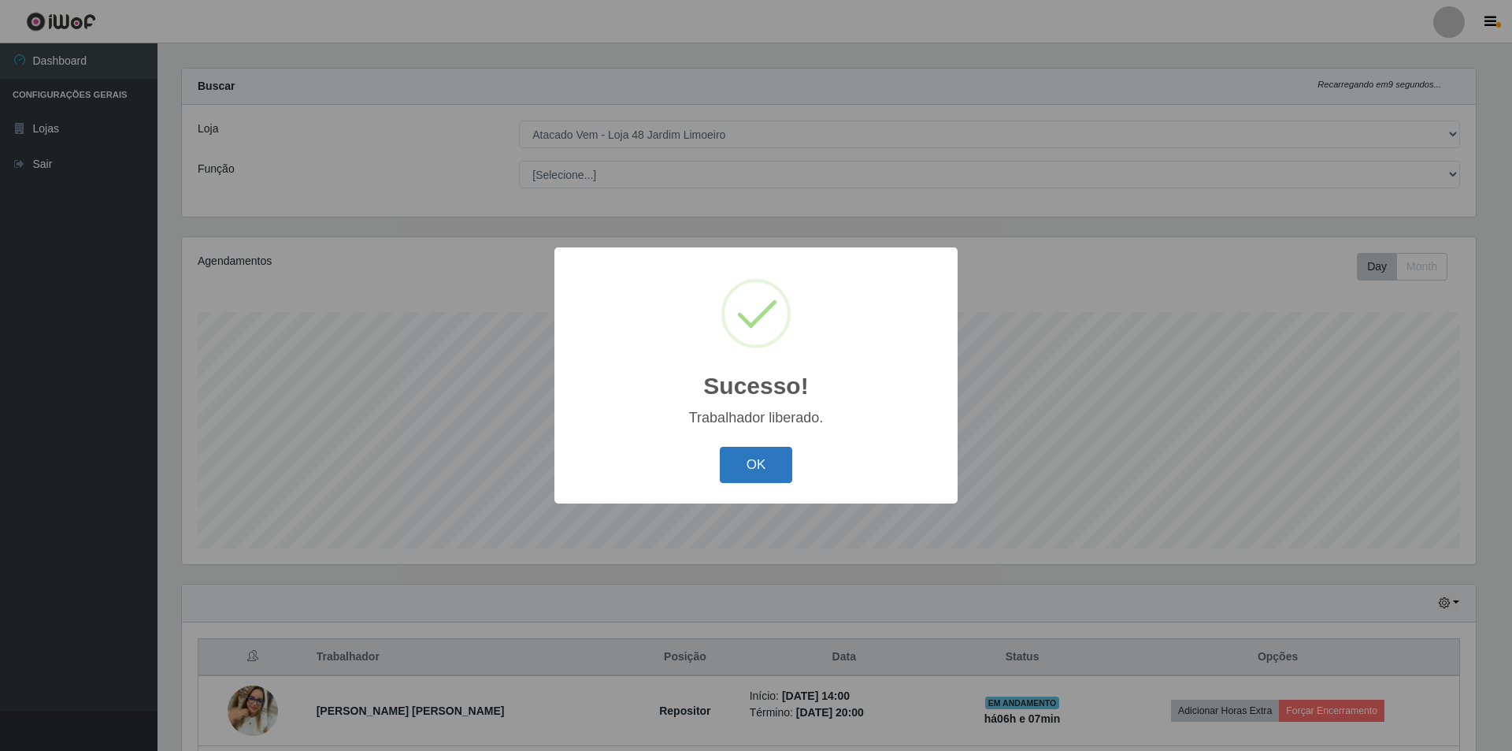
click at [744, 460] on button "OK" at bounding box center [756, 465] width 73 height 37
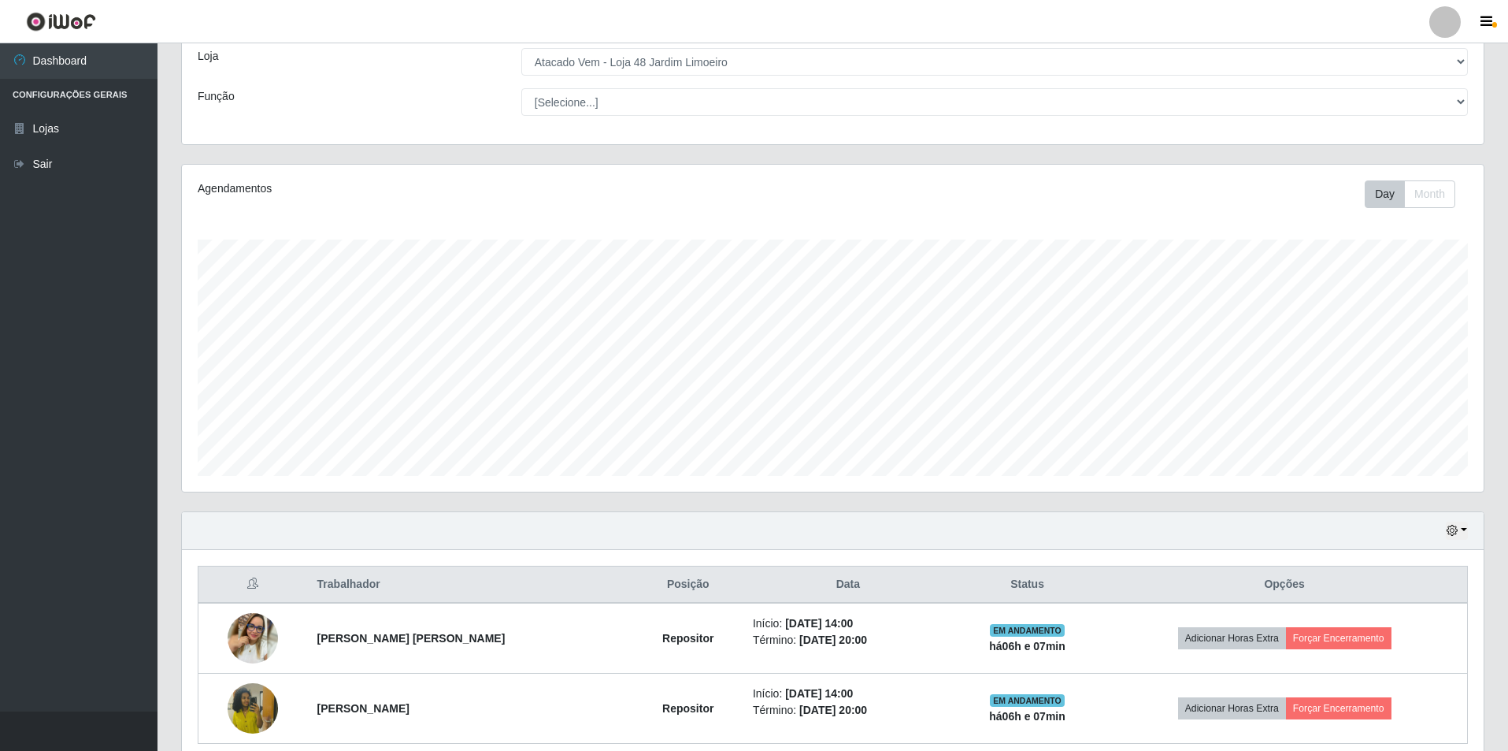
scroll to position [155, 0]
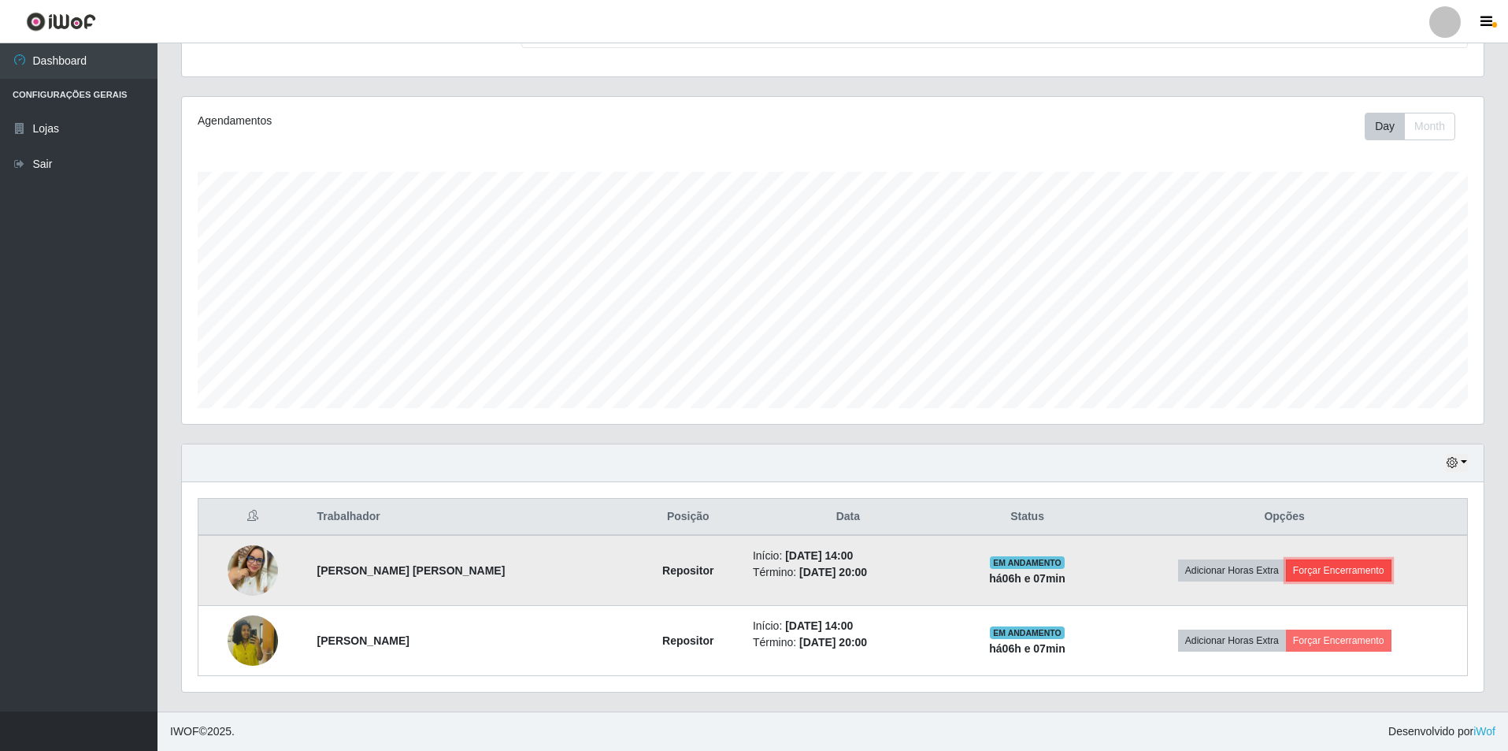
click at [1336, 573] on button "Forçar Encerramento" at bounding box center [1339, 570] width 106 height 22
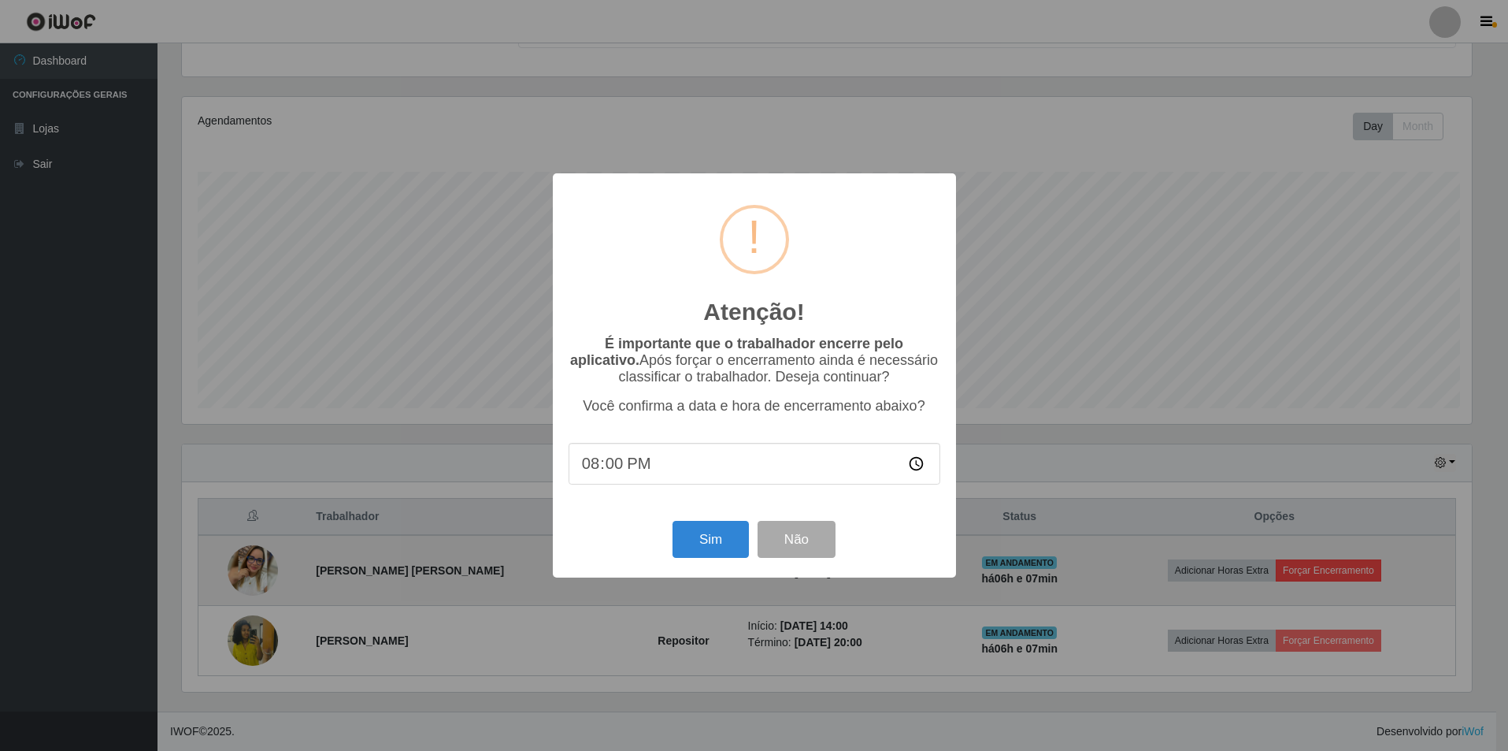
scroll to position [327, 1294]
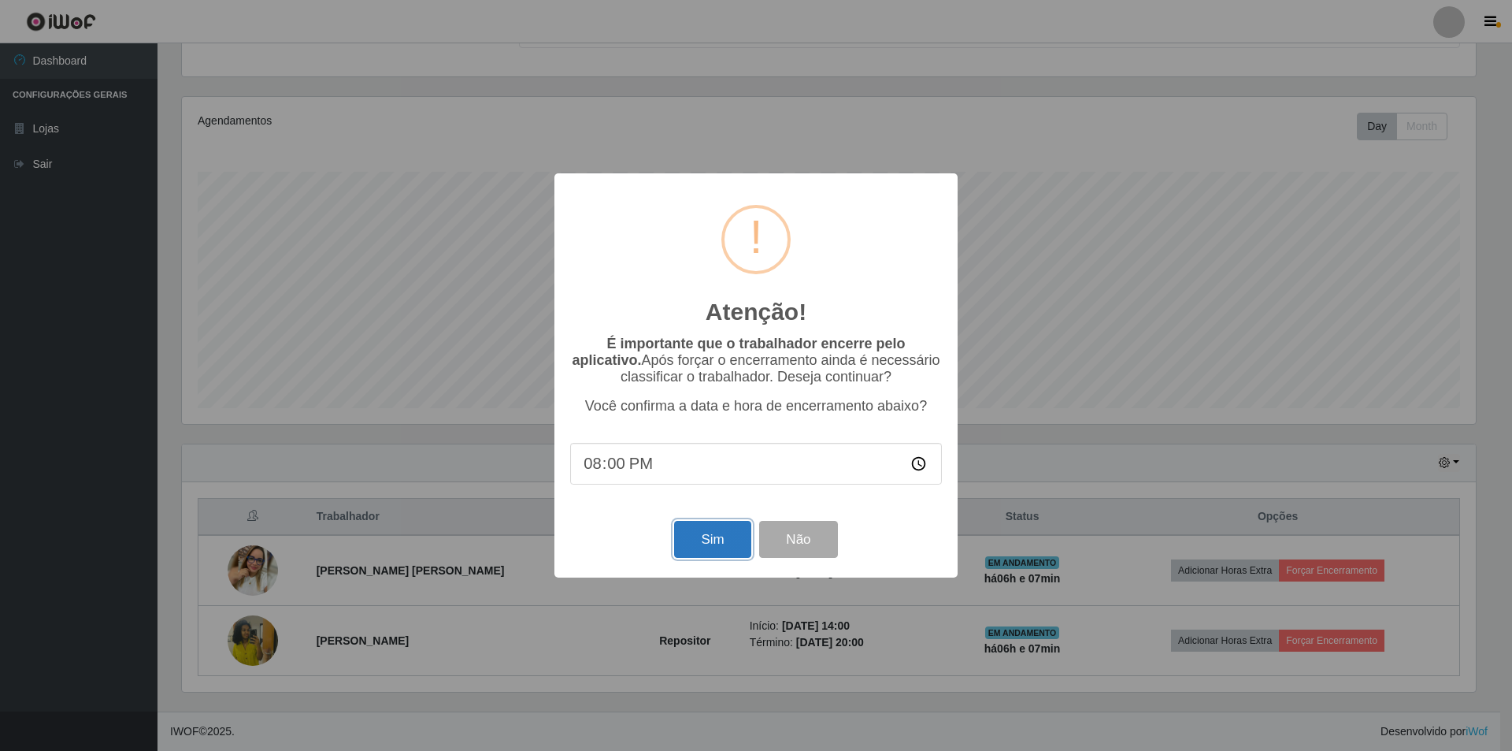
click at [699, 547] on button "Sim" at bounding box center [712, 539] width 76 height 37
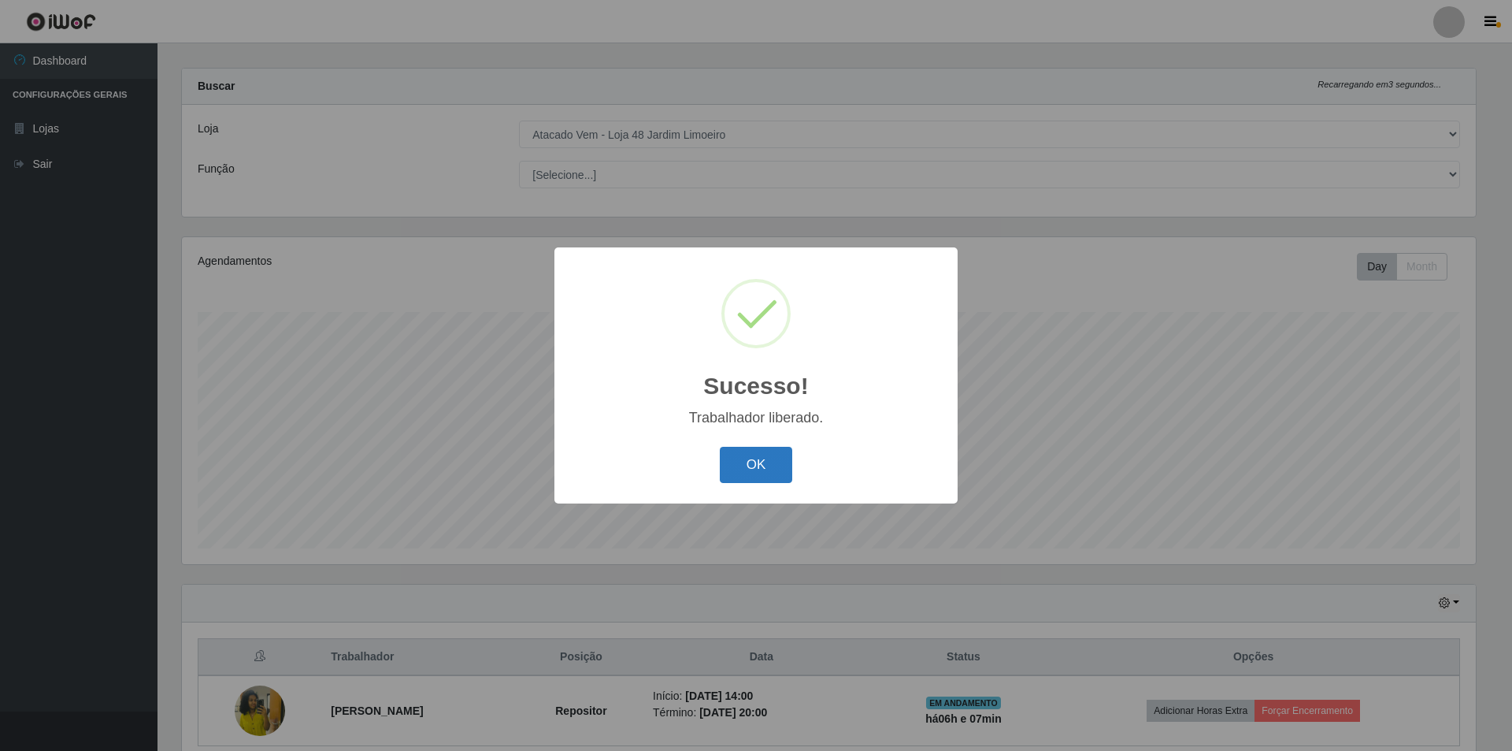
click at [748, 469] on button "OK" at bounding box center [756, 465] width 73 height 37
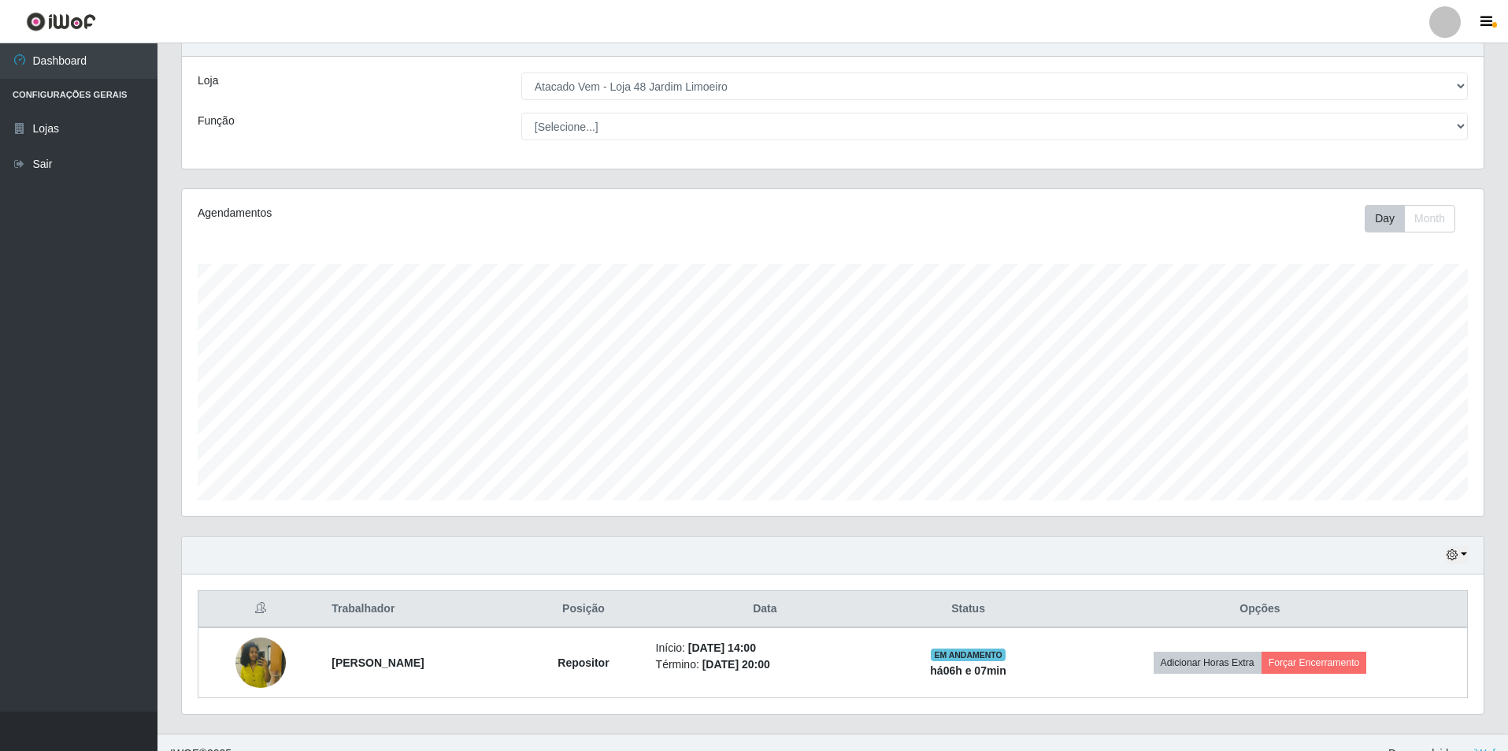
scroll to position [85, 0]
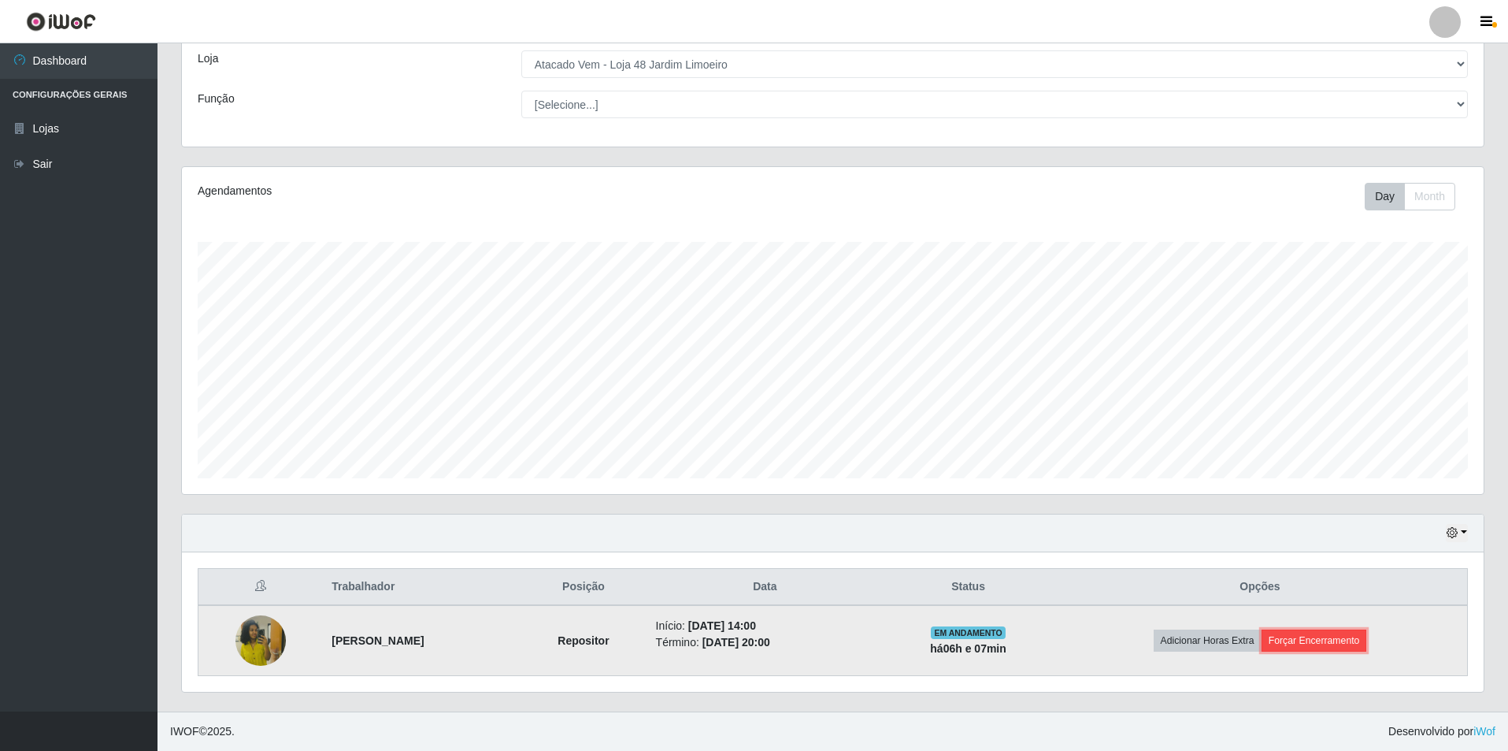
click at [1323, 630] on button "Forçar Encerramento" at bounding box center [1315, 640] width 106 height 22
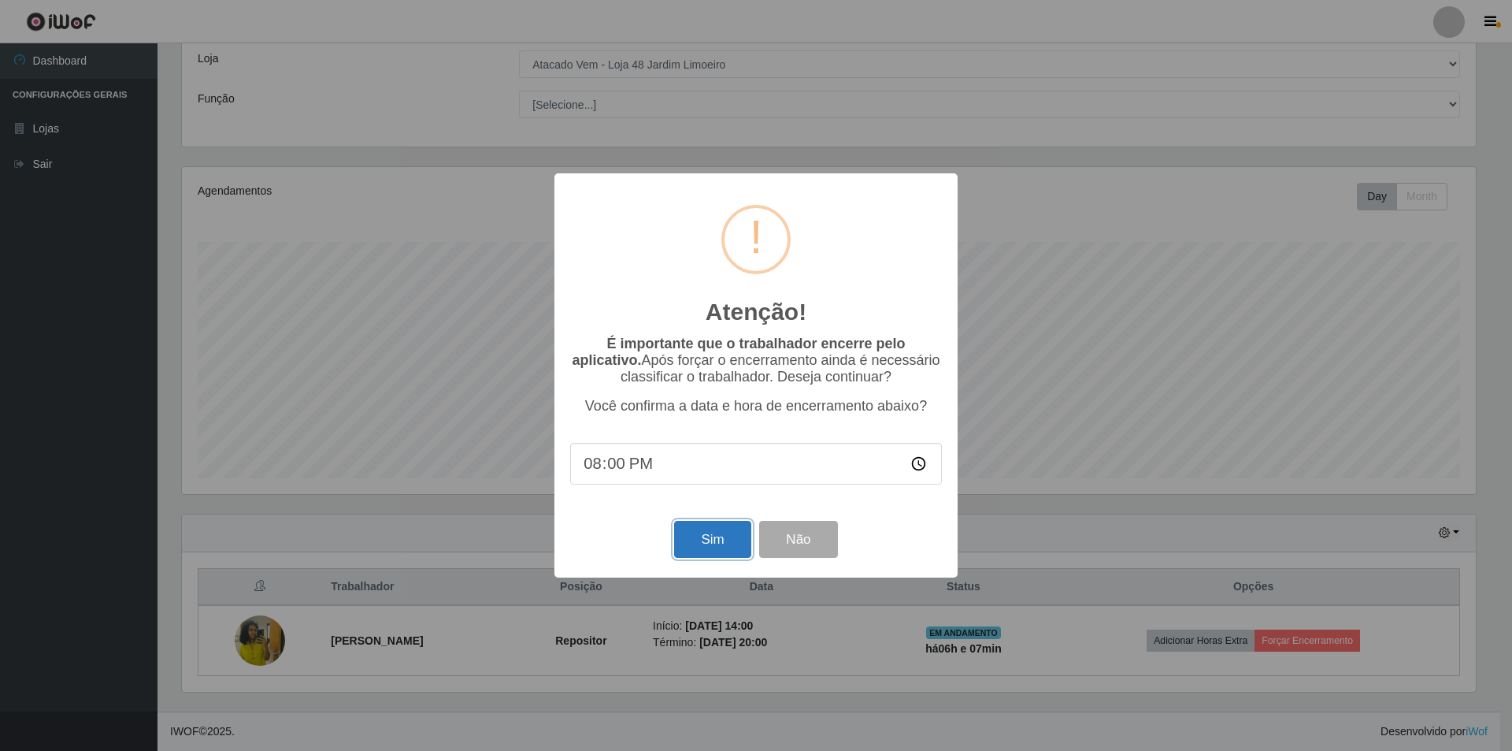
click at [717, 544] on button "Sim" at bounding box center [712, 539] width 76 height 37
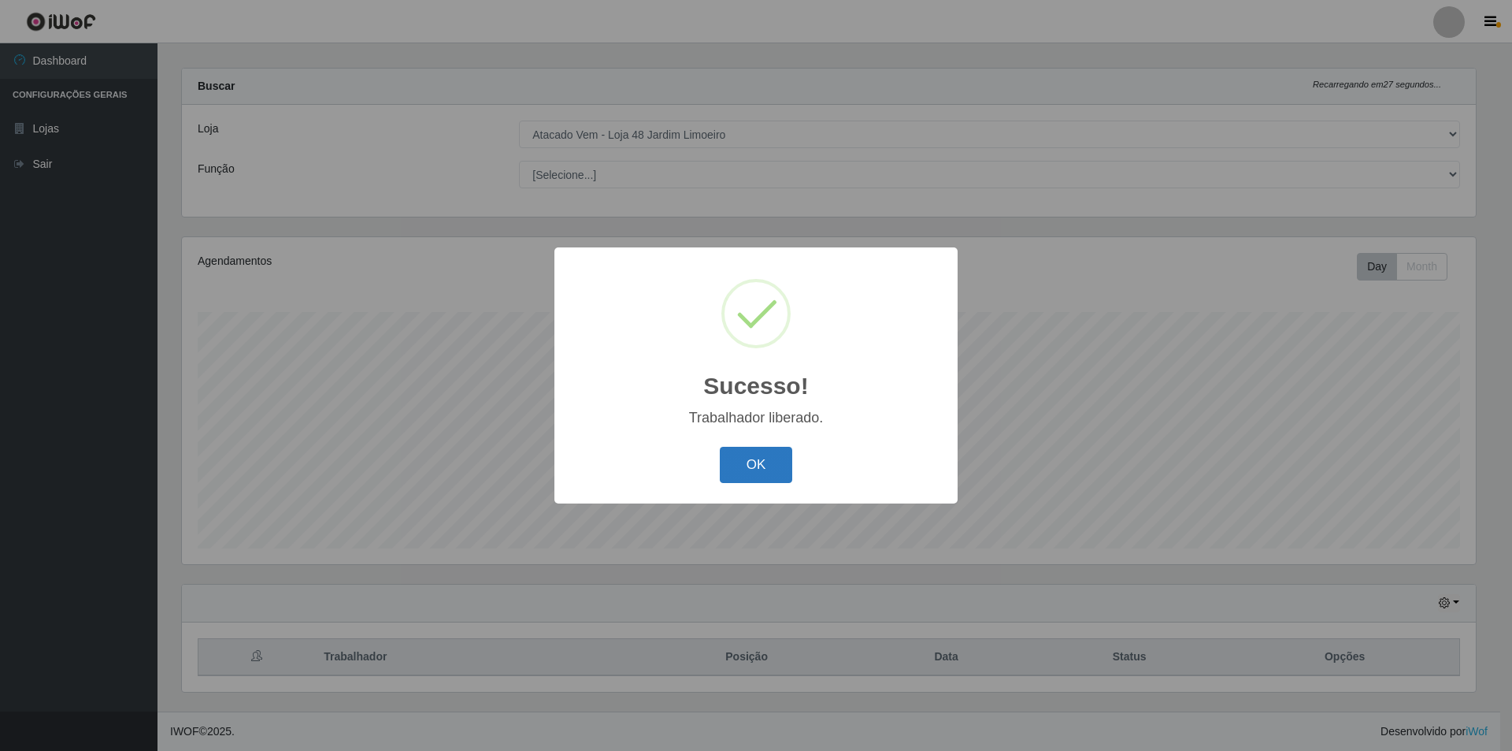
click at [732, 479] on button "OK" at bounding box center [756, 465] width 73 height 37
